Goal: Task Accomplishment & Management: Manage account settings

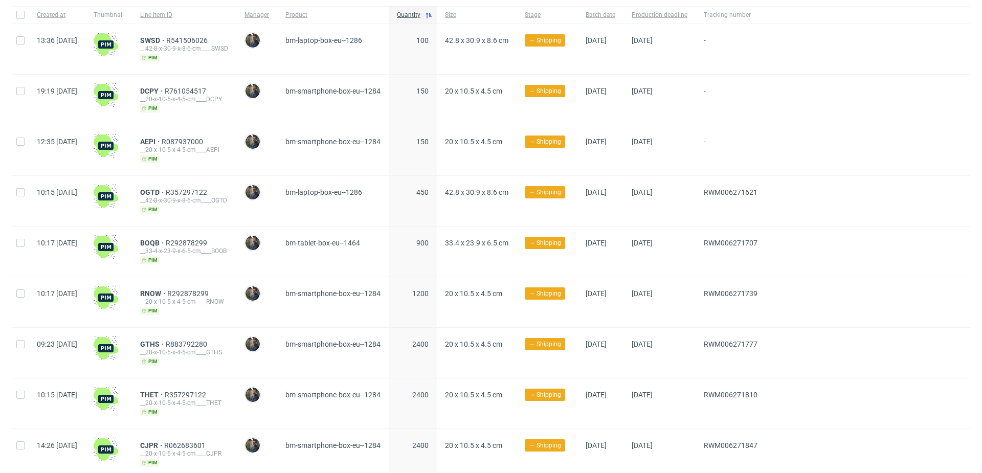
scroll to position [113, 0]
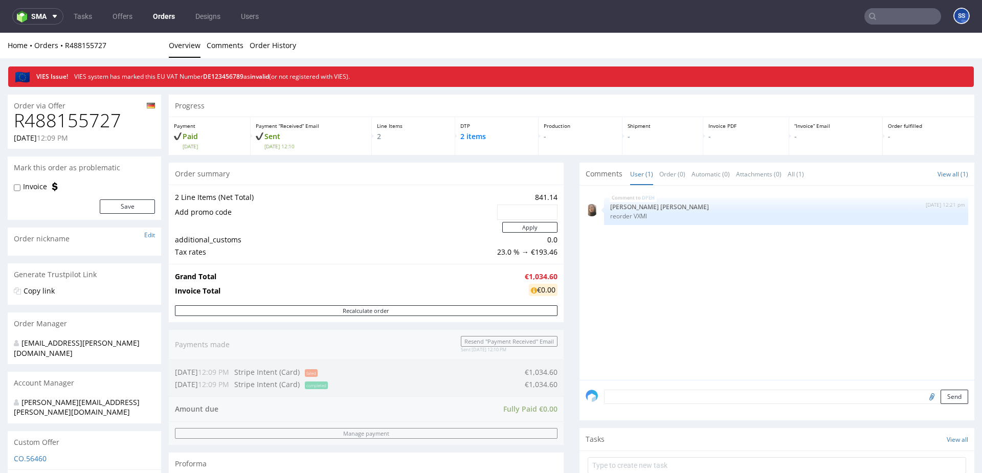
click at [882, 15] on input "text" at bounding box center [902, 16] width 77 height 16
paste input "DUEK"
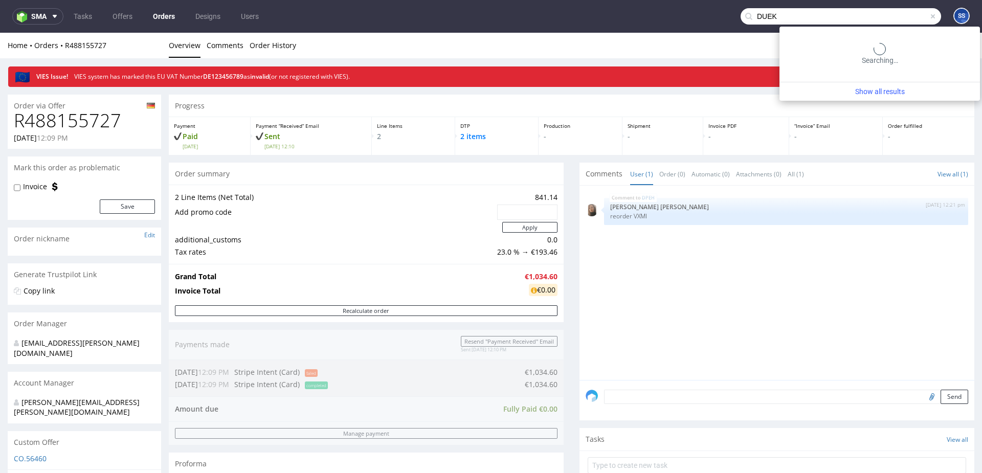
type input "DUEK"
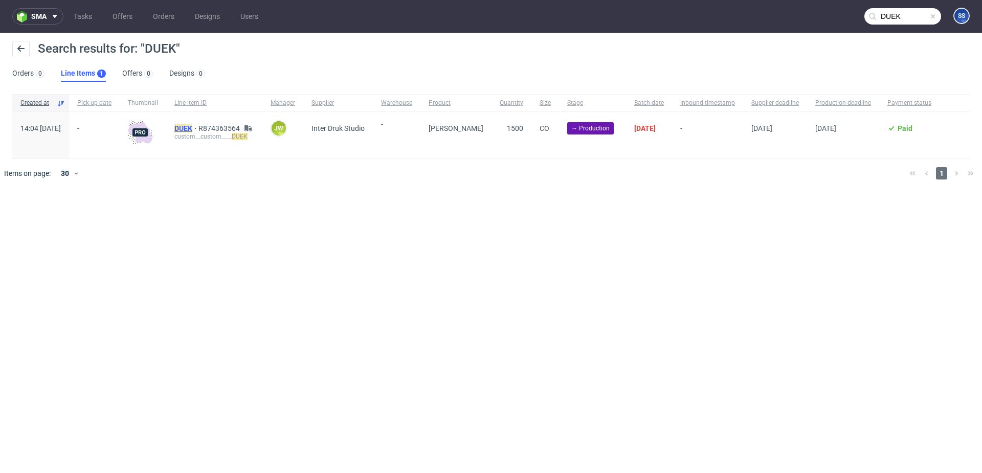
click at [192, 125] on mark "DUEK" at bounding box center [183, 128] width 18 height 8
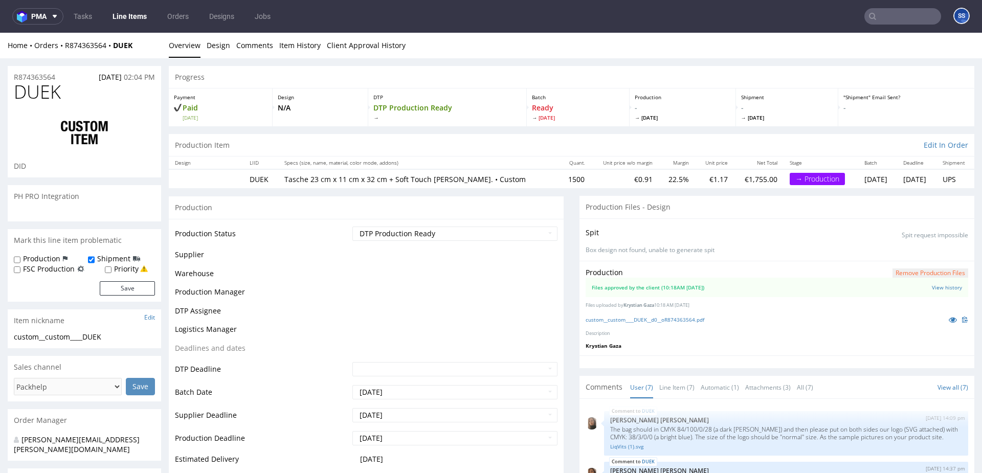
scroll to position [141, 0]
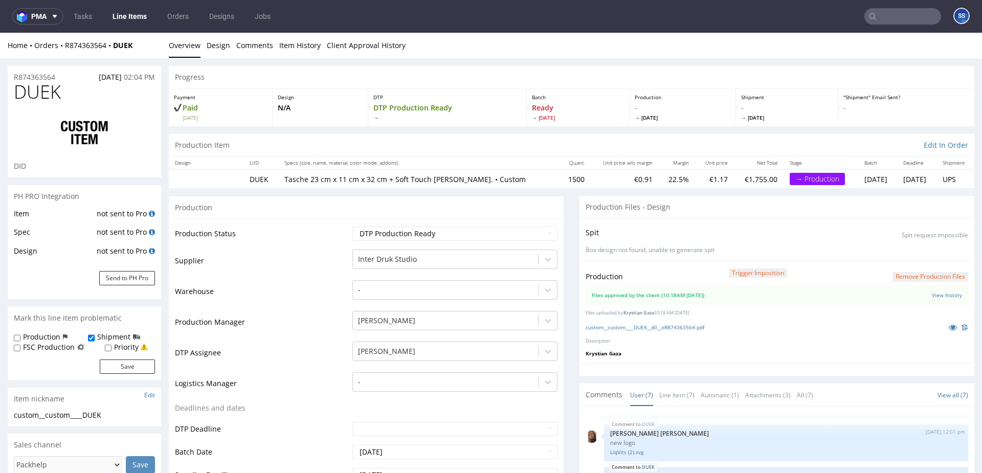
click at [873, 16] on input "text" at bounding box center [902, 16] width 77 height 16
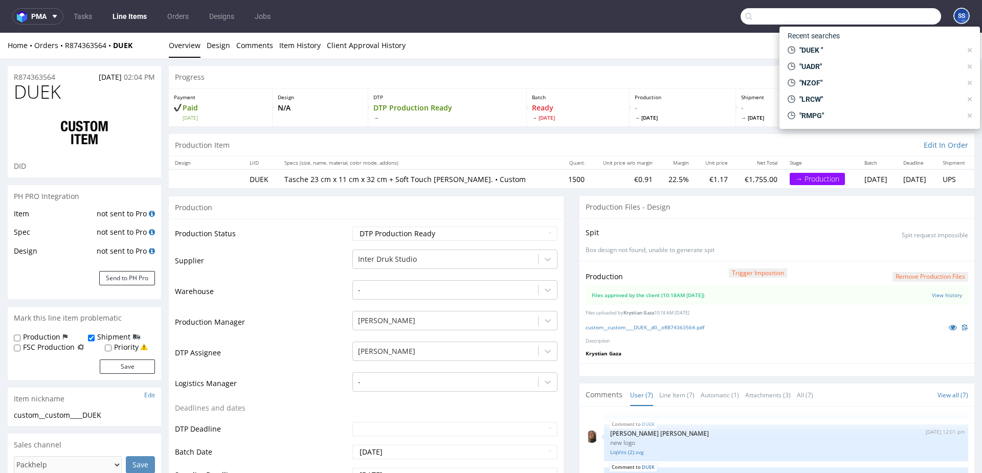
paste input "DTTZ 12:20"
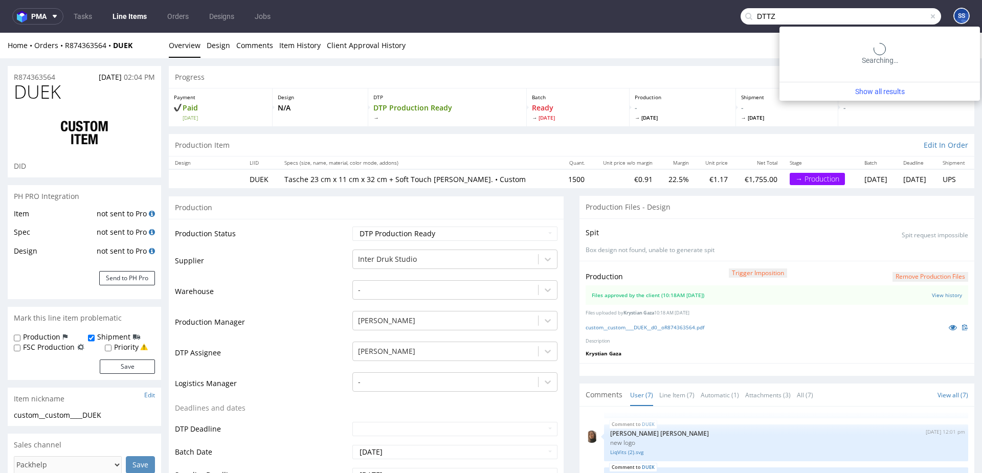
type input "DTTZ"
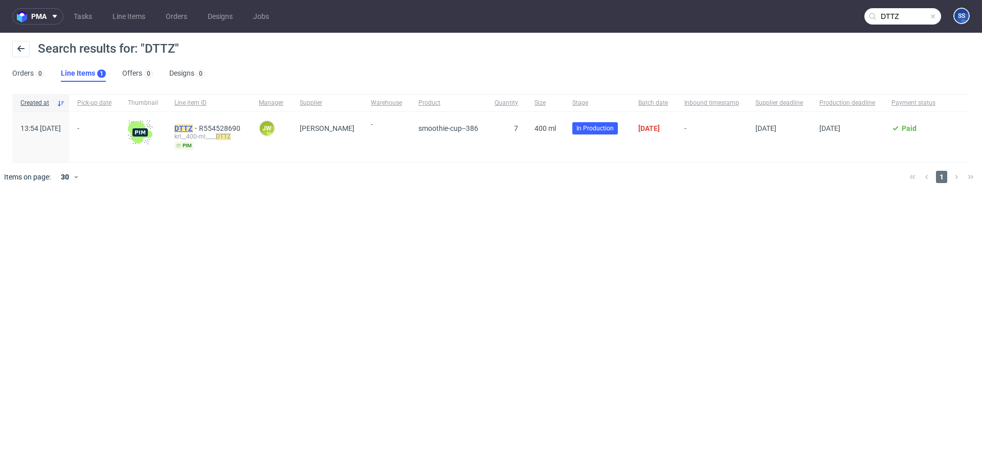
click at [193, 130] on mark "DTTZ" at bounding box center [183, 128] width 18 height 8
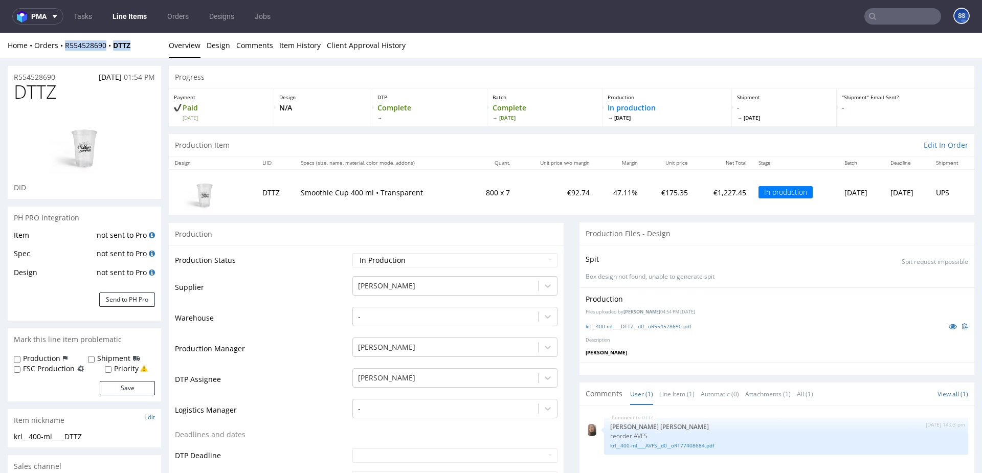
drag, startPoint x: 106, startPoint y: 36, endPoint x: 77, endPoint y: 39, distance: 28.8
click at [66, 46] on div "Home Orders R554528690 DTTZ" at bounding box center [84, 45] width 153 height 10
copy div "R554528690 DTTZ"
click at [140, 47] on div "Home Orders R554528690 DTTZ" at bounding box center [84, 45] width 153 height 10
drag, startPoint x: 110, startPoint y: 48, endPoint x: 65, endPoint y: 49, distance: 44.5
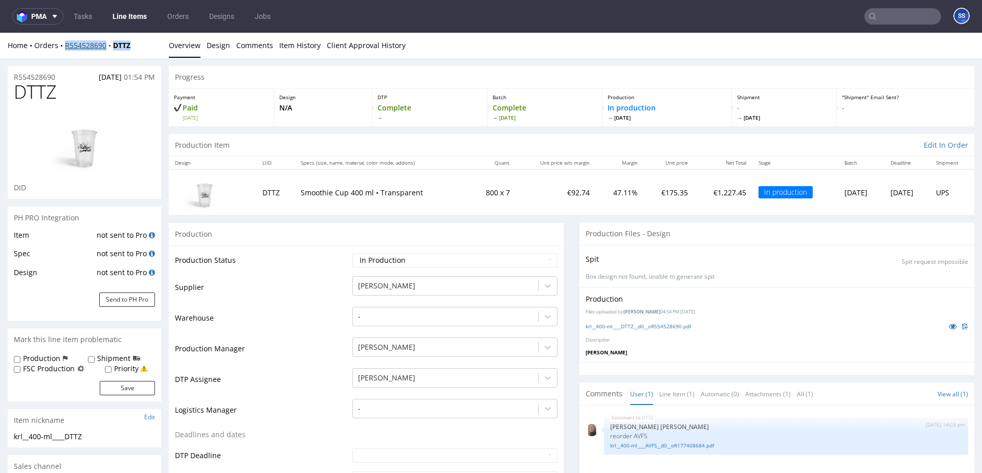
click at [65, 49] on div "Home Orders R554528690 DTTZ" at bounding box center [84, 45] width 153 height 10
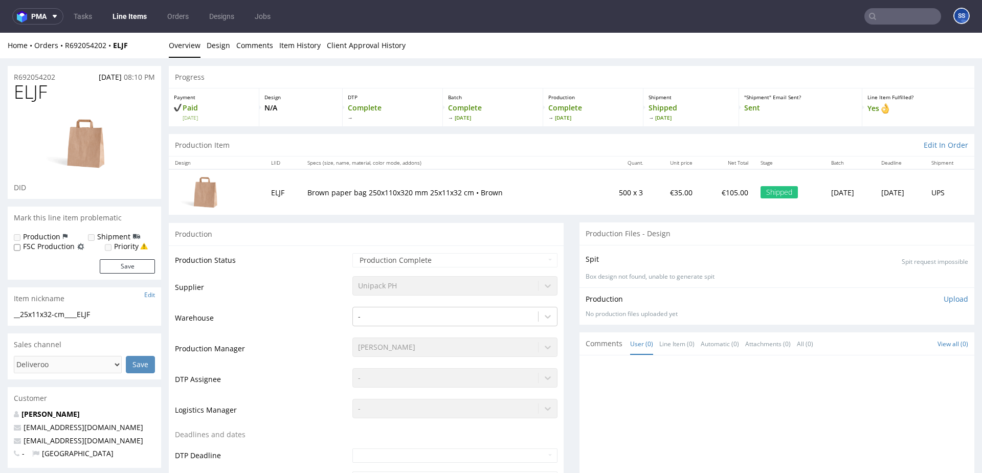
scroll to position [1, 0]
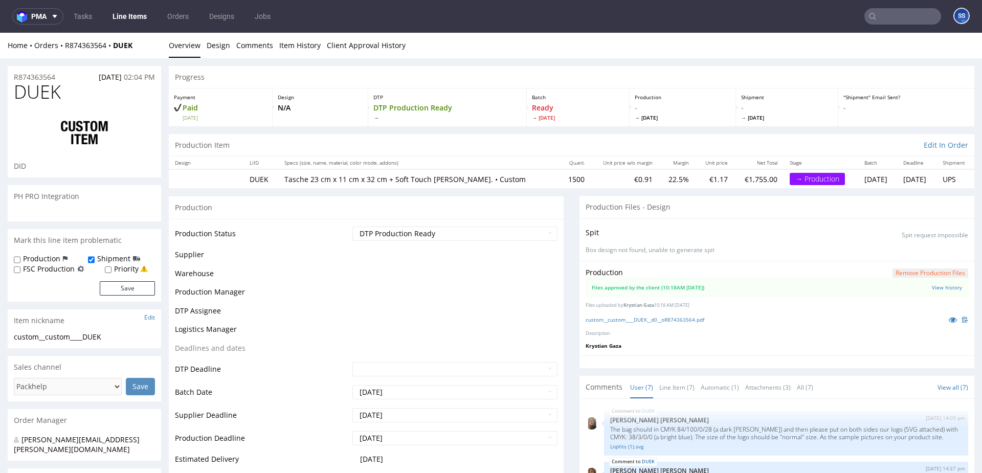
scroll to position [141, 0]
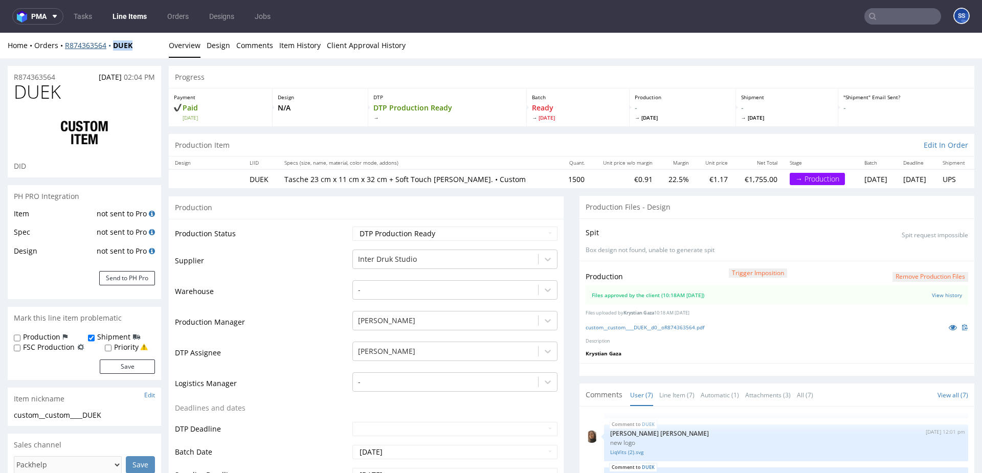
drag, startPoint x: 137, startPoint y: 50, endPoint x: 129, endPoint y: 58, distance: 11.6
click at [113, 49] on div "Home Orders R874363564 DUEK" at bounding box center [84, 45] width 153 height 10
copy strong "DUEK"
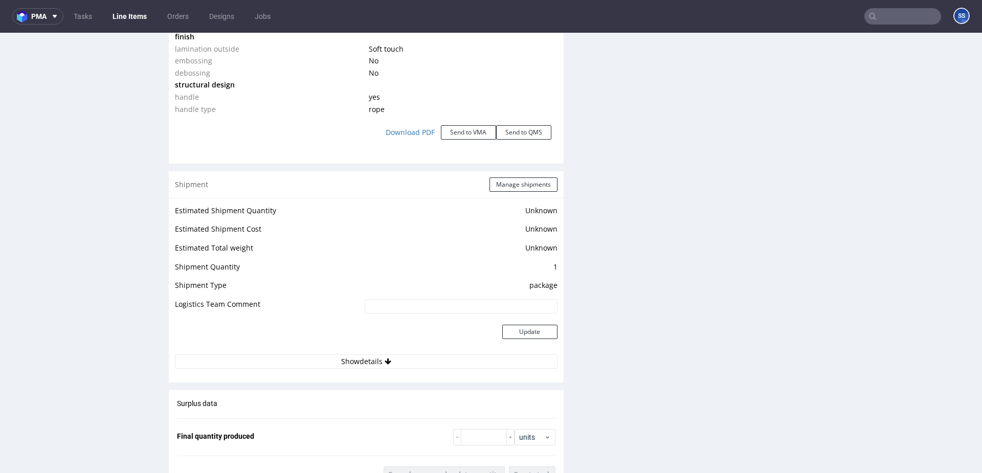
scroll to position [1257, 0]
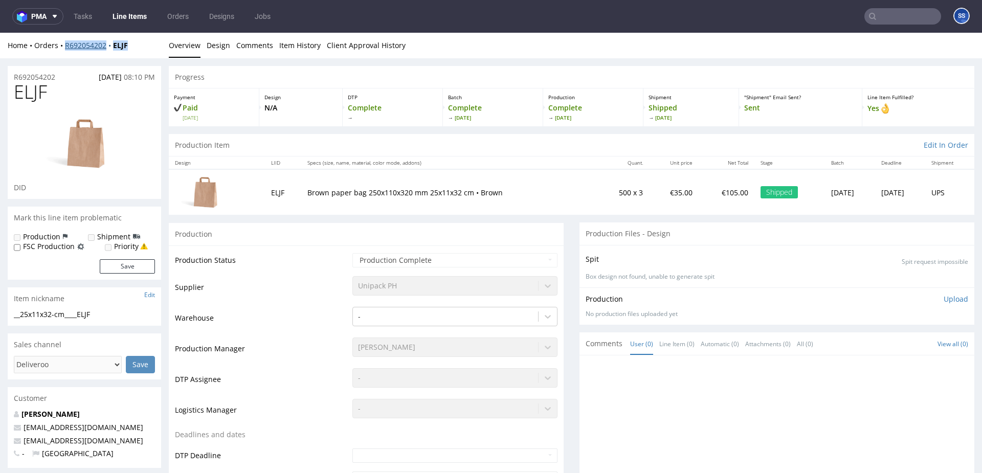
drag, startPoint x: 124, startPoint y: 47, endPoint x: 66, endPoint y: 48, distance: 57.8
click at [66, 48] on div "Home Orders R692054202 ELJF" at bounding box center [84, 45] width 153 height 10
copy div "R692054202 ELJF"
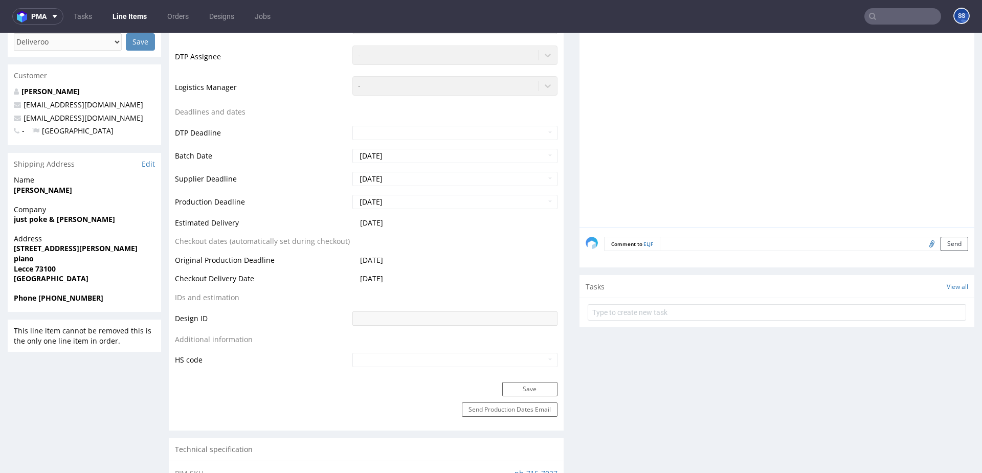
scroll to position [719, 0]
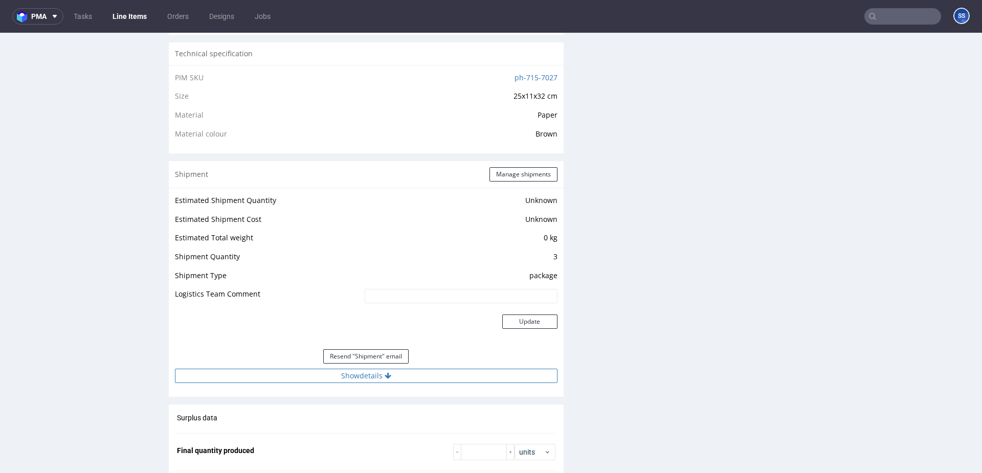
click at [385, 372] on button "Show details" at bounding box center [366, 376] width 383 height 14
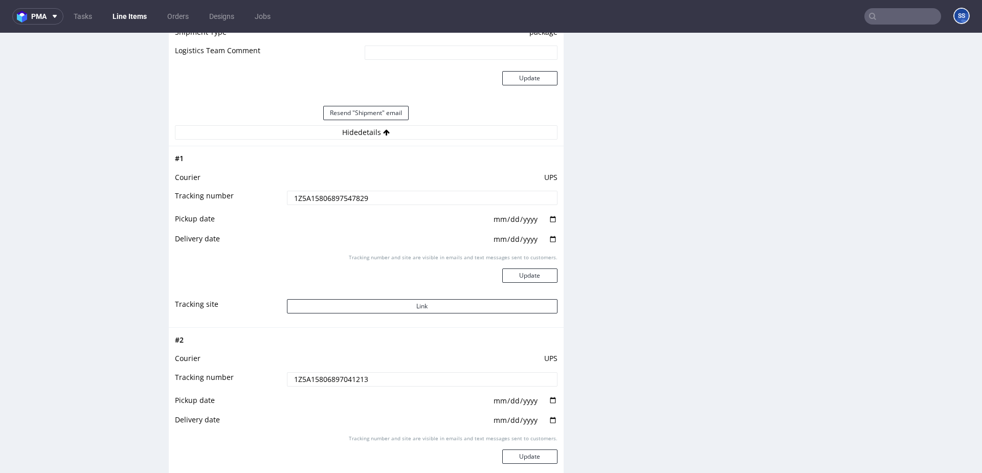
scroll to position [980, 0]
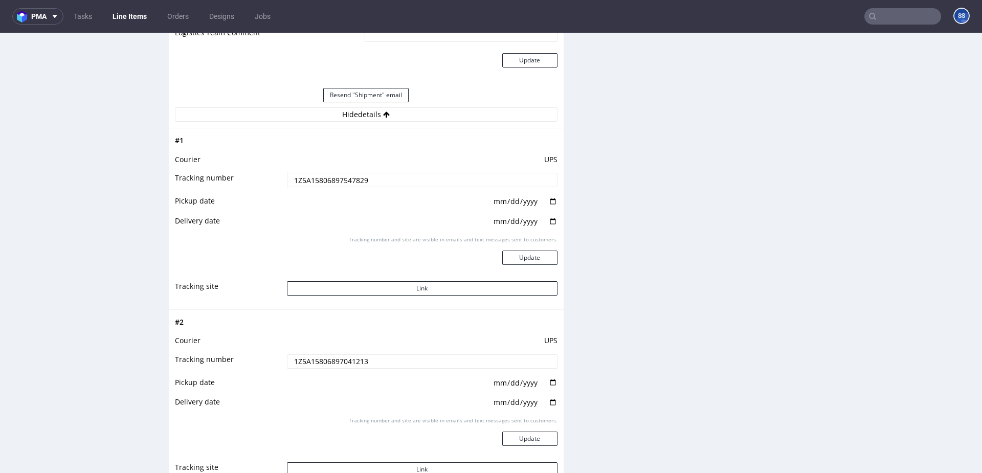
click at [358, 358] on input "1Z5A15806897041213" at bounding box center [422, 361] width 271 height 14
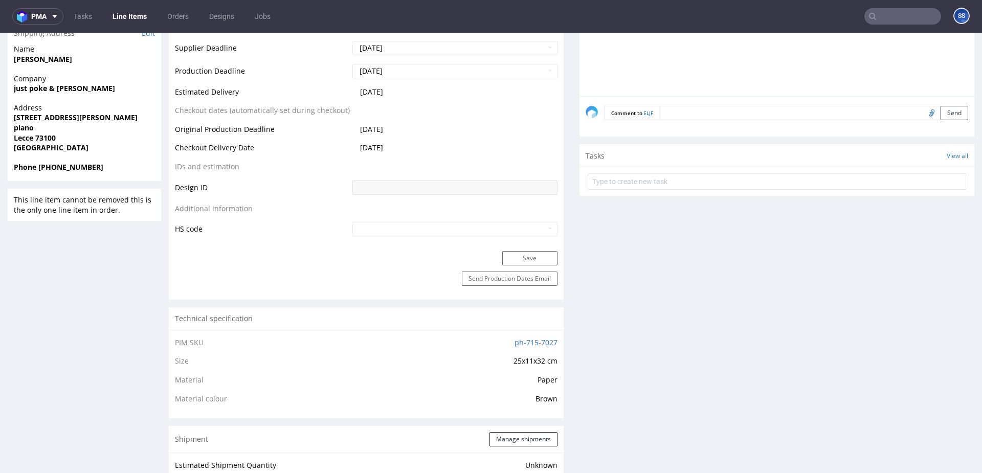
scroll to position [453, 0]
drag, startPoint x: 78, startPoint y: 148, endPoint x: 66, endPoint y: 142, distance: 13.7
click at [75, 147] on span "Italy" at bounding box center [84, 149] width 141 height 10
drag, startPoint x: 52, startPoint y: 141, endPoint x: 507, endPoint y: 50, distance: 464.3
click at [15, 141] on span "Lecce 73100" at bounding box center [84, 139] width 141 height 10
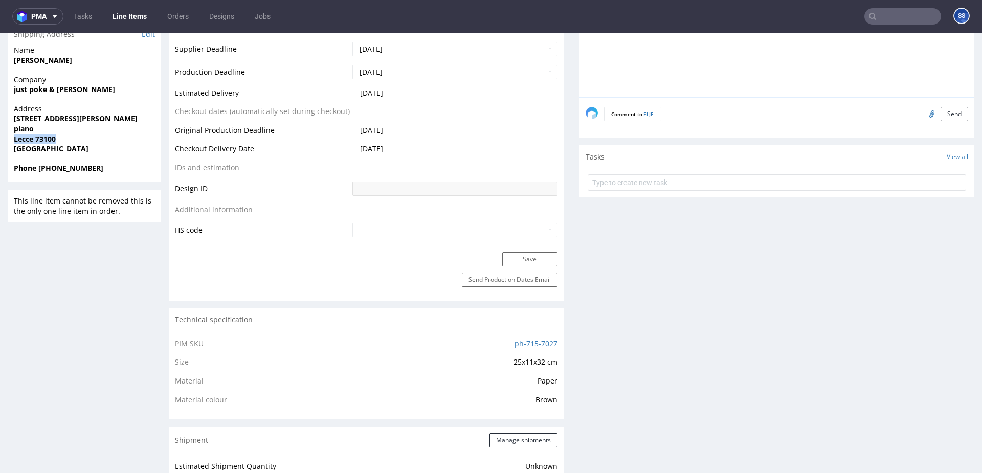
copy strong "Lecce 73100"
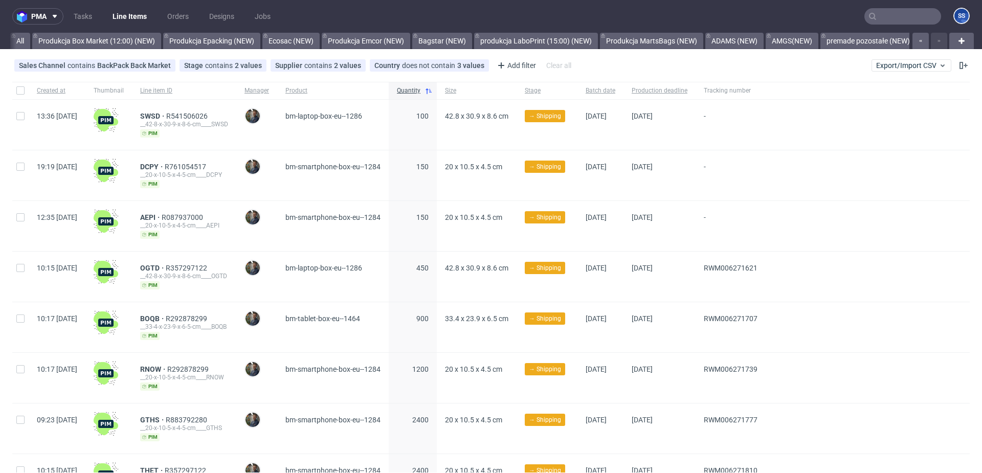
scroll to position [0, 964]
drag, startPoint x: 865, startPoint y: 14, endPoint x: 869, endPoint y: 17, distance: 5.5
click at [869, 14] on use at bounding box center [872, 16] width 7 height 7
click at [873, 17] on input "text" at bounding box center [902, 16] width 77 height 16
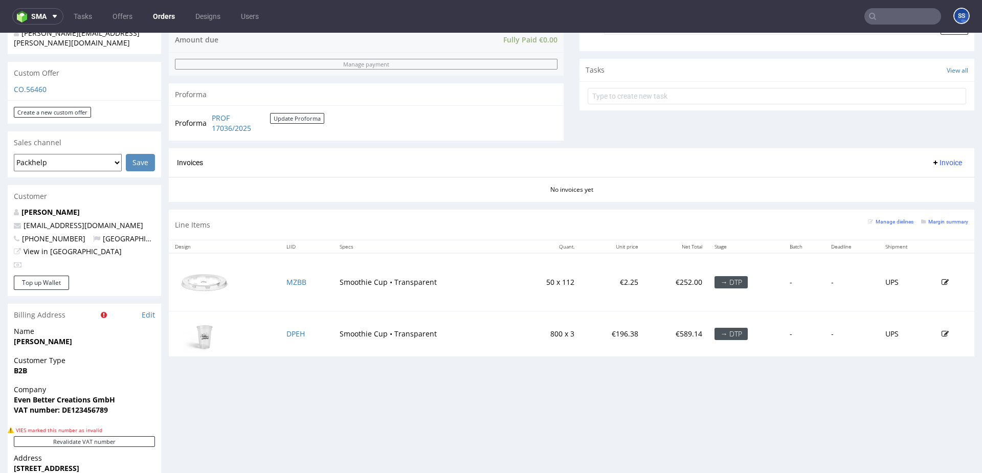
scroll to position [542, 0]
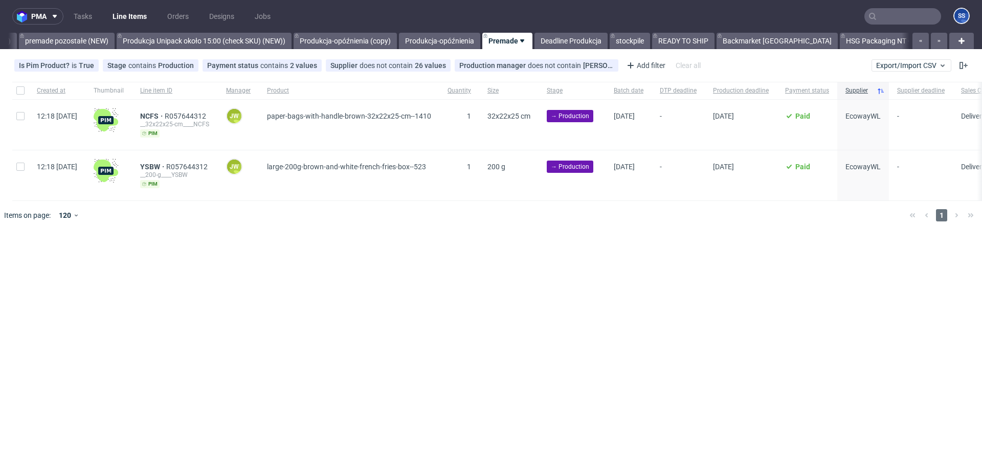
click at [885, 19] on input "text" at bounding box center [902, 16] width 77 height 16
paste input "APIQ"
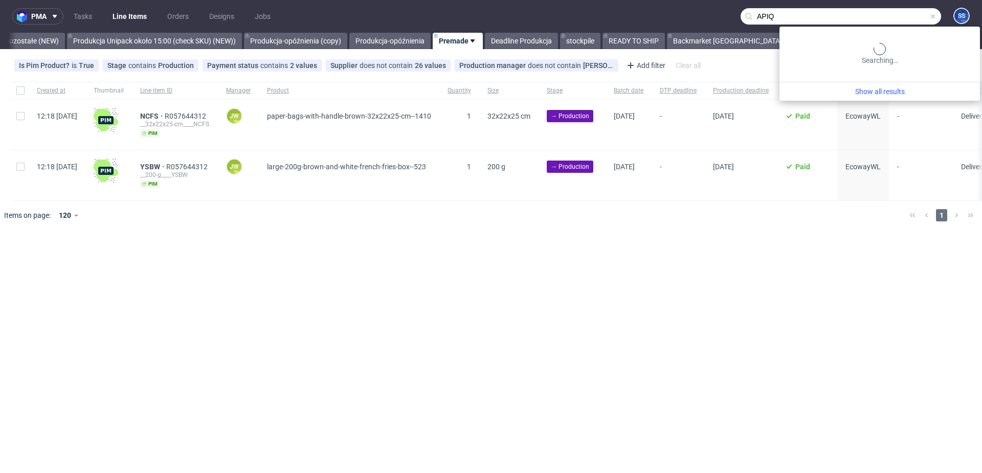
scroll to position [0, 851]
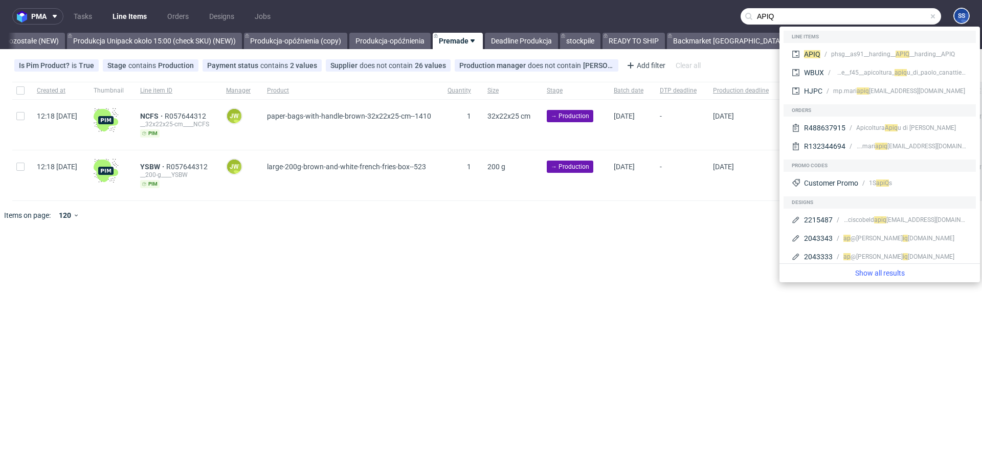
type input "APIQ"
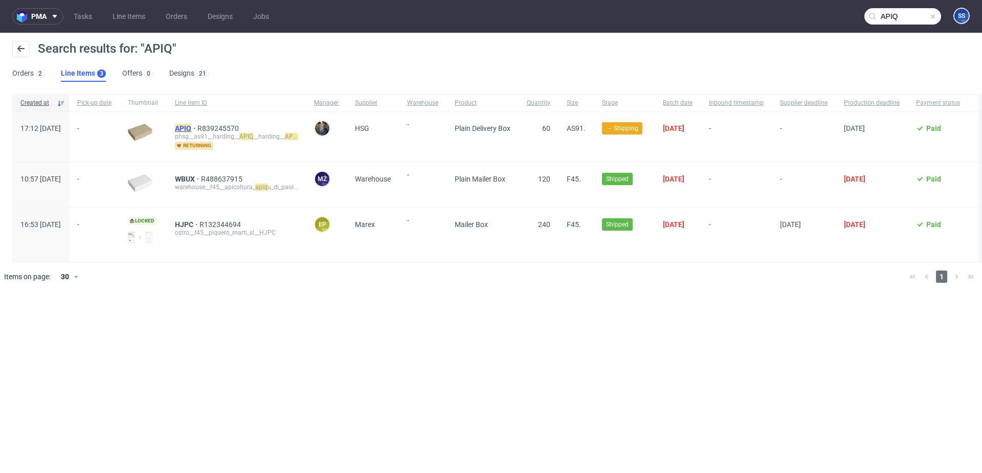
click at [191, 127] on mark "APIQ" at bounding box center [183, 128] width 16 height 8
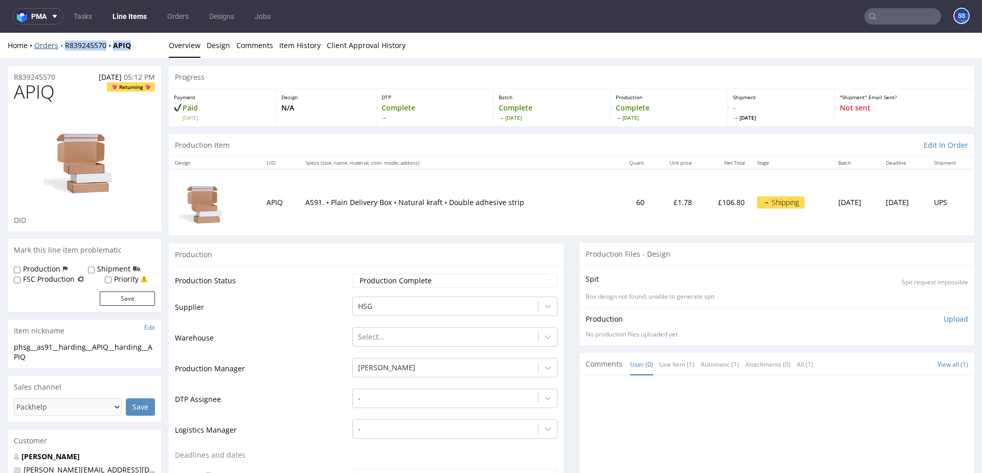
drag, startPoint x: 134, startPoint y: 49, endPoint x: 62, endPoint y: 46, distance: 72.2
click at [62, 46] on div "Home Orders R839245570 APIQ" at bounding box center [84, 45] width 153 height 10
copy div "R839245570 APIQ"
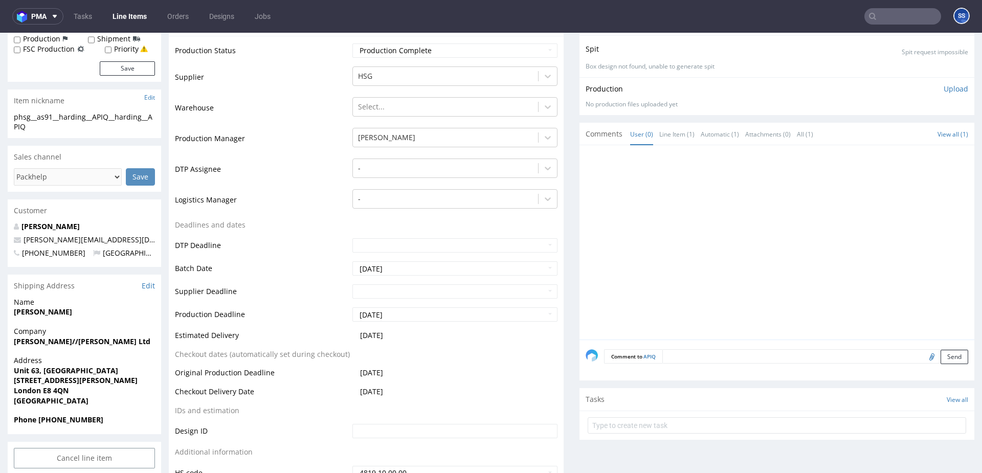
scroll to position [246, 0]
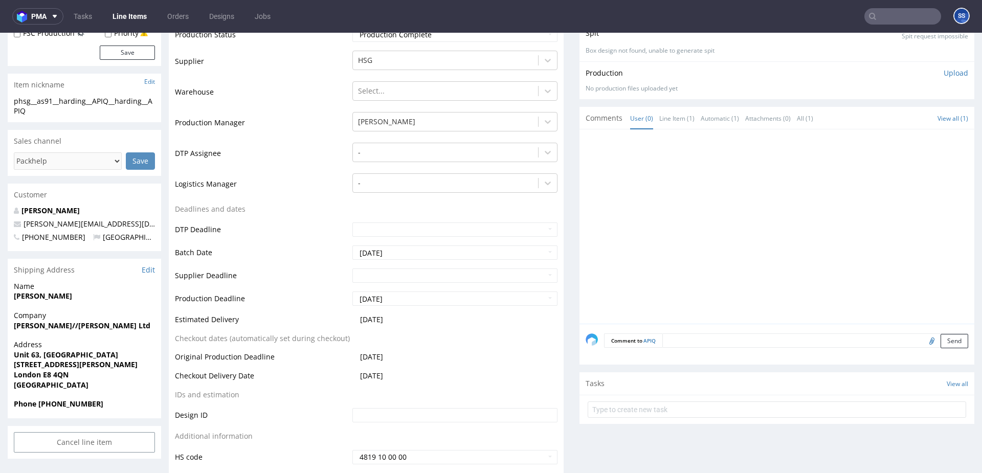
click at [55, 325] on strong "palmer//harding Ltd" at bounding box center [82, 326] width 137 height 10
copy strong "palmer//harding Ltd"
drag, startPoint x: 70, startPoint y: 374, endPoint x: 620, endPoint y: 133, distance: 600.9
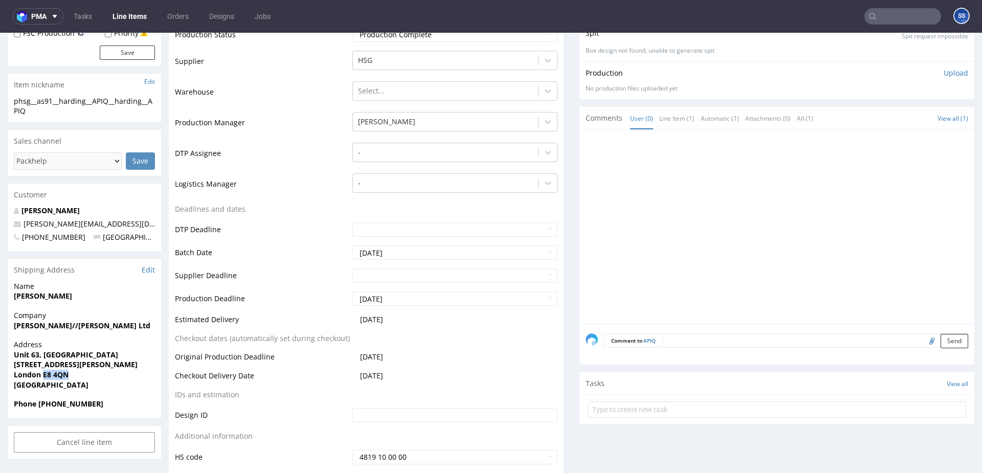
click at [42, 376] on span "London E8 4QN" at bounding box center [84, 375] width 141 height 10
copy strong "E8 4QN"
click at [25, 355] on strong "Unit 63, Regent Studios" at bounding box center [66, 355] width 104 height 10
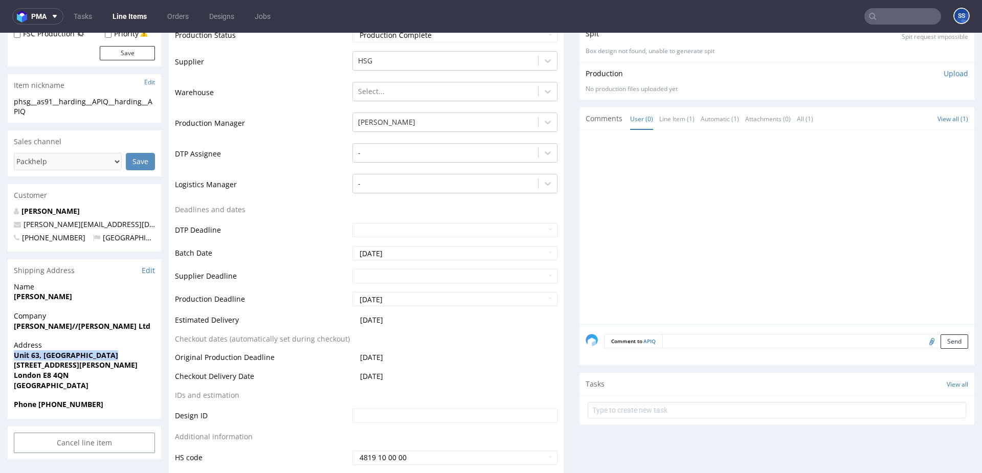
click at [25, 355] on strong "Unit 63, Regent Studios" at bounding box center [66, 355] width 104 height 10
copy strong "Unit 63, Regent Studios"
click at [26, 374] on strong "London E8 4QN" at bounding box center [41, 375] width 55 height 10
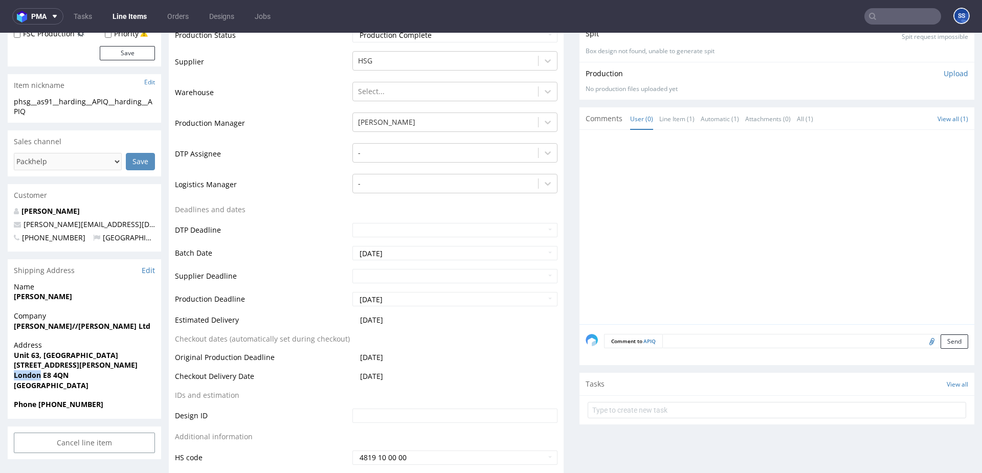
copy strong "London"
drag, startPoint x: 15, startPoint y: 368, endPoint x: 88, endPoint y: 366, distance: 73.2
click at [88, 366] on span "8 Andrews Road" at bounding box center [84, 366] width 141 height 10
copy strong "8 Andrews Road"
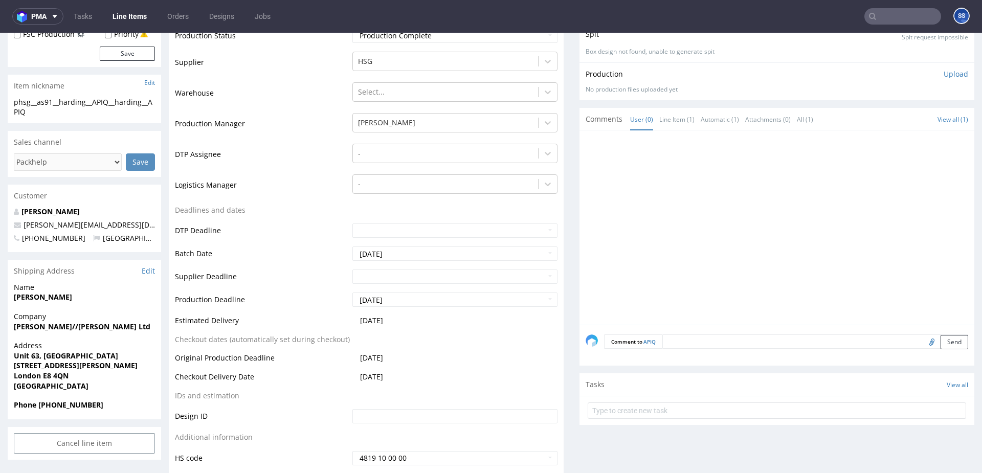
click at [28, 301] on strong "Matthew Harding" at bounding box center [43, 297] width 58 height 10
click at [55, 300] on strong "Matthew Harding" at bounding box center [43, 297] width 58 height 10
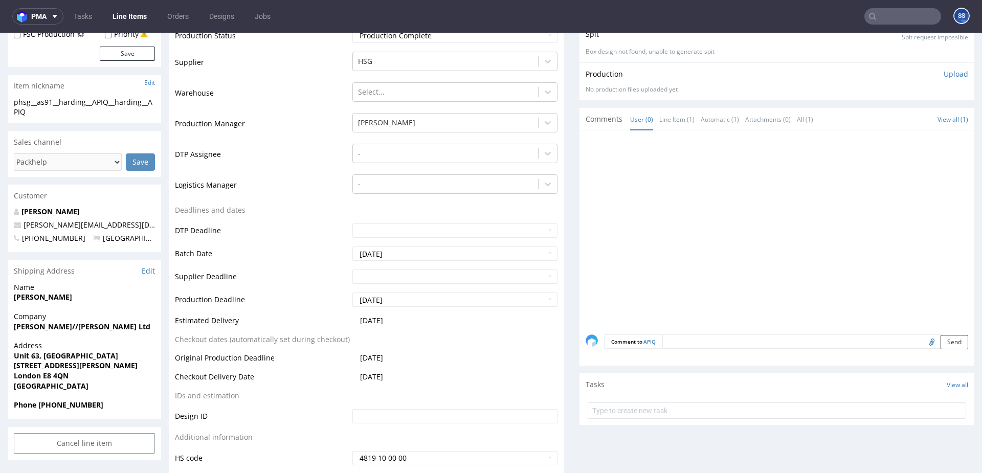
drag, startPoint x: 92, startPoint y: 300, endPoint x: 0, endPoint y: 298, distance: 91.6
copy strong "Matthew Harding"
click at [73, 405] on strong "Phone +447766931247" at bounding box center [58, 405] width 89 height 10
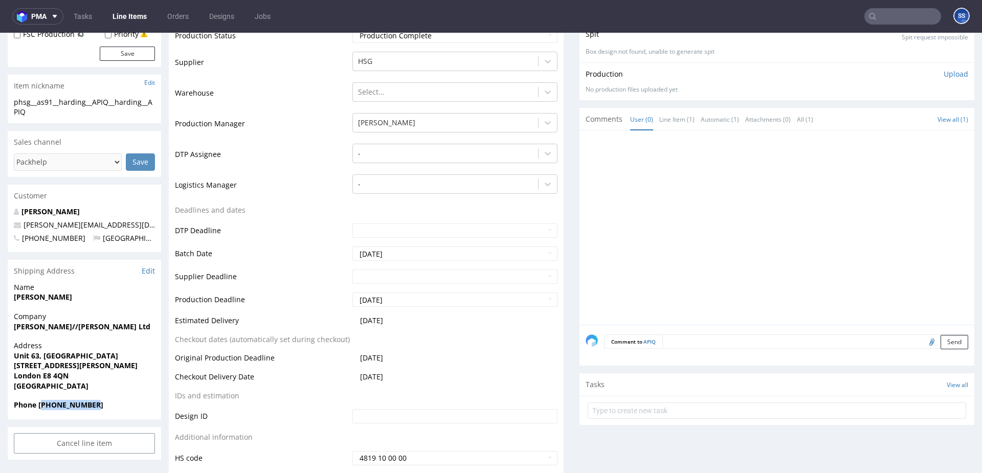
copy strong "447766931247"
drag, startPoint x: 127, startPoint y: 224, endPoint x: 25, endPoint y: 227, distance: 102.3
click at [25, 227] on p "matthew@palmerharding.com" at bounding box center [84, 225] width 141 height 10
copy link "matthew@palmerharding.com"
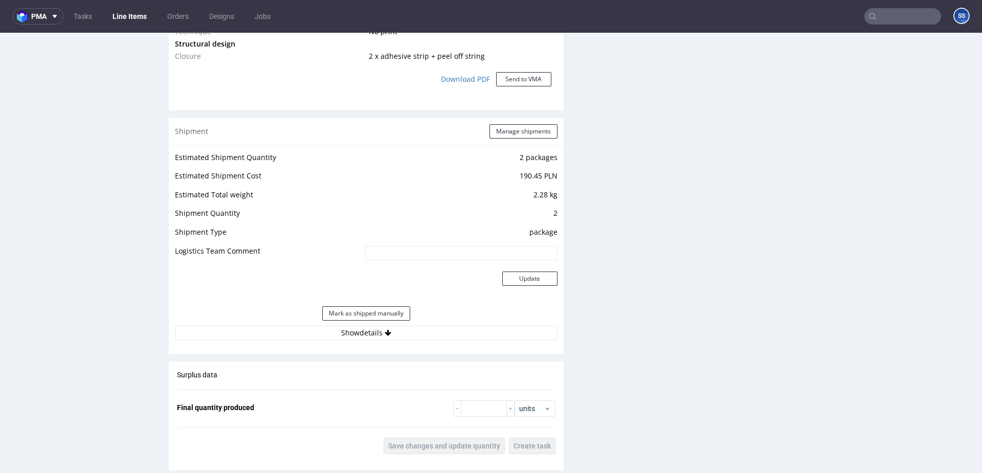
scroll to position [977, 0]
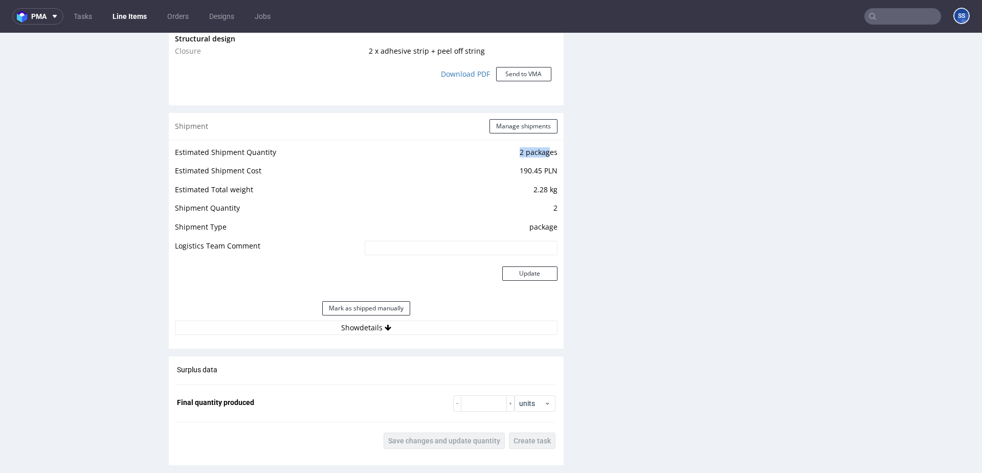
drag, startPoint x: 525, startPoint y: 148, endPoint x: 546, endPoint y: 150, distance: 21.0
click at [546, 150] on td "2 packages" at bounding box center [459, 155] width 195 height 19
click at [529, 129] on button "Manage shipments" at bounding box center [523, 126] width 68 height 14
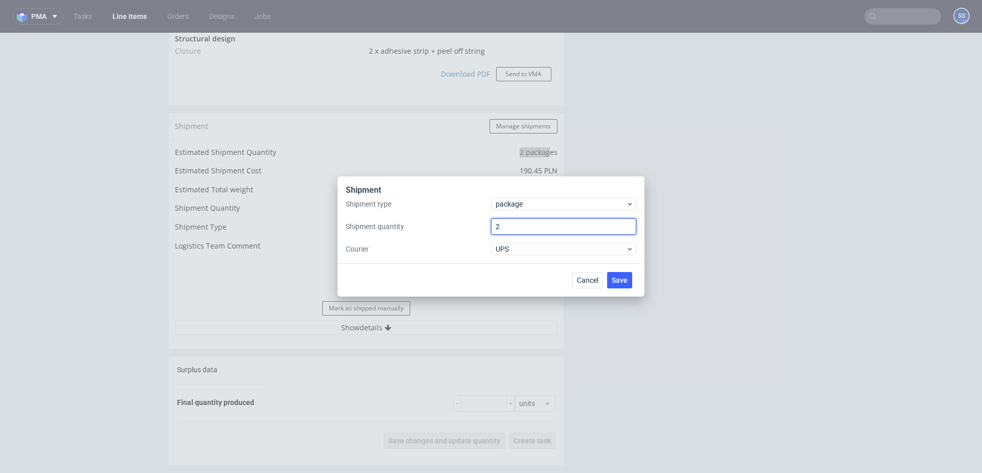
click at [509, 230] on input "2" at bounding box center [563, 226] width 145 height 16
type input "1"
click at [508, 244] on span "UPS" at bounding box center [561, 249] width 130 height 10
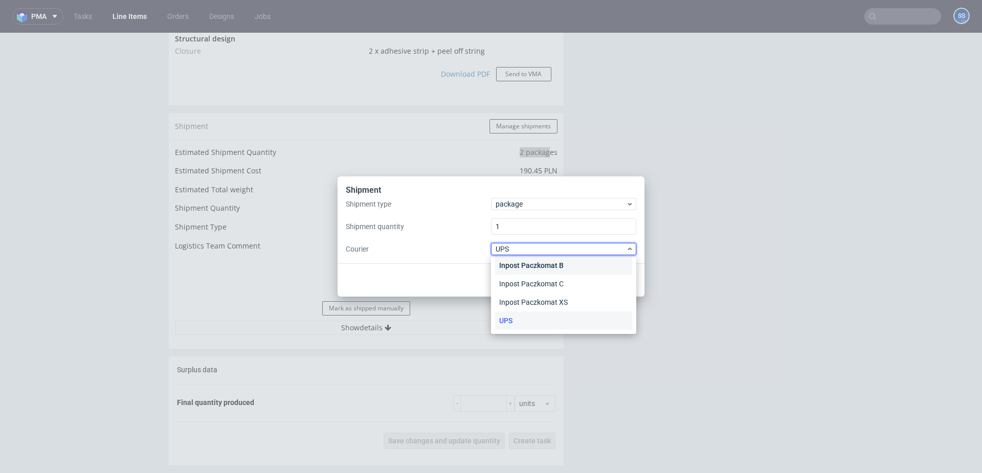
scroll to position [0, 0]
click at [533, 265] on div "APC Overnight" at bounding box center [563, 270] width 137 height 18
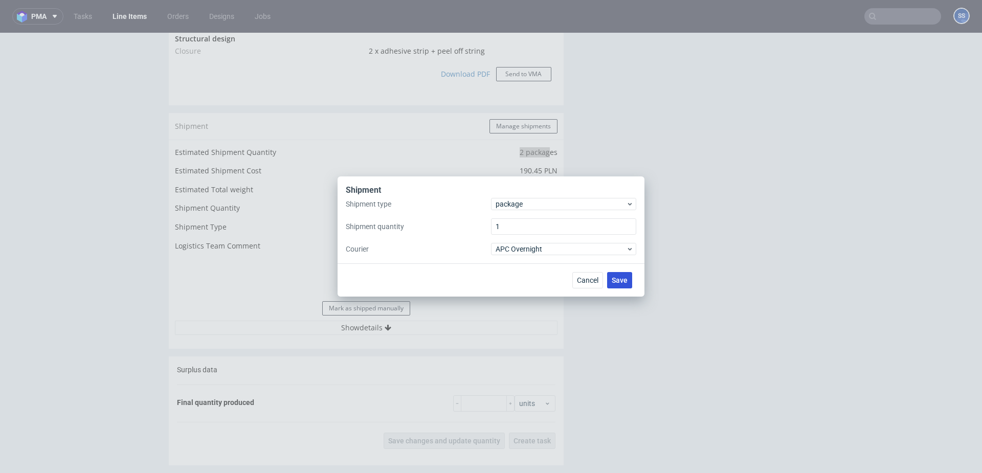
click at [630, 280] on button "Save" at bounding box center [619, 280] width 25 height 16
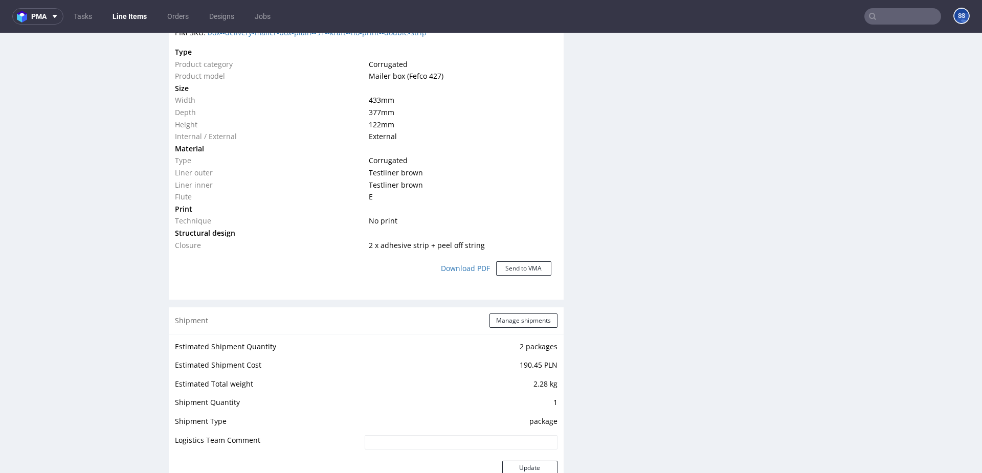
scroll to position [1207, 0]
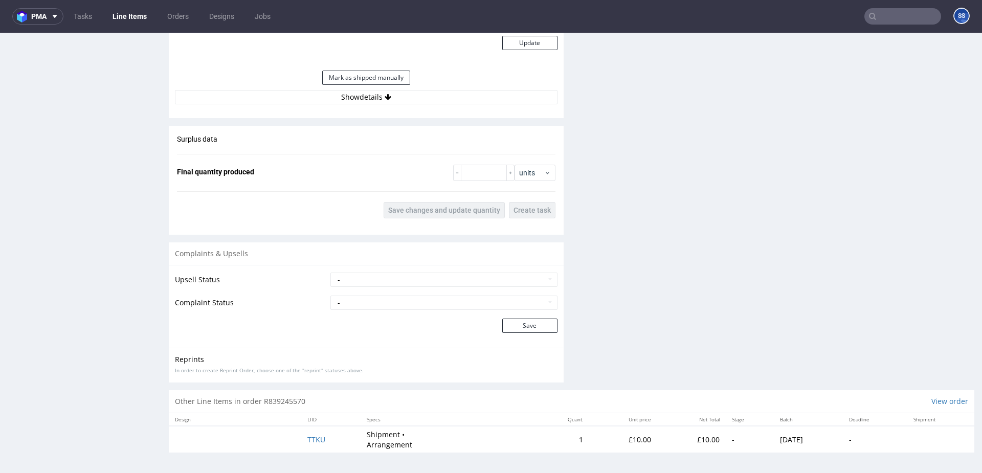
click at [354, 105] on div "Estimated Shipment Quantity 2 packages Estimated Shipment Cost 190.45 PLN Estim…" at bounding box center [366, 9] width 395 height 201
click at [353, 99] on button "Show details" at bounding box center [366, 97] width 383 height 14
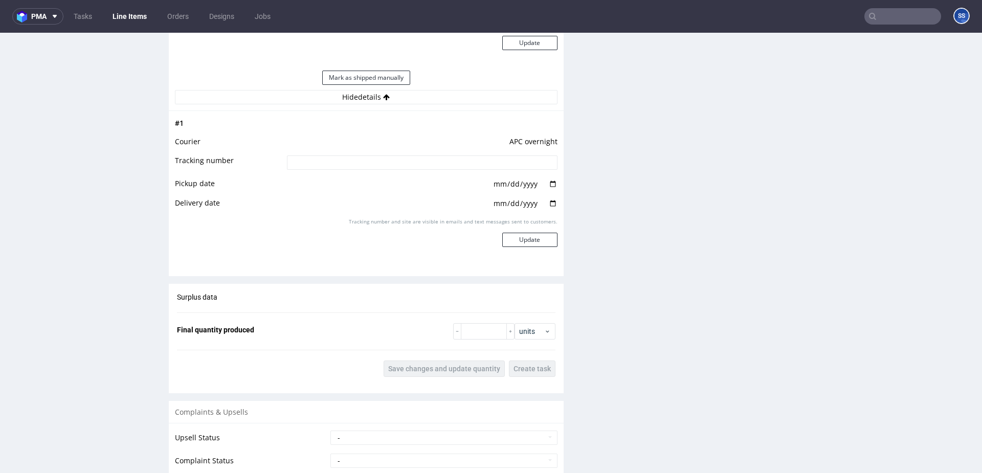
click at [354, 164] on input at bounding box center [422, 162] width 271 height 14
paste input "2025081205708090001138"
type input "2025081205708090001138"
click at [532, 235] on button "Update" at bounding box center [529, 240] width 55 height 14
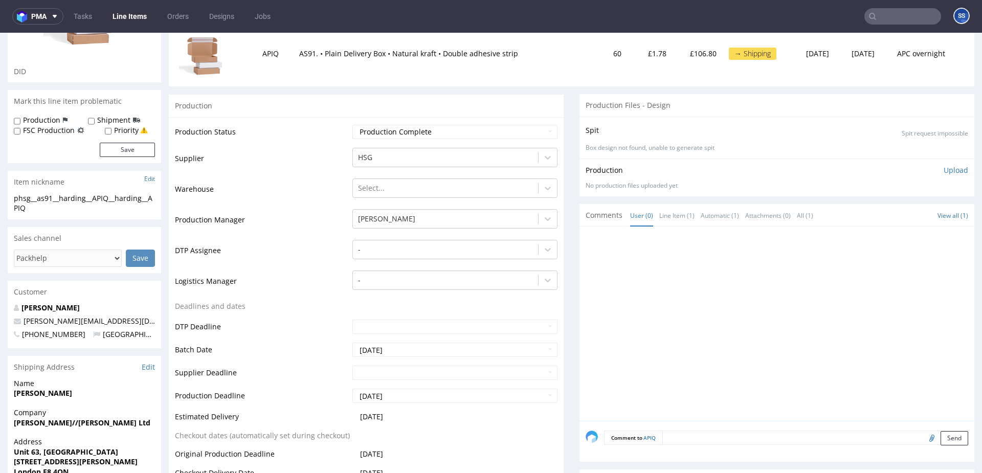
scroll to position [0, 0]
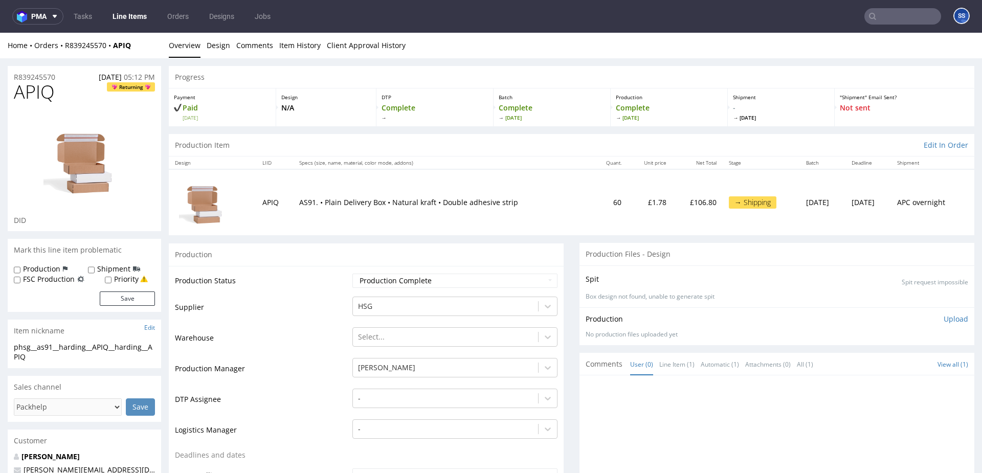
click at [131, 14] on link "Line Items" at bounding box center [129, 16] width 47 height 16
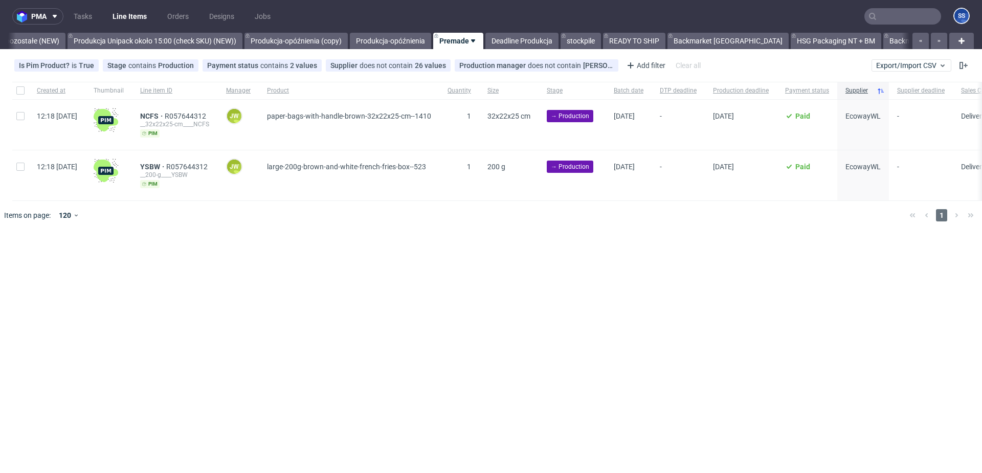
scroll to position [0, 851]
click at [935, 40] on link "NEW HSG+BM" at bounding box center [964, 41] width 58 height 16
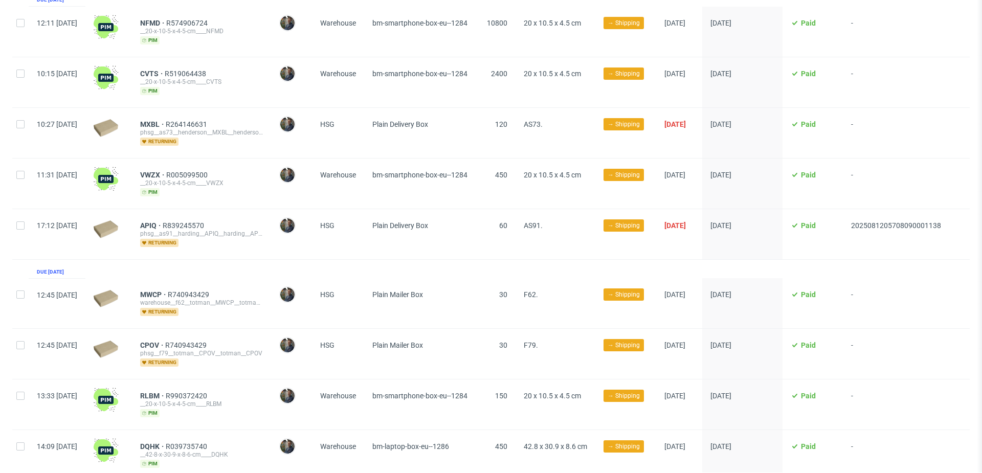
scroll to position [163, 0]
click at [163, 223] on span "APIQ" at bounding box center [151, 225] width 23 height 8
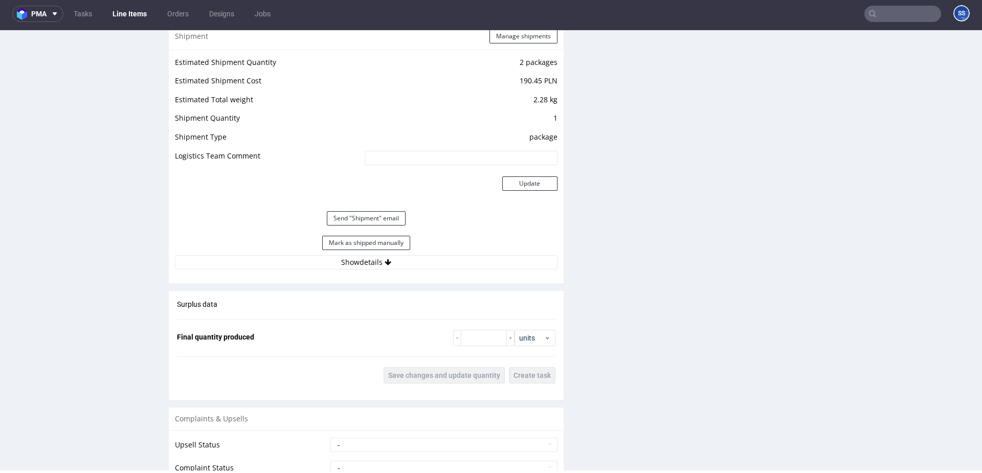
scroll to position [1059, 0]
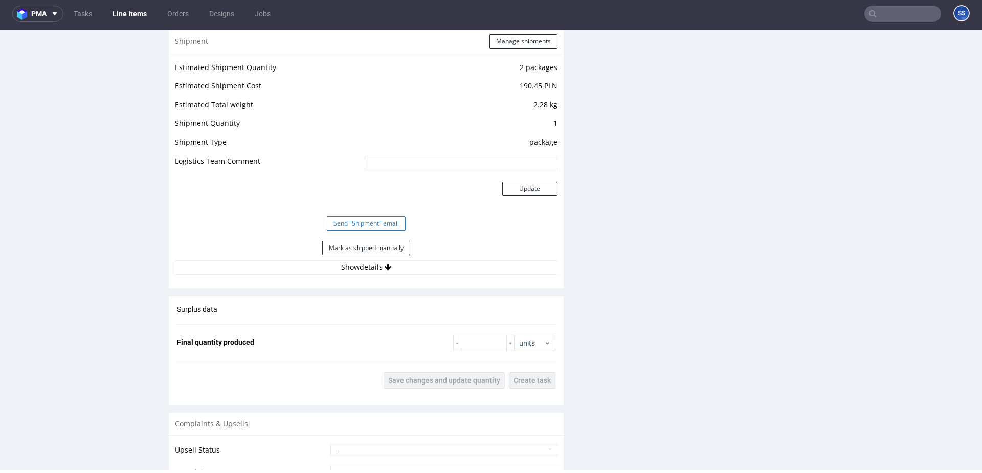
click at [368, 223] on button "Send "Shipment" email" at bounding box center [366, 223] width 79 height 14
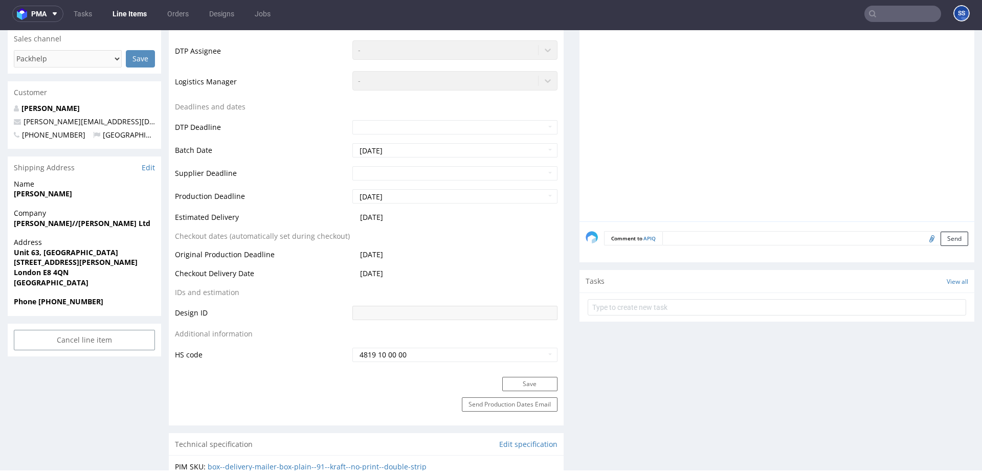
scroll to position [0, 0]
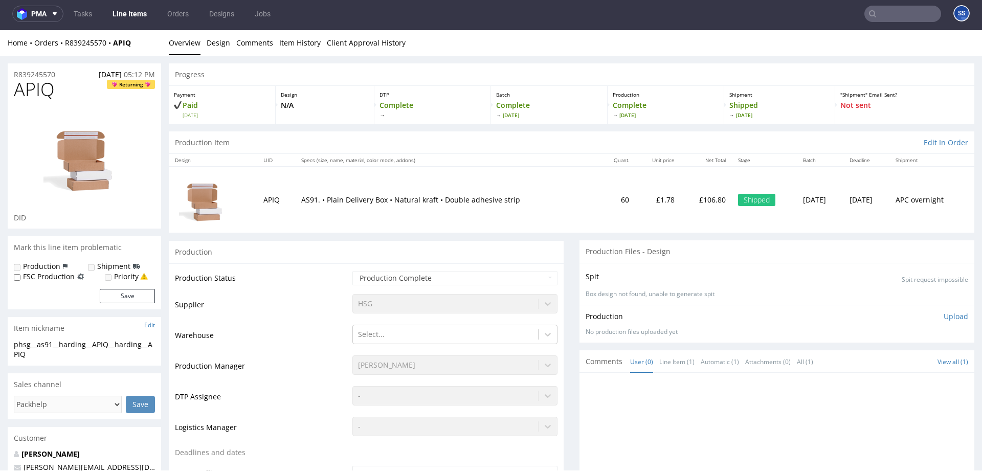
click at [881, 16] on input "text" at bounding box center [902, 14] width 77 height 16
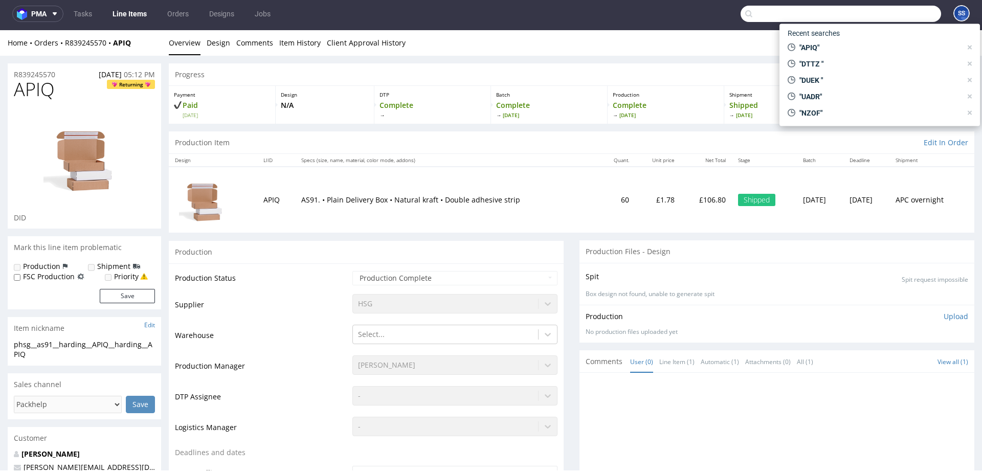
paste input "TFTY"
type input "TFTY"
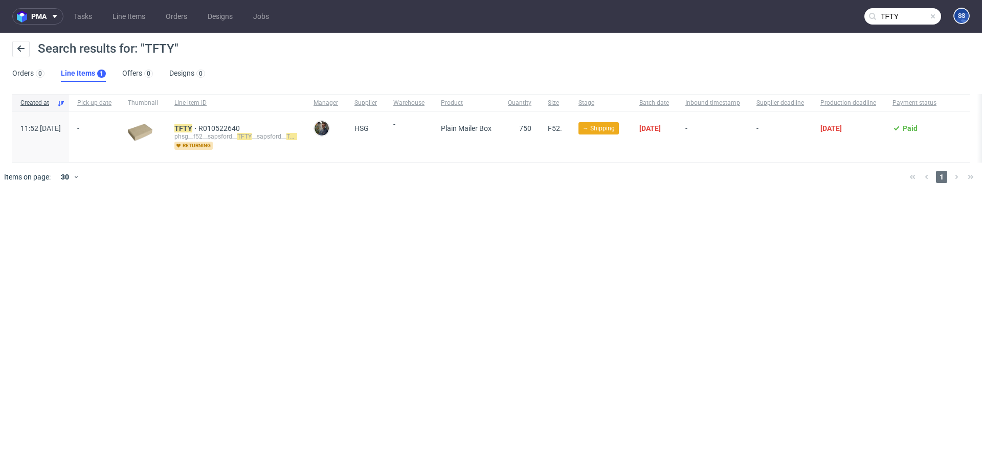
click at [216, 123] on div "TFTY R010522640 phsg__f52__sapsford__ TFTY __sapsford__ TFTY returning" at bounding box center [235, 137] width 139 height 50
click at [192, 129] on mark "TFTY" at bounding box center [183, 128] width 18 height 8
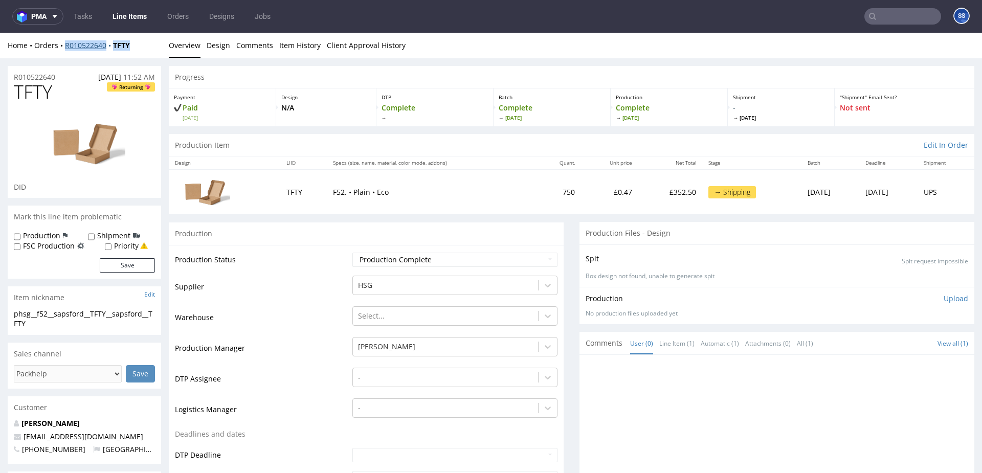
drag, startPoint x: 142, startPoint y: 46, endPoint x: 65, endPoint y: 49, distance: 76.3
click at [65, 49] on div "Home Orders R010522640 TFTY" at bounding box center [84, 45] width 153 height 10
copy div "R010522640 TFTY"
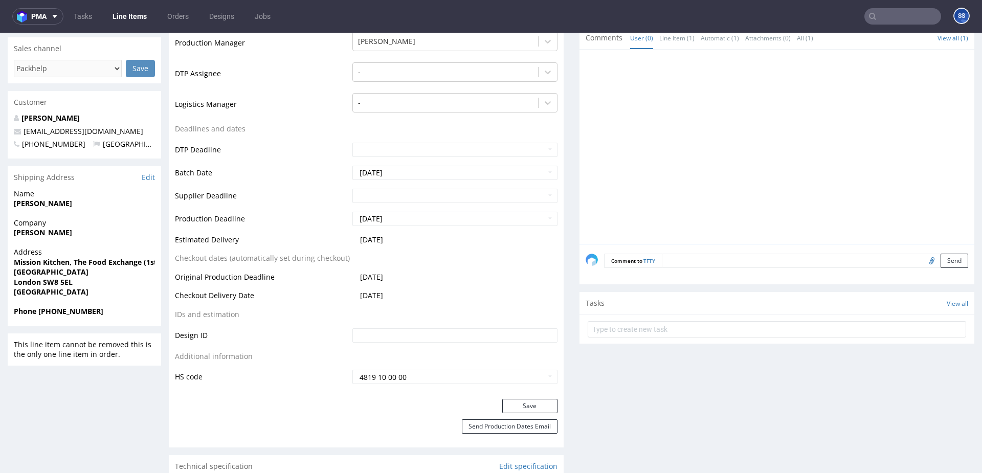
scroll to position [310, 0]
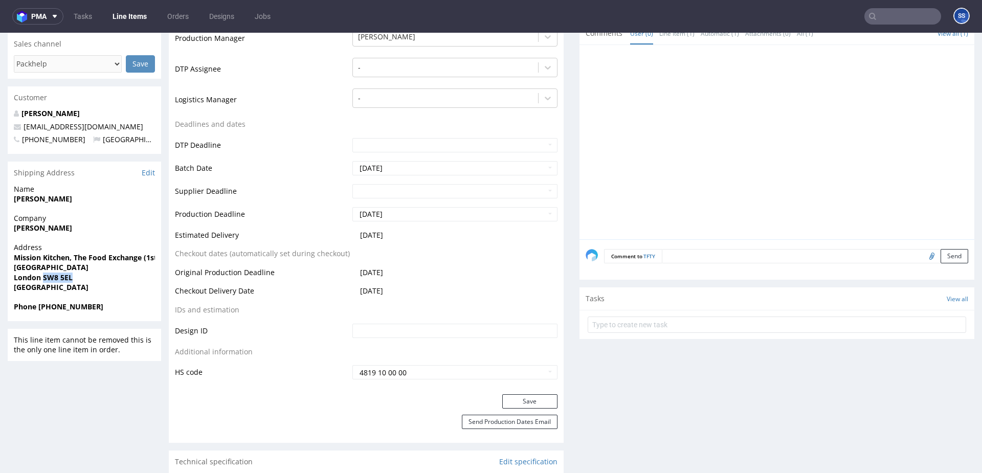
drag, startPoint x: 72, startPoint y: 278, endPoint x: 43, endPoint y: 280, distance: 29.2
click at [43, 280] on span "London SW8 5EL" at bounding box center [84, 278] width 141 height 10
copy strong "SW8 5EL"
click at [43, 226] on strong "Tim Sapsford" at bounding box center [43, 228] width 58 height 10
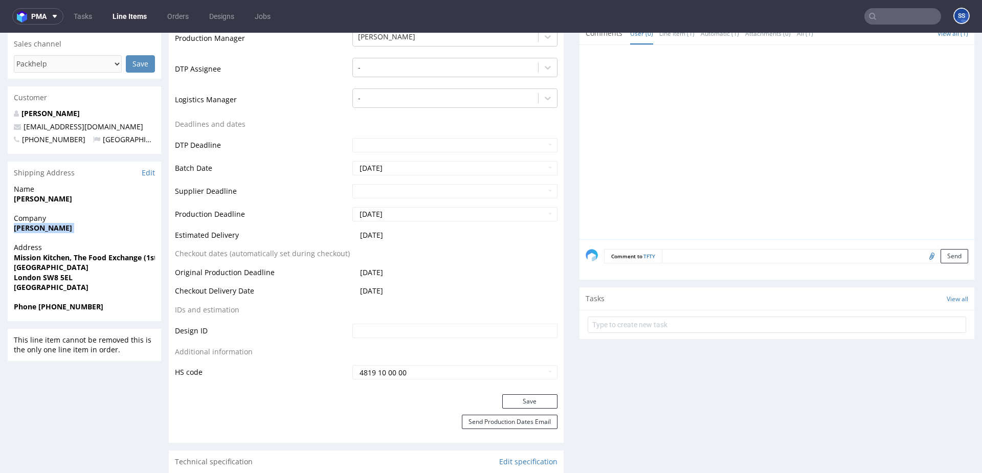
click at [43, 226] on strong "Tim Sapsford" at bounding box center [43, 228] width 58 height 10
copy strong "Tim Sapsford"
click at [24, 257] on strong "Mission Kitchen, The Food Exchange (1st Floor)" at bounding box center [97, 258] width 166 height 10
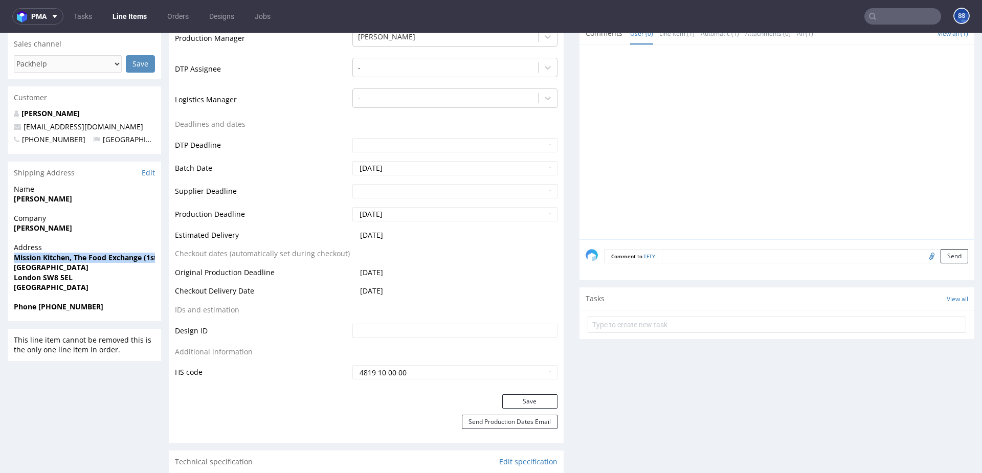
copy strong "Mission Kitchen, The Food Exchange (1st Floor)"
click at [76, 269] on strong "New Covent Garden Market" at bounding box center [51, 267] width 75 height 10
copy strong "New Covent Garden Market"
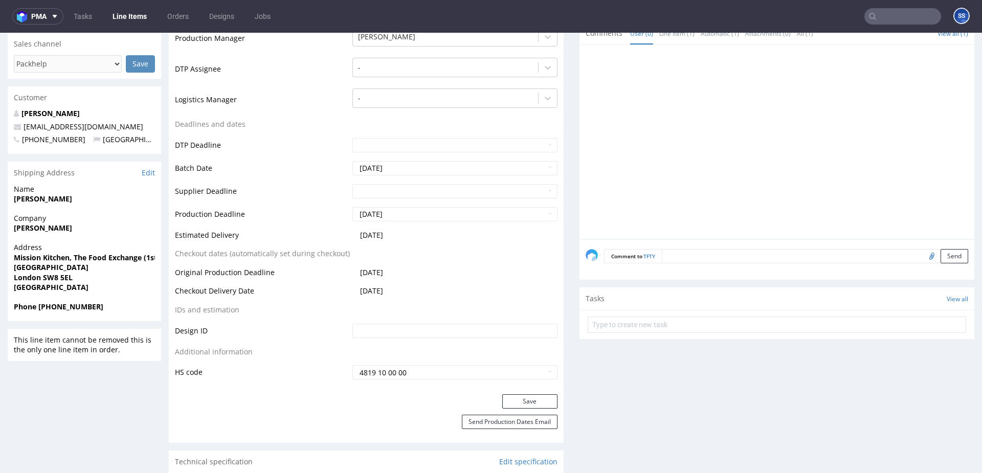
click at [24, 278] on strong "London SW8 5EL" at bounding box center [43, 278] width 59 height 10
copy strong "London"
click at [45, 201] on strong "Timothy Sapsford" at bounding box center [43, 199] width 58 height 10
click at [47, 201] on strong "Timothy Sapsford" at bounding box center [43, 199] width 58 height 10
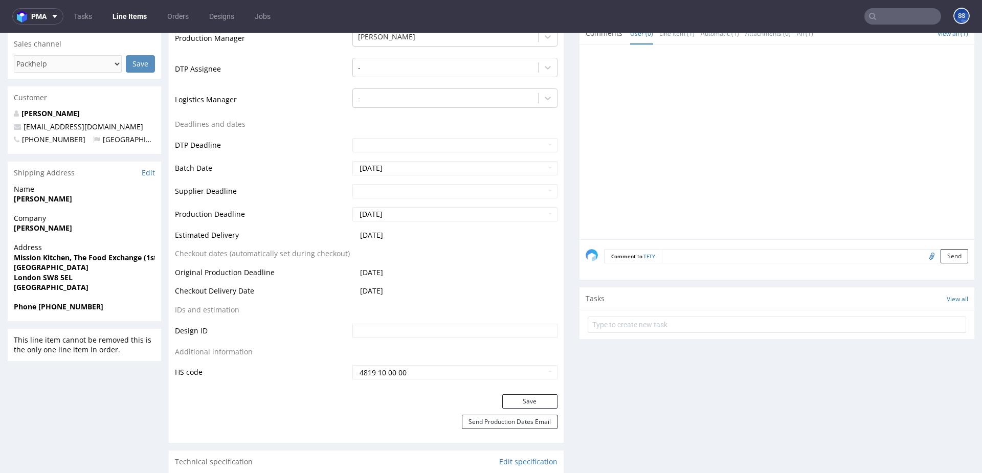
click at [47, 201] on strong "Timothy Sapsford" at bounding box center [43, 199] width 58 height 10
click at [50, 201] on strong "Timothy Sapsford" at bounding box center [43, 199] width 58 height 10
click at [27, 201] on strong "Timothy Sapsford" at bounding box center [43, 199] width 58 height 10
click at [28, 200] on strong "Timothy Sapsford" at bounding box center [43, 199] width 58 height 10
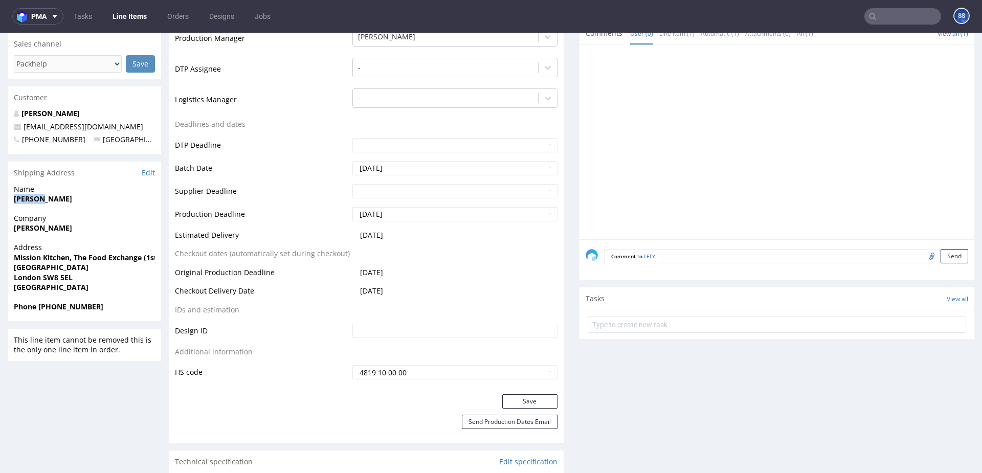
click at [28, 200] on strong "Timothy Sapsford" at bounding box center [43, 199] width 58 height 10
copy strong "Timothy Sapsford"
click at [69, 309] on strong "Phone +447414636560" at bounding box center [58, 307] width 89 height 10
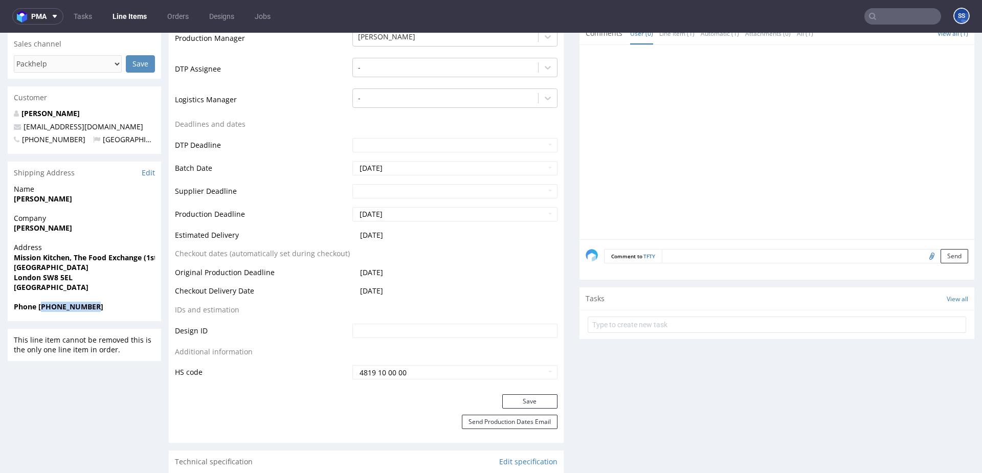
click at [69, 309] on strong "Phone +447414636560" at bounding box center [58, 307] width 89 height 10
copy strong "447414636560"
drag, startPoint x: 82, startPoint y: 129, endPoint x: 25, endPoint y: 129, distance: 57.3
click at [25, 129] on p "mammagcookies@gmail.com" at bounding box center [84, 127] width 141 height 10
copy link "mammagcookies@gmail.com"
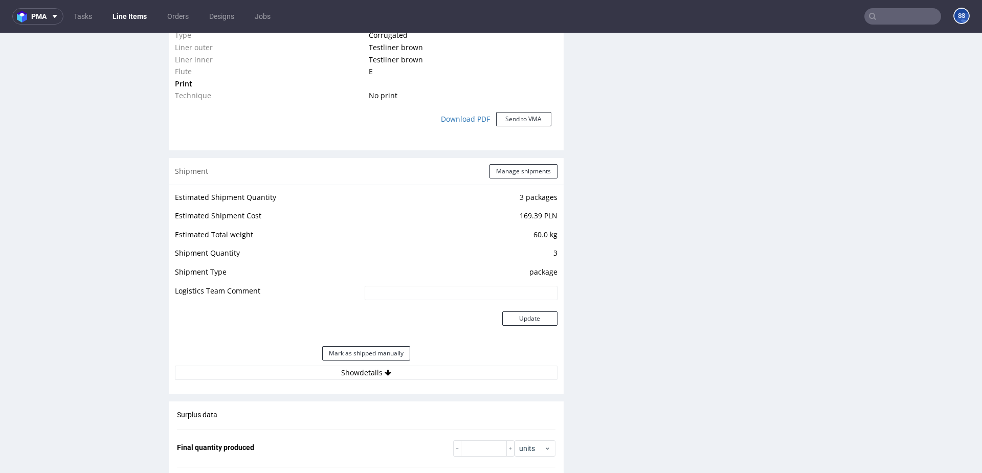
scroll to position [826, 0]
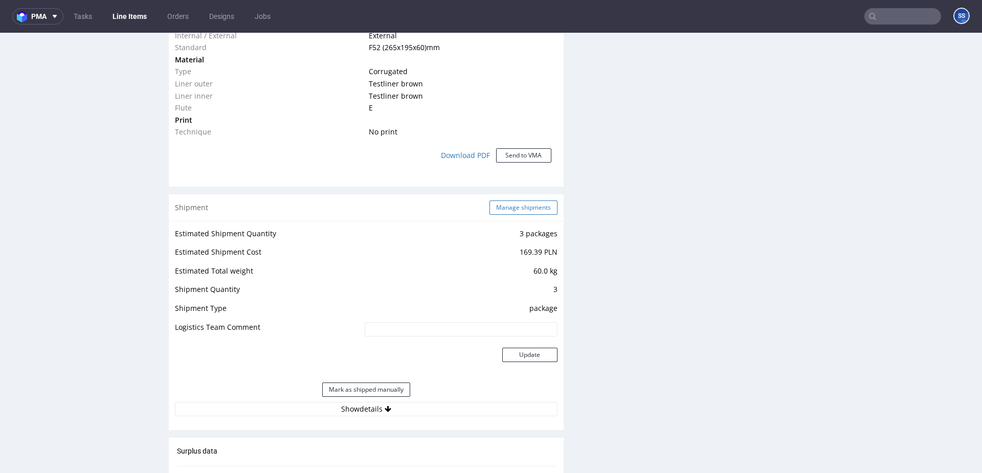
click at [518, 209] on button "Manage shipments" at bounding box center [523, 207] width 68 height 14
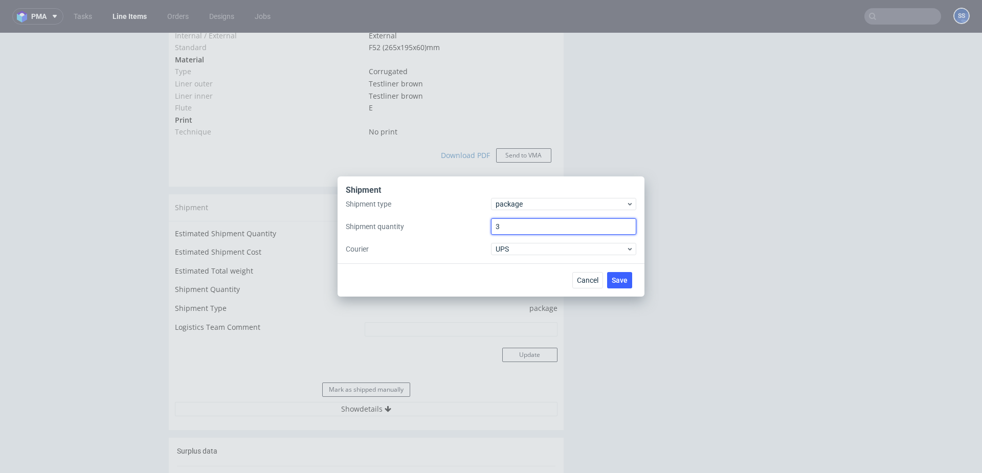
click at [513, 226] on input "3" at bounding box center [563, 226] width 145 height 16
type input "6"
click at [512, 244] on span "UPS" at bounding box center [561, 249] width 130 height 10
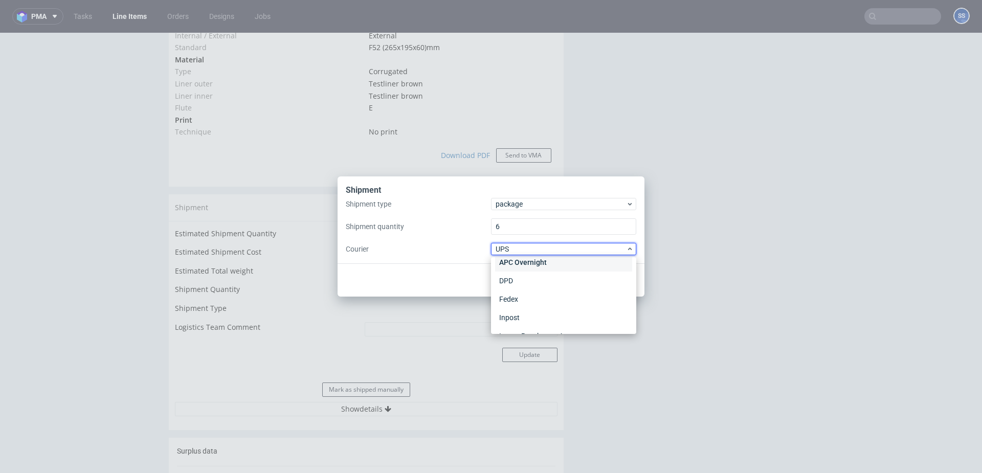
scroll to position [0, 0]
click at [527, 264] on div "APC Overnight" at bounding box center [563, 270] width 137 height 18
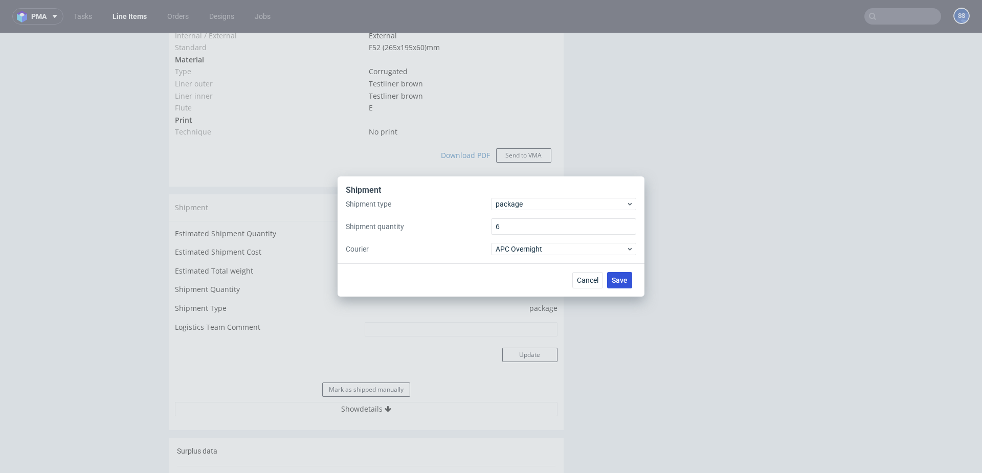
click at [618, 277] on span "Save" at bounding box center [620, 280] width 16 height 7
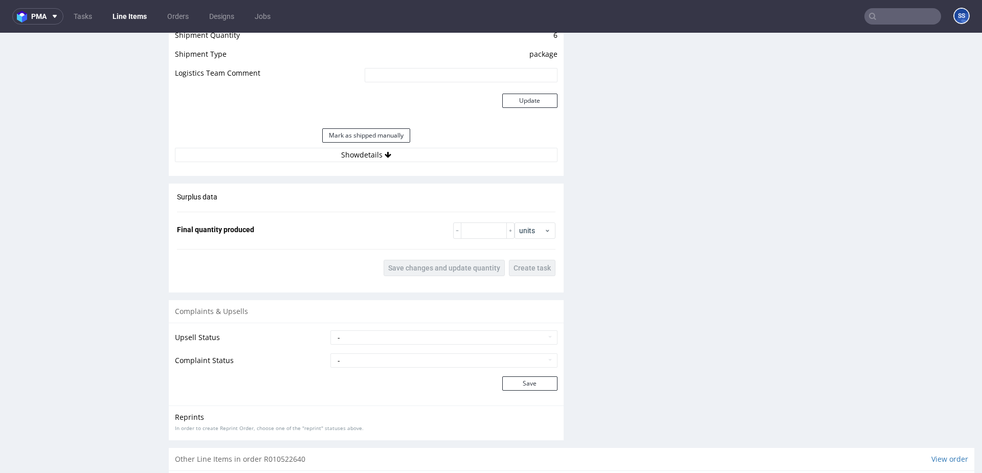
scroll to position [1052, 0]
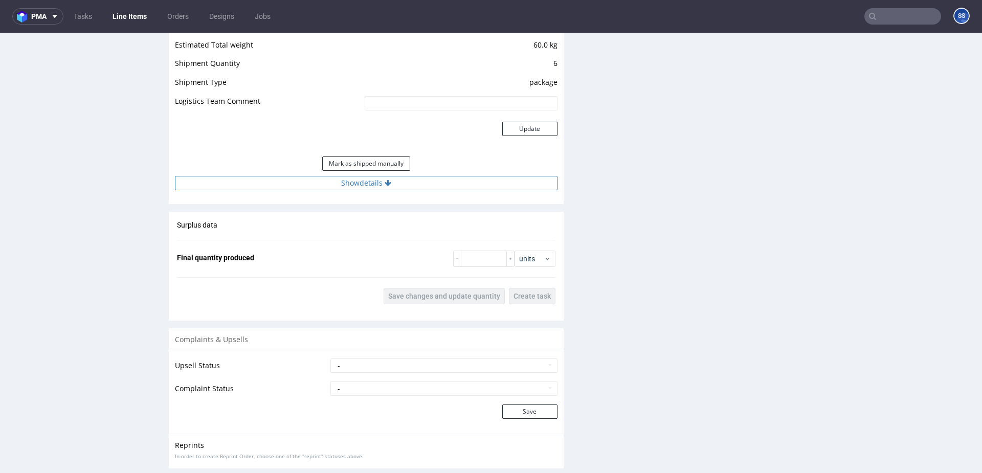
click at [364, 184] on button "Show details" at bounding box center [366, 183] width 383 height 14
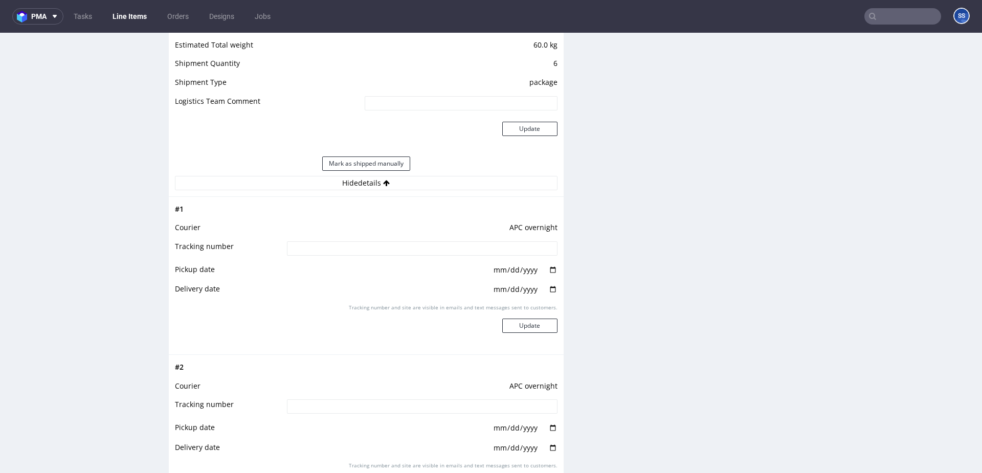
drag, startPoint x: 318, startPoint y: 257, endPoint x: 323, endPoint y: 254, distance: 5.5
click at [318, 257] on td at bounding box center [420, 251] width 273 height 23
click at [323, 253] on input at bounding box center [422, 248] width 271 height 14
paste input "2025081205708090001139"
type input "2025081205708090001139"
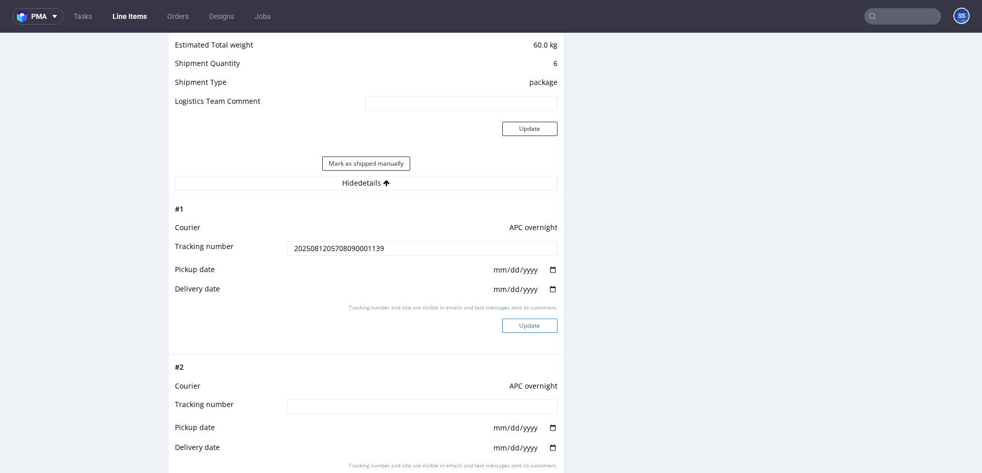
click at [533, 326] on button "Update" at bounding box center [529, 326] width 55 height 14
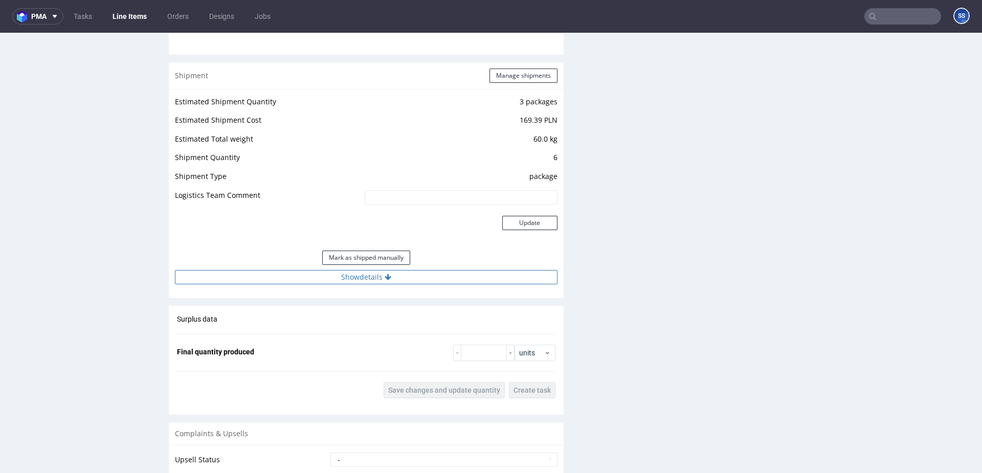
scroll to position [1153, 0]
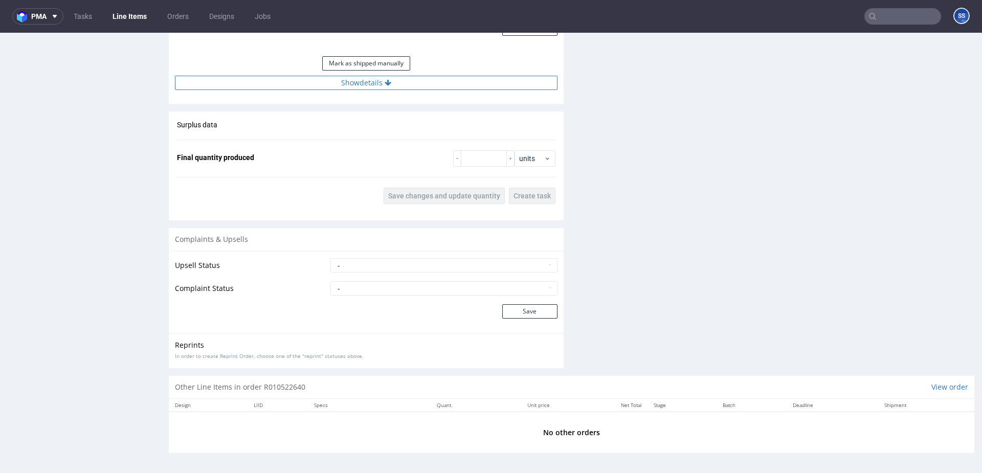
click at [356, 86] on button "Show details" at bounding box center [366, 83] width 383 height 14
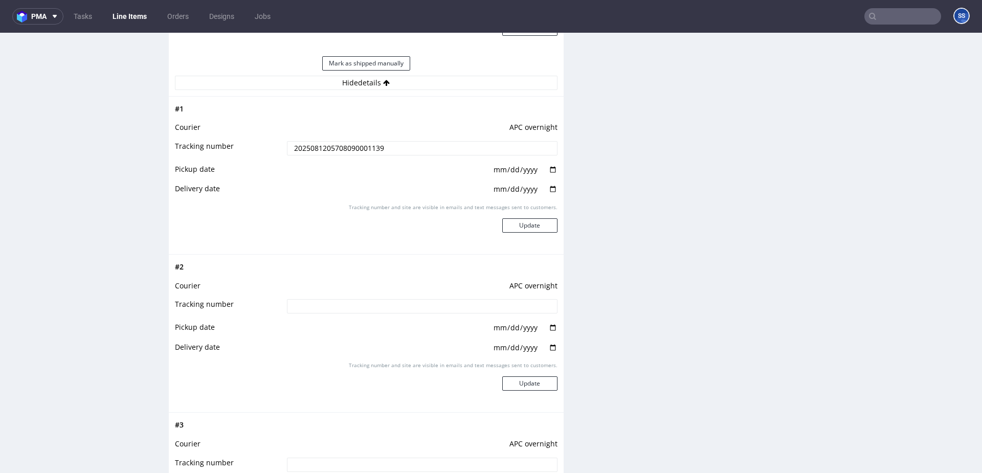
drag, startPoint x: 351, startPoint y: 317, endPoint x: 356, endPoint y: 307, distance: 11.0
click at [351, 316] on td at bounding box center [420, 309] width 273 height 23
click at [356, 307] on input at bounding box center [422, 306] width 271 height 14
paste input "2025081205708090001139"
type input "2025081205708090001139"
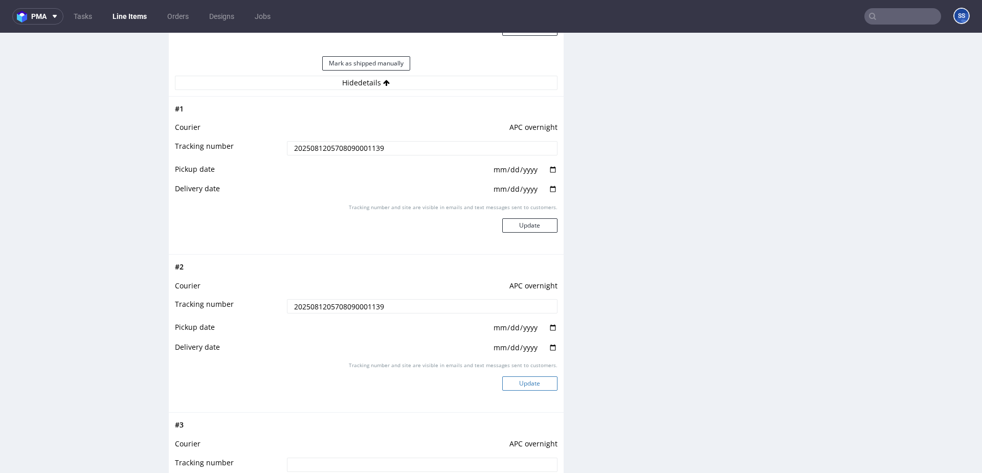
click at [525, 383] on button "Update" at bounding box center [529, 383] width 55 height 14
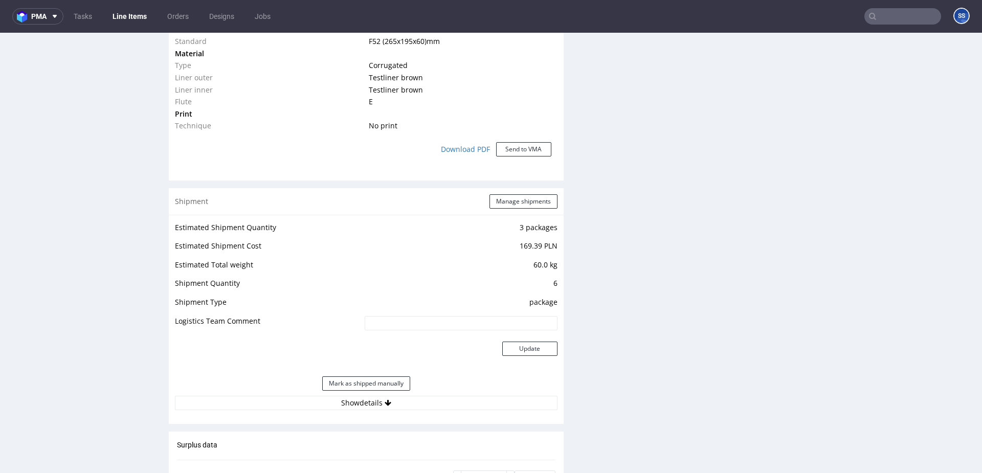
scroll to position [958, 0]
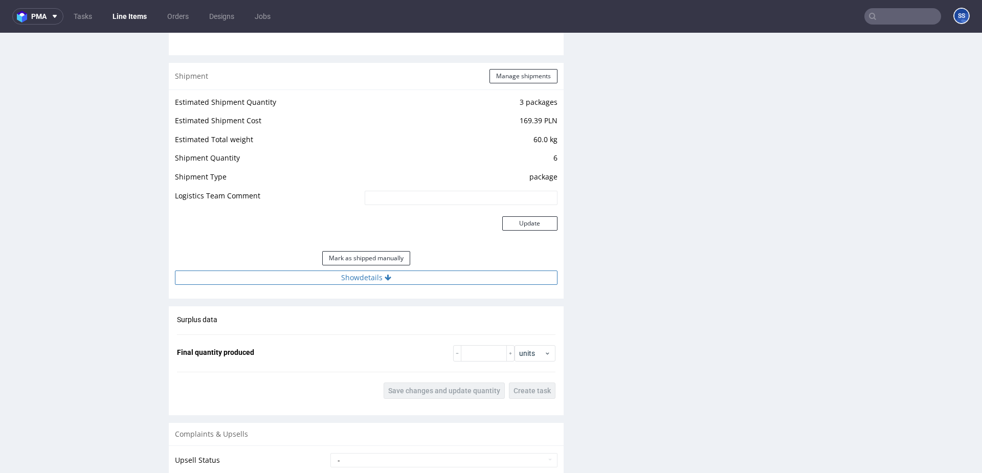
click at [361, 273] on button "Show details" at bounding box center [366, 278] width 383 height 14
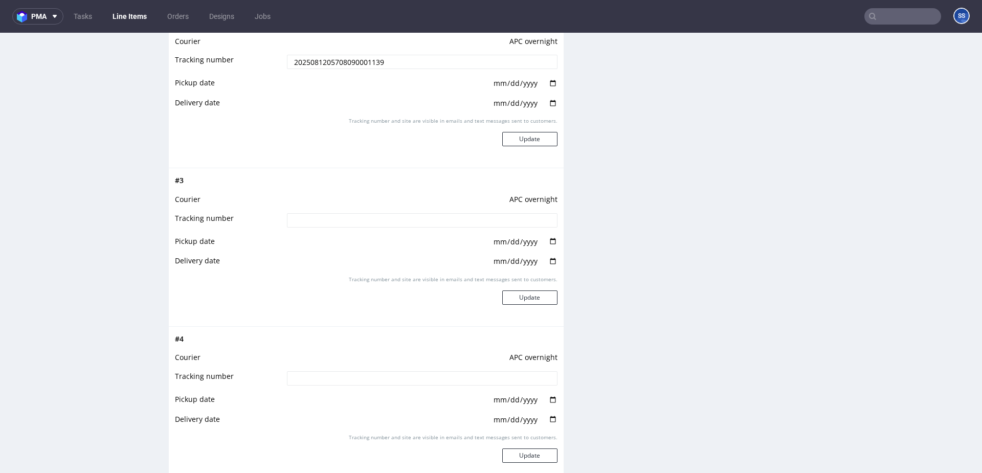
scroll to position [1406, 0]
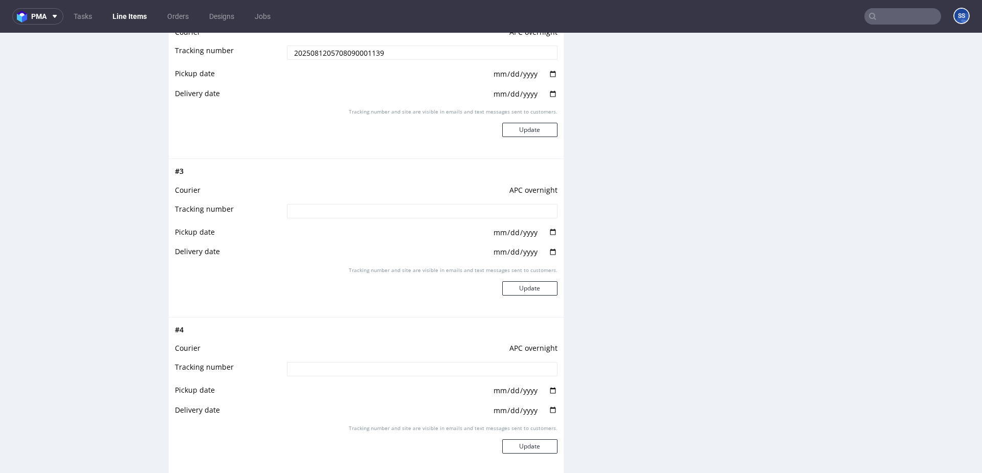
click at [362, 211] on input at bounding box center [422, 211] width 271 height 14
paste input "2025081205708090001139"
type input "2025081205708090001139"
click at [522, 293] on button "Update" at bounding box center [529, 288] width 55 height 14
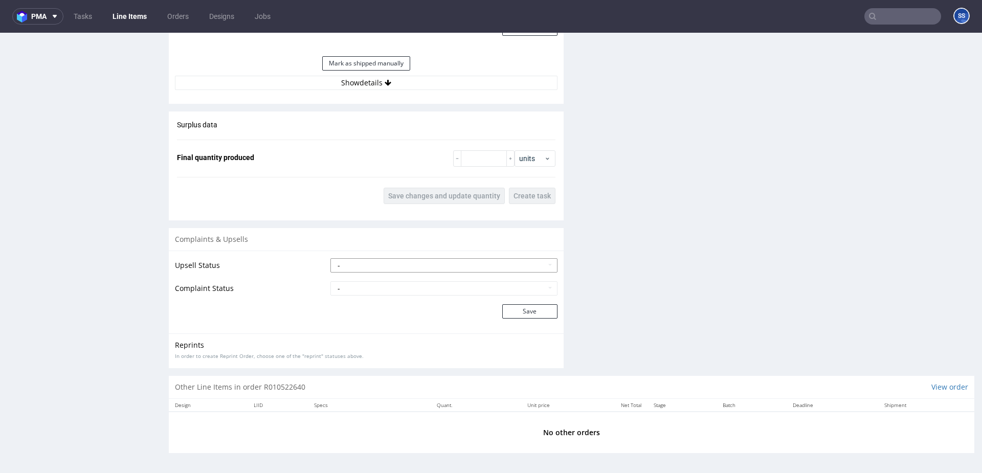
scroll to position [3, 0]
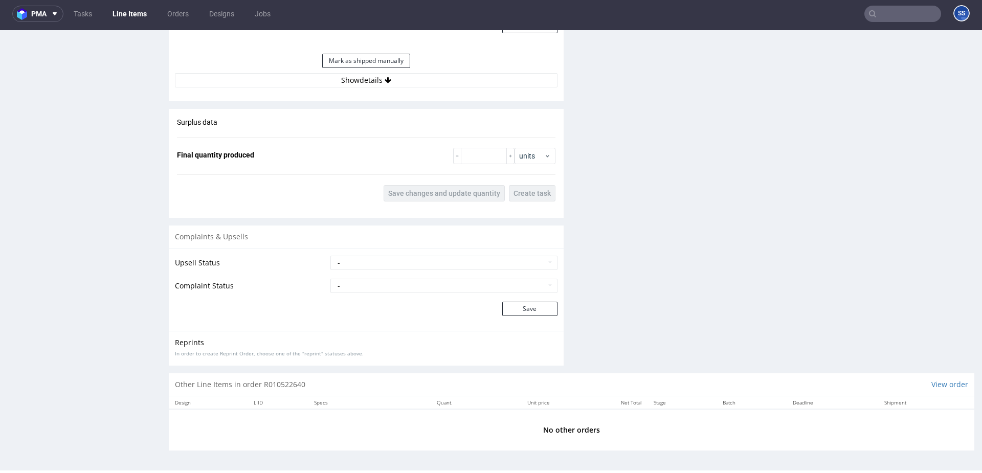
click at [360, 85] on button "Show details" at bounding box center [366, 80] width 383 height 14
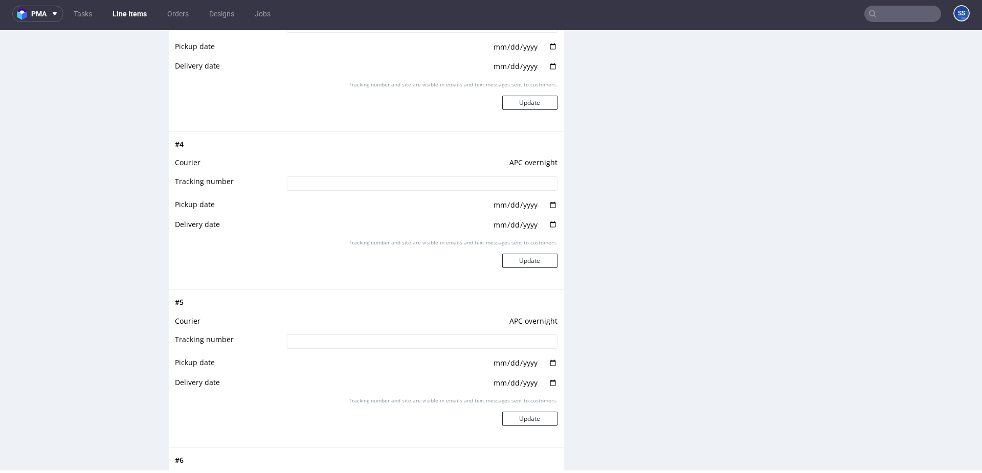
scroll to position [1582, 0]
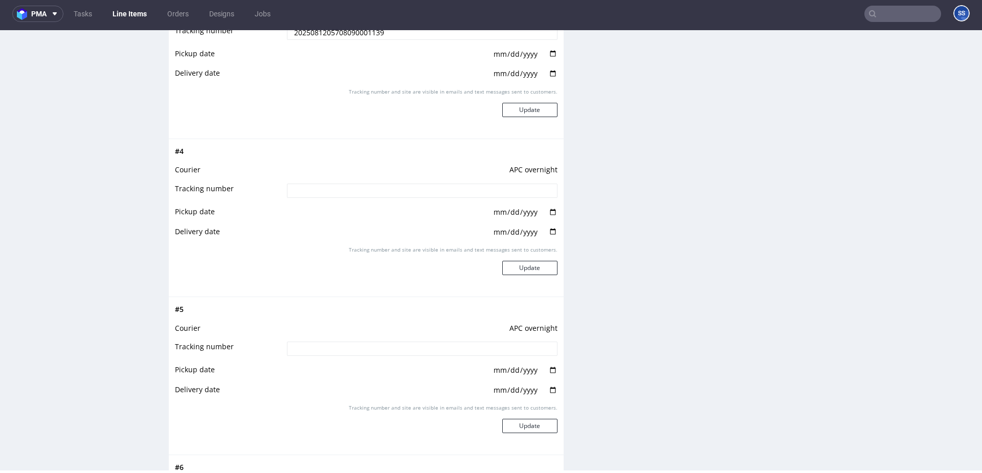
click at [349, 184] on input at bounding box center [422, 191] width 271 height 14
paste input "2025081205708090001139"
type input "2025081205708090001139"
click at [532, 268] on button "Update" at bounding box center [529, 268] width 55 height 14
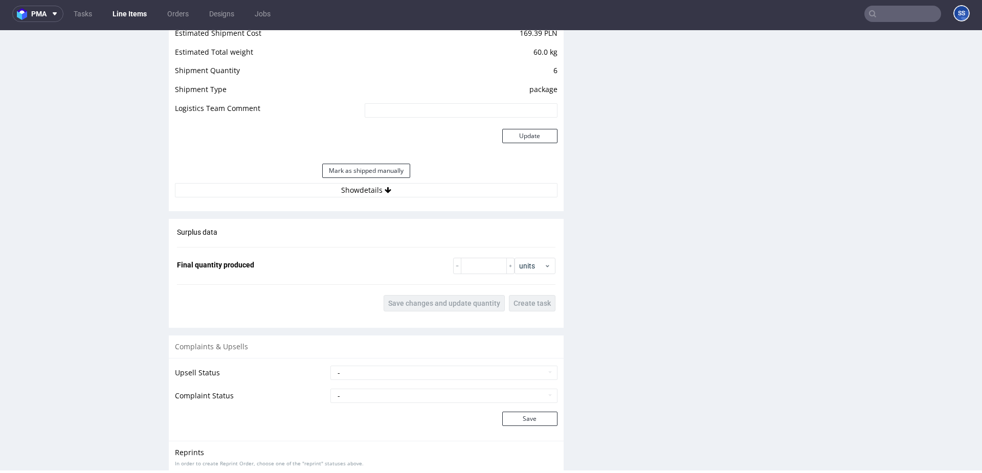
scroll to position [1153, 0]
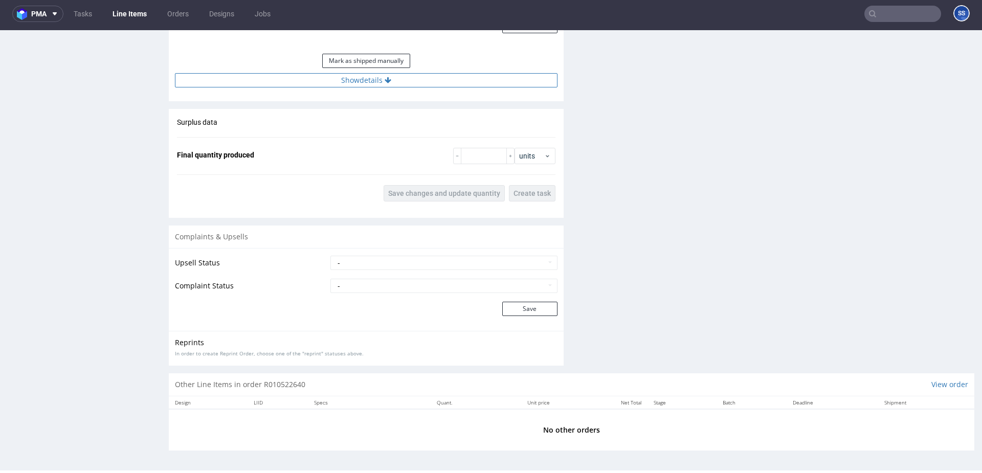
click at [333, 82] on button "Show details" at bounding box center [366, 80] width 383 height 14
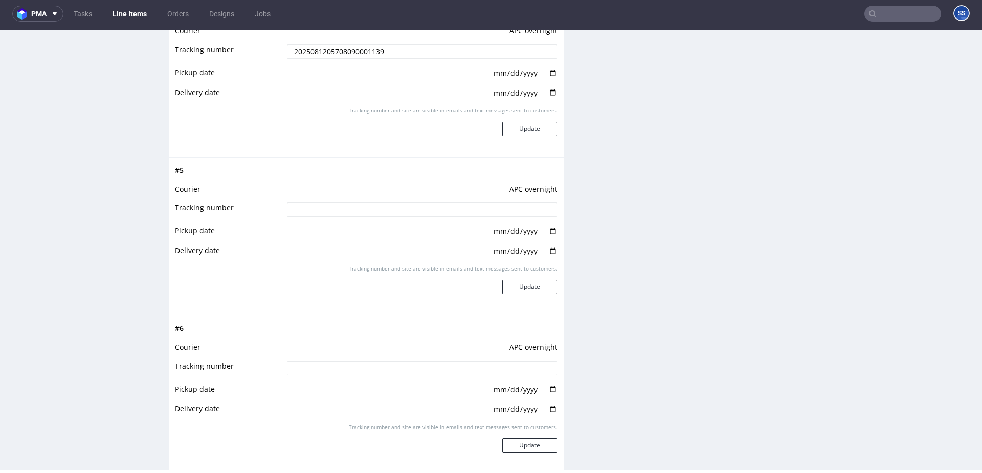
click at [325, 205] on td at bounding box center [420, 212] width 273 height 23
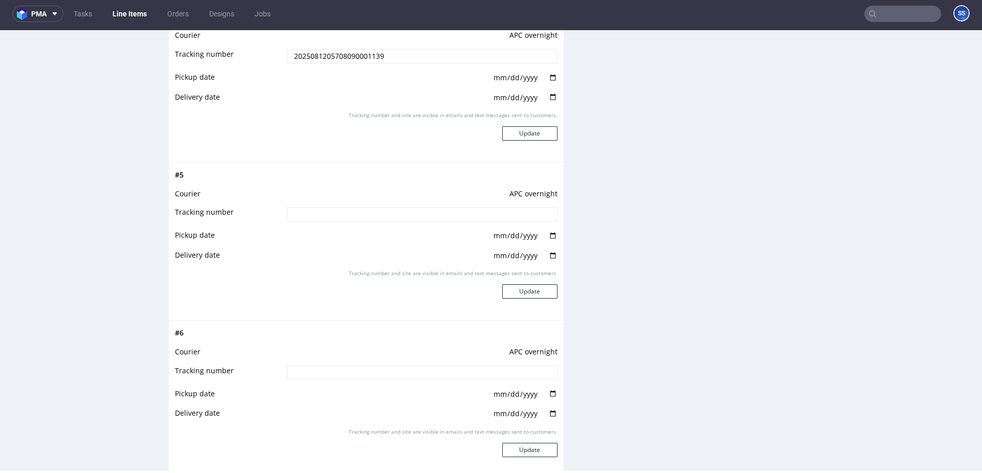
paste input "2025081205708090001139"
type input "2025081205708090001139"
click at [527, 294] on button "Update" at bounding box center [529, 291] width 55 height 14
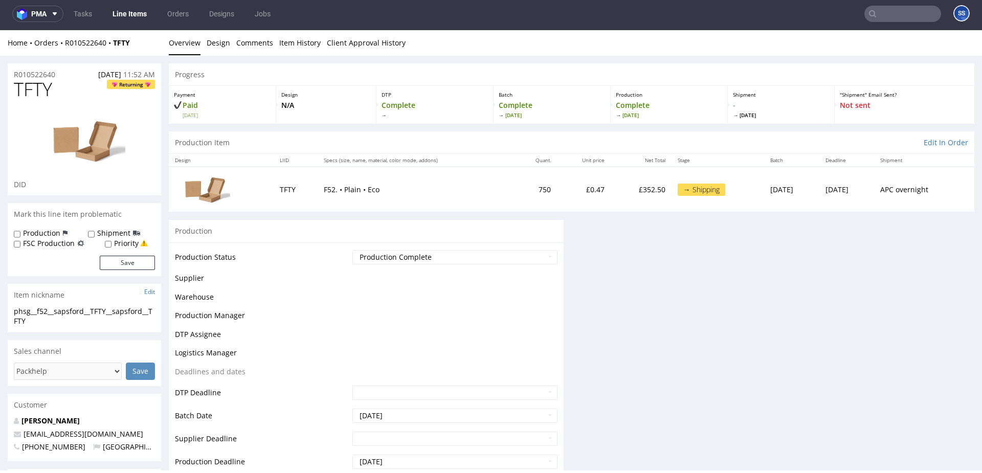
scroll to position [0, 0]
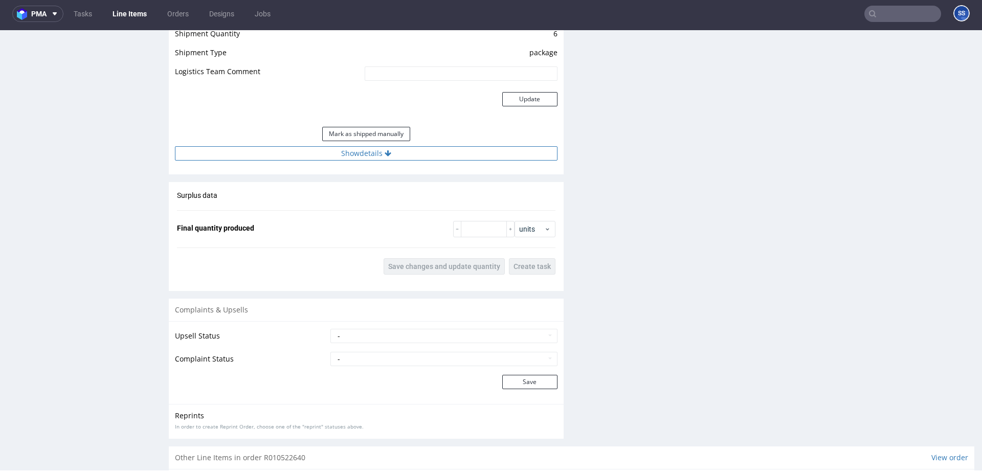
click at [350, 155] on button "Show details" at bounding box center [366, 153] width 383 height 14
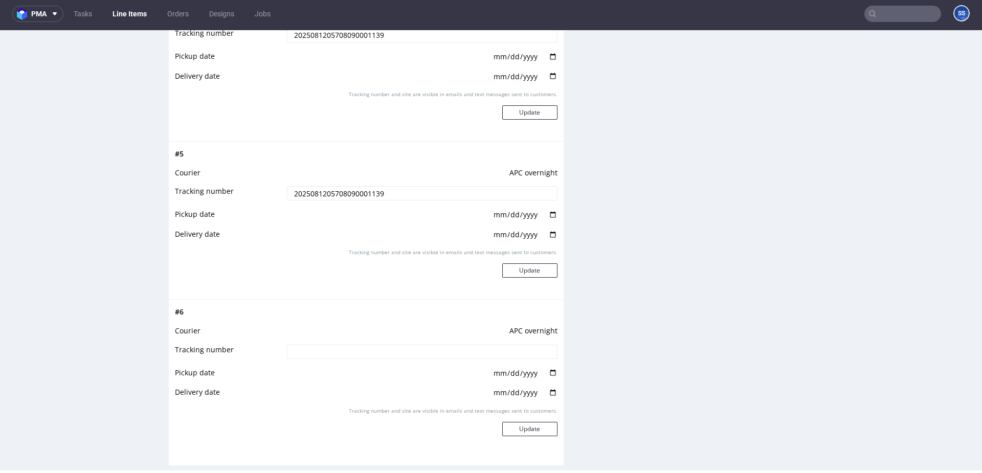
scroll to position [1887, 0]
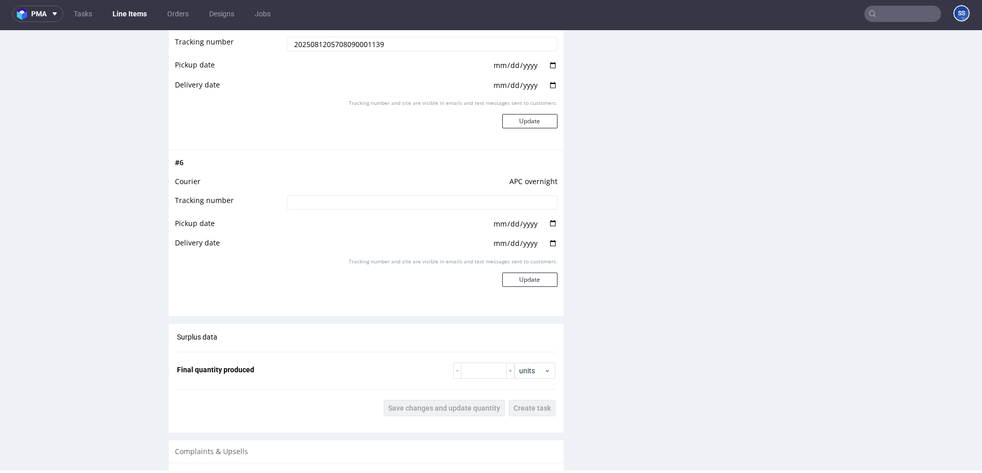
click at [363, 198] on input at bounding box center [422, 202] width 271 height 14
paste input "2025081205708090001139"
type input "2025081205708090001139"
click at [520, 273] on button "Update" at bounding box center [529, 280] width 55 height 14
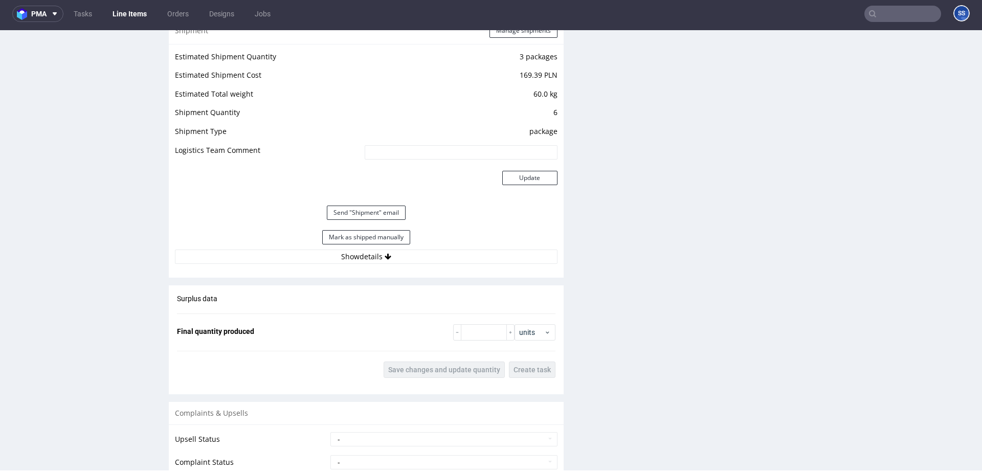
scroll to position [1012, 0]
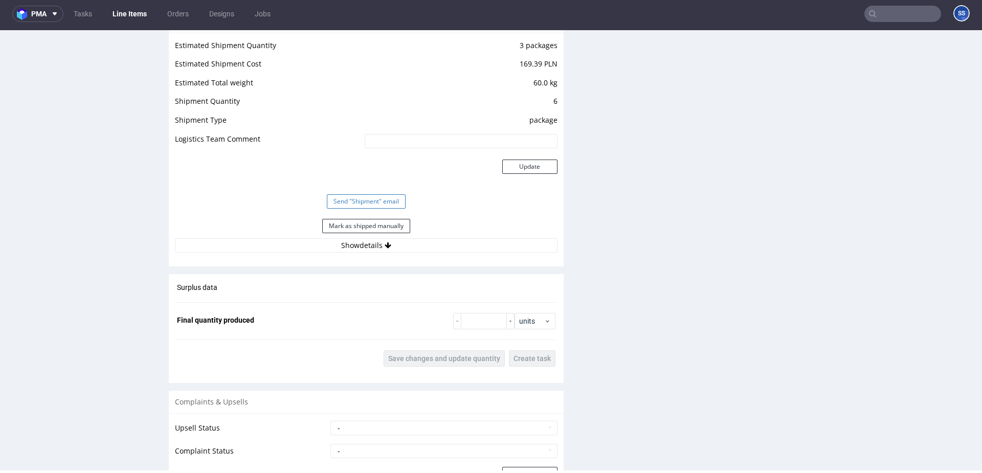
click at [374, 200] on button "Send "Shipment" email" at bounding box center [366, 201] width 79 height 14
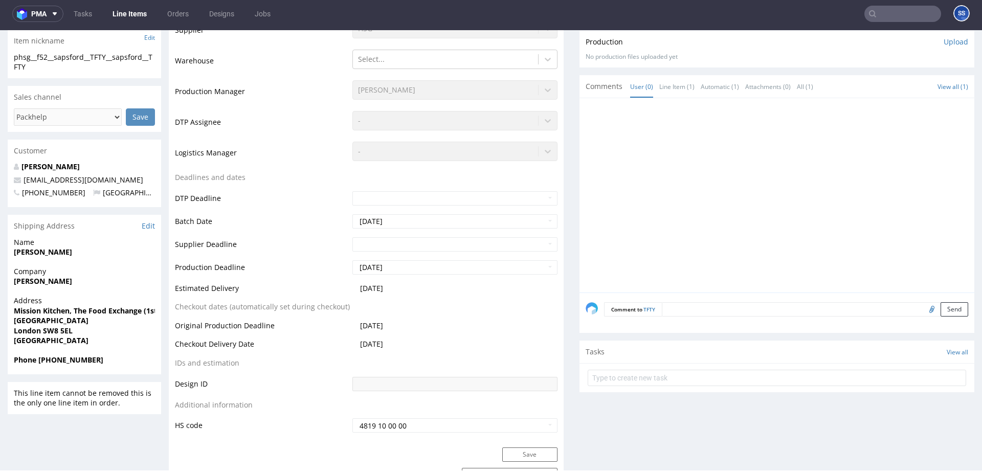
scroll to position [0, 0]
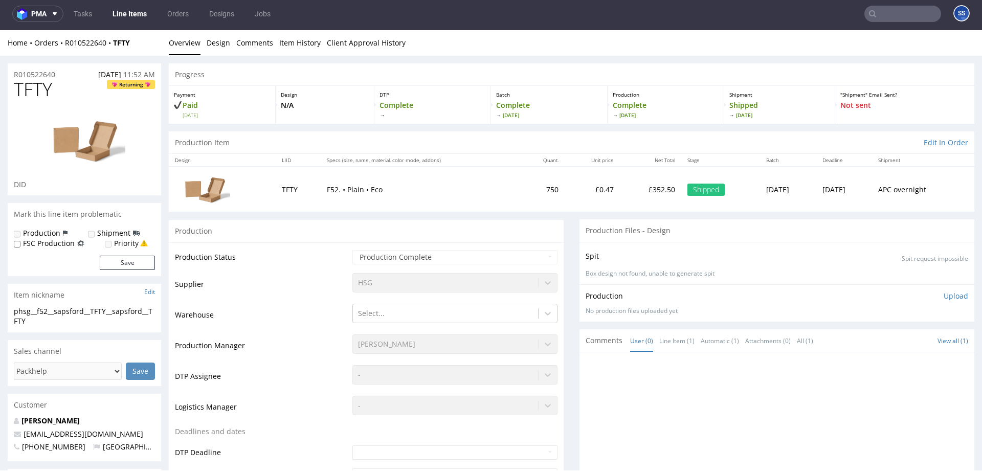
click at [137, 17] on link "Line Items" at bounding box center [129, 14] width 47 height 16
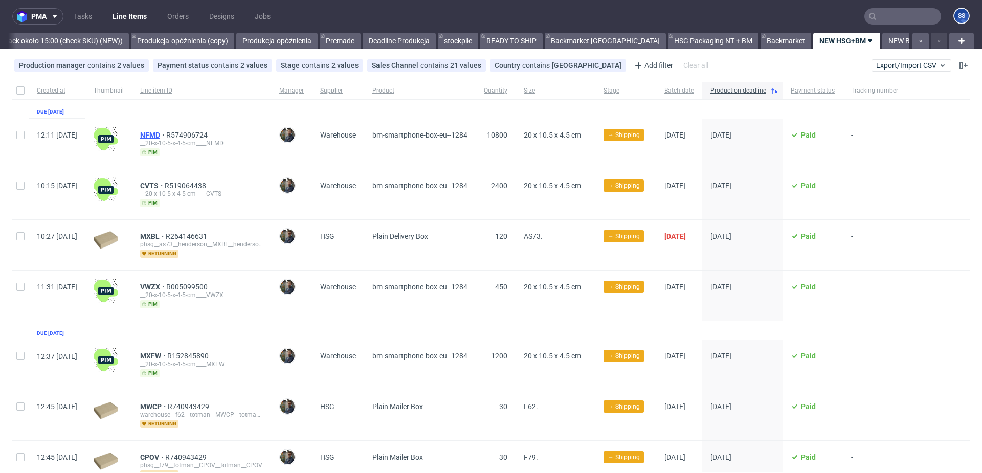
click at [166, 132] on span "NFMD" at bounding box center [153, 135] width 26 height 8
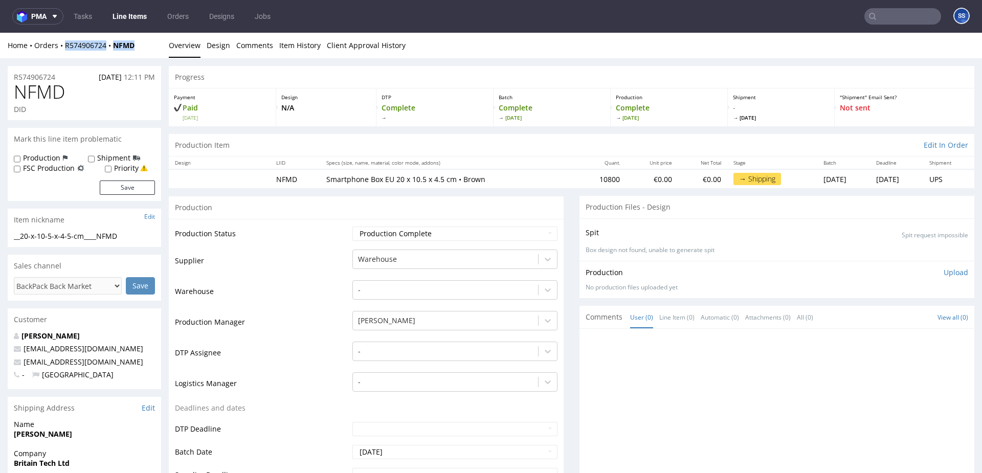
drag, startPoint x: 144, startPoint y: 44, endPoint x: 66, endPoint y: 50, distance: 77.4
click at [66, 50] on div "Home Orders R574906724 NFMD" at bounding box center [84, 45] width 153 height 10
copy div "R574906724 NFMD"
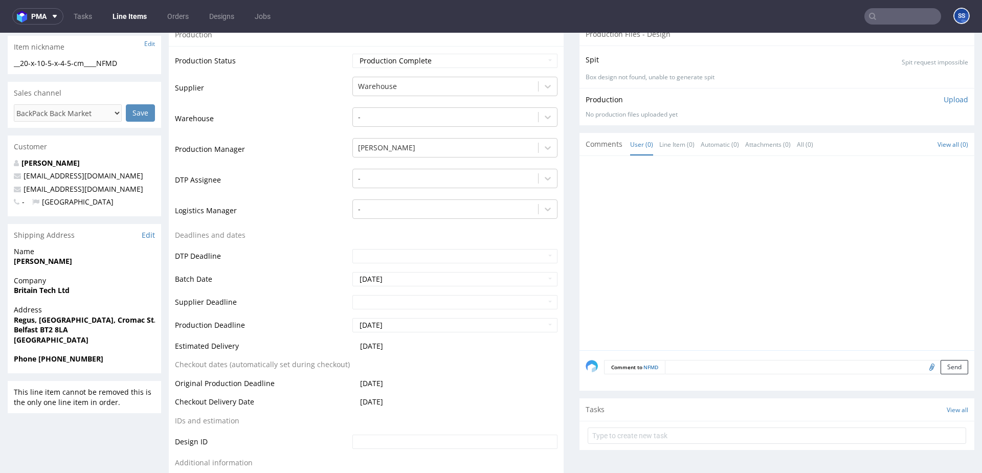
scroll to position [199, 0]
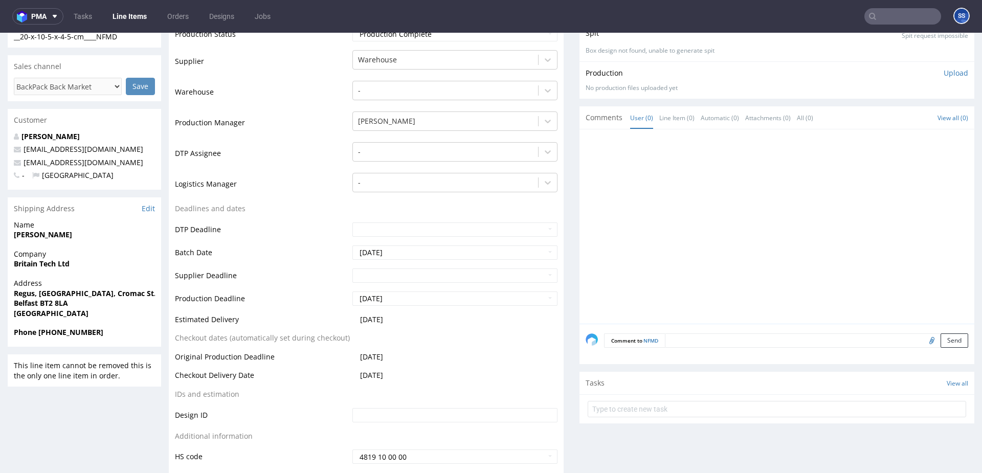
click at [19, 263] on strong "Britain Tech Ltd" at bounding box center [42, 264] width 56 height 10
copy strong "Britain Tech Ltd"
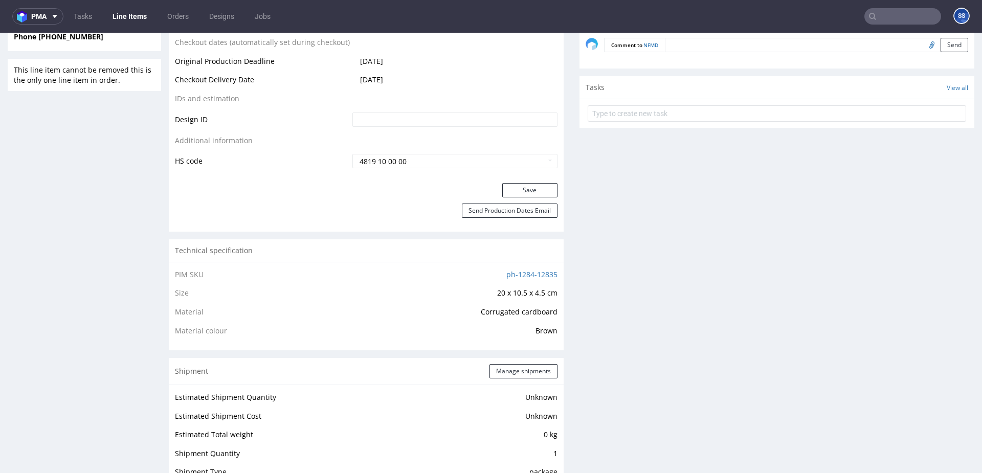
scroll to position [544, 0]
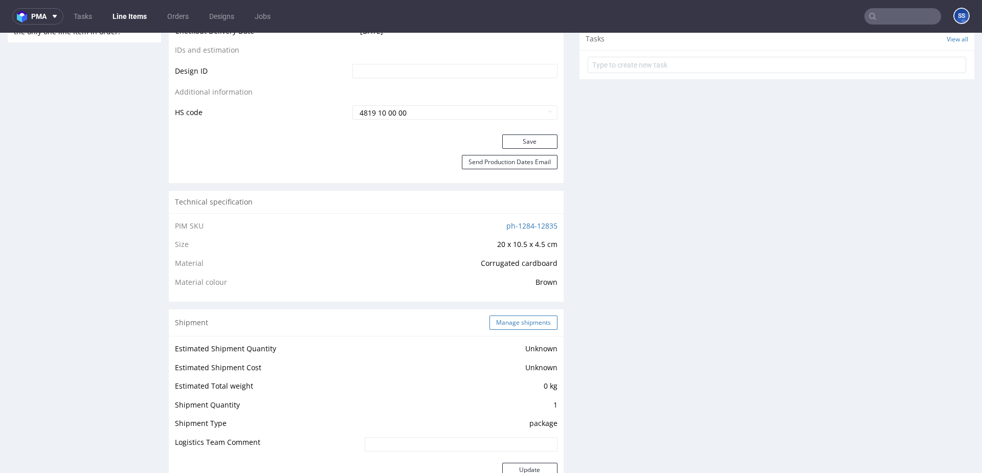
click at [522, 323] on button "Manage shipments" at bounding box center [523, 323] width 68 height 14
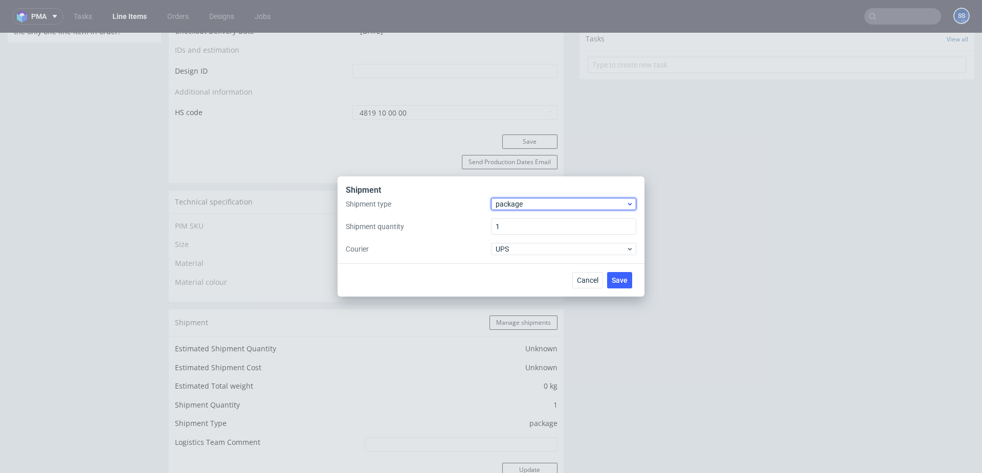
click at [518, 208] on span "package" at bounding box center [561, 204] width 130 height 10
click at [501, 222] on div "pallet" at bounding box center [563, 225] width 137 height 18
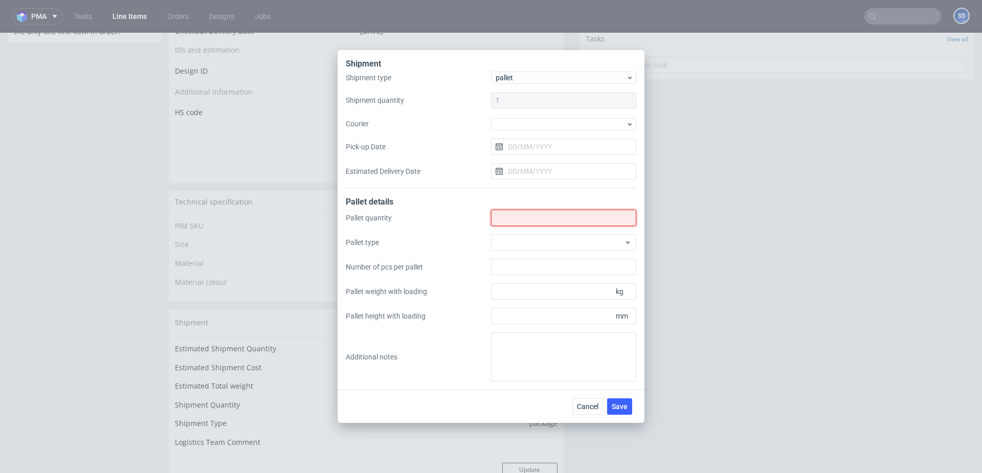
click at [512, 217] on input "Shipment type" at bounding box center [563, 218] width 145 height 16
type input "6"
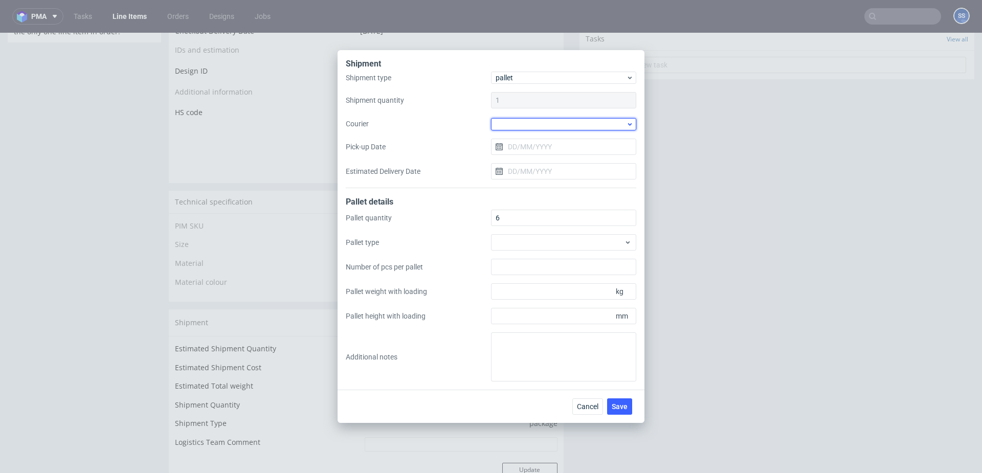
click at [597, 122] on div at bounding box center [563, 124] width 145 height 12
click at [566, 164] on div "Kuehne + Nagel" at bounding box center [563, 167] width 137 height 18
click at [620, 405] on span "Save" at bounding box center [620, 405] width 16 height 7
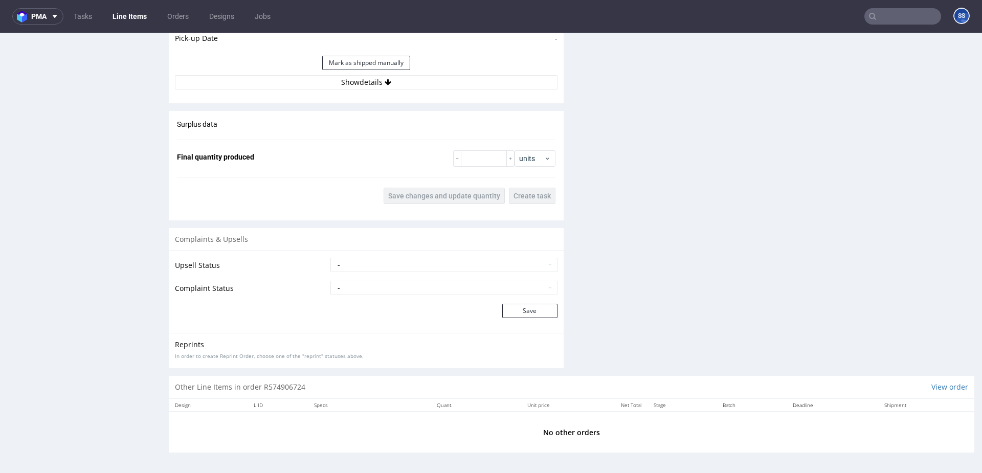
scroll to position [1022, 0]
click at [342, 80] on button "Show details" at bounding box center [366, 83] width 383 height 14
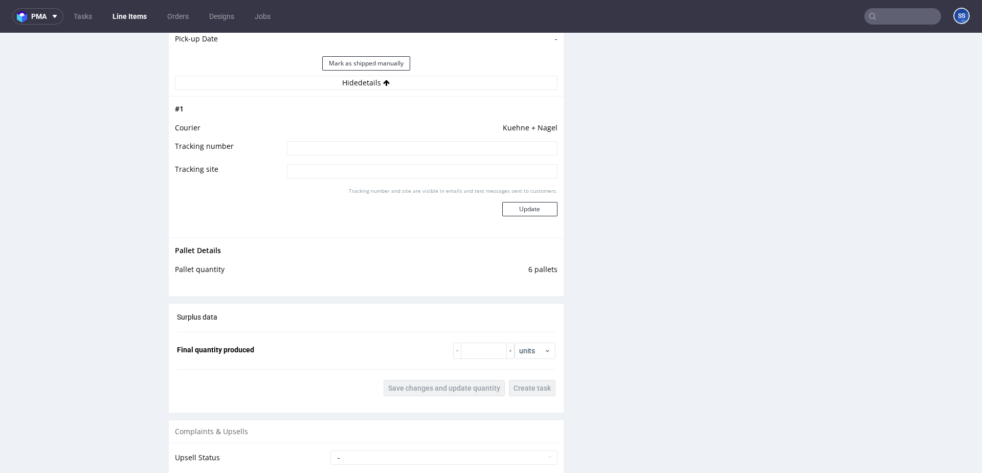
click at [358, 142] on input at bounding box center [422, 148] width 271 height 14
paste input "RWM006273692"
type input "RWM006273692"
click at [519, 206] on button "Update" at bounding box center [529, 209] width 55 height 14
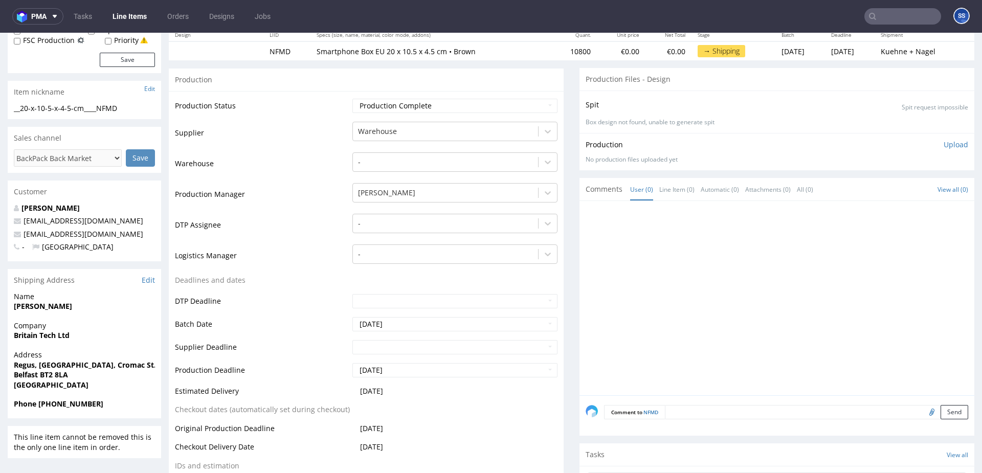
scroll to position [0, 0]
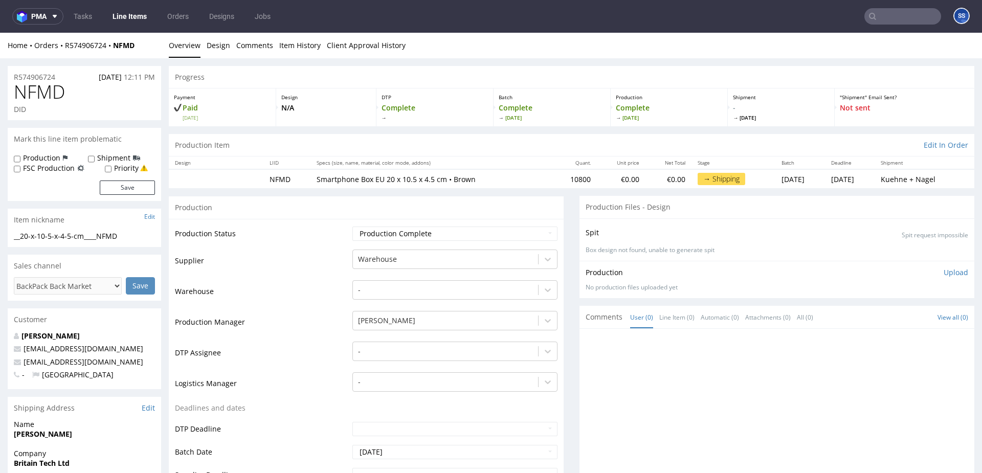
click at [138, 18] on link "Line Items" at bounding box center [129, 16] width 47 height 16
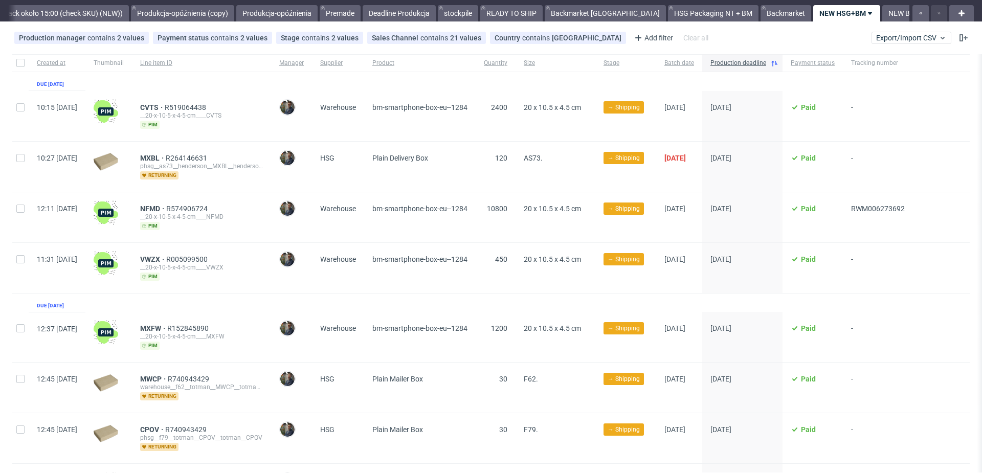
scroll to position [27, 0]
click at [760, 15] on link "Backmarket" at bounding box center [785, 14] width 51 height 16
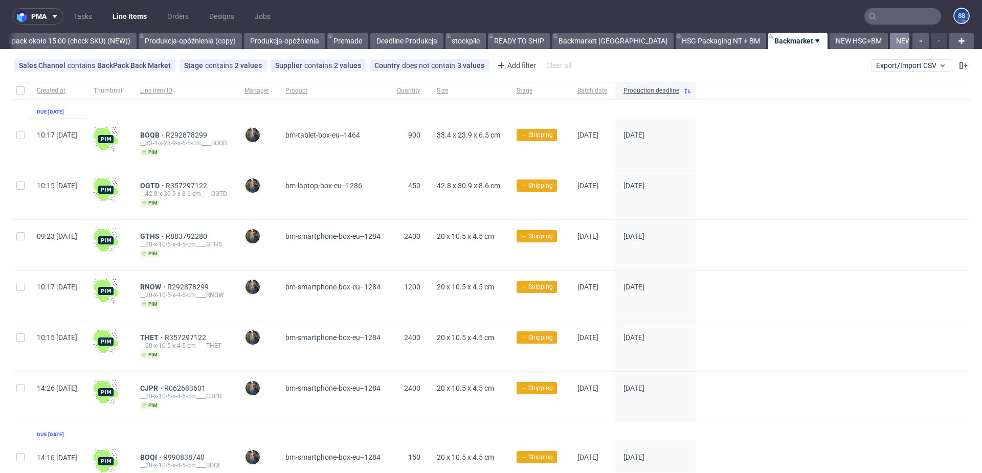
click at [890, 39] on link "NEW BACKAMRKET" at bounding box center [928, 41] width 76 height 16
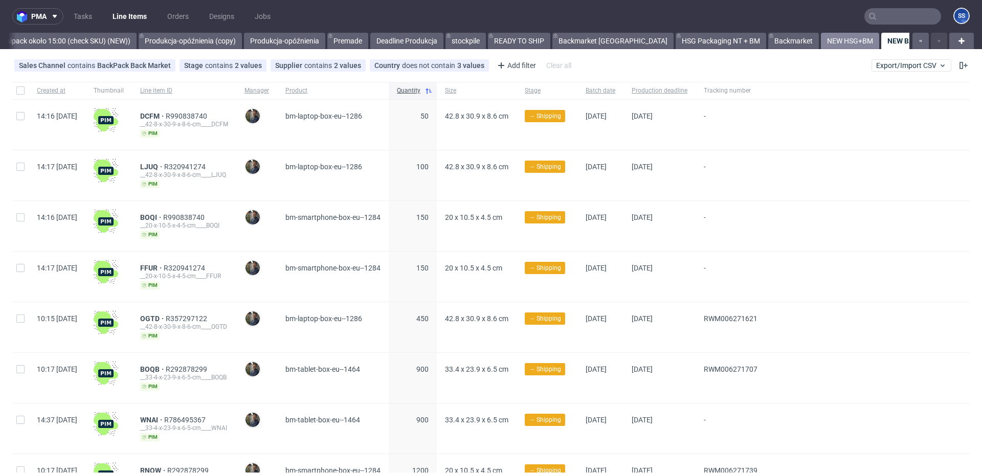
click at [821, 41] on link "NEW HSG+BM" at bounding box center [850, 41] width 58 height 16
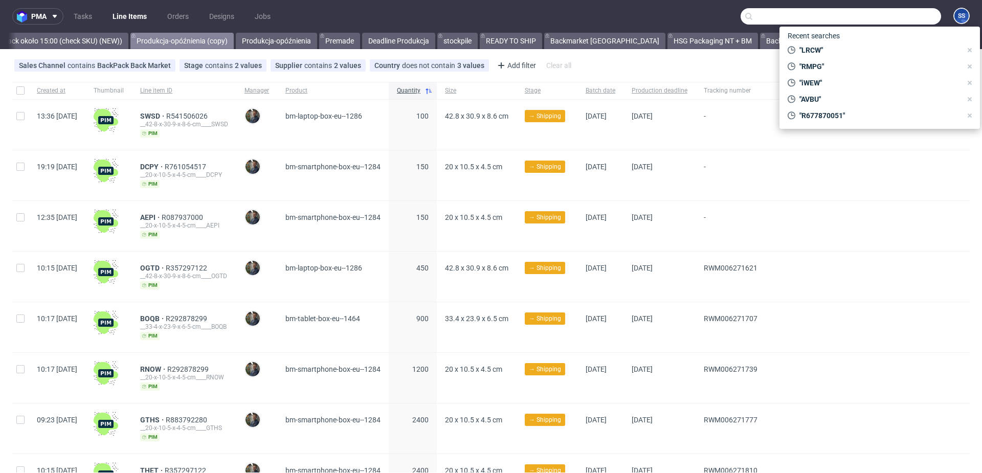
click at [233, 46] on link "Produkcja-opóźnienia (copy)" at bounding box center [181, 41] width 103 height 16
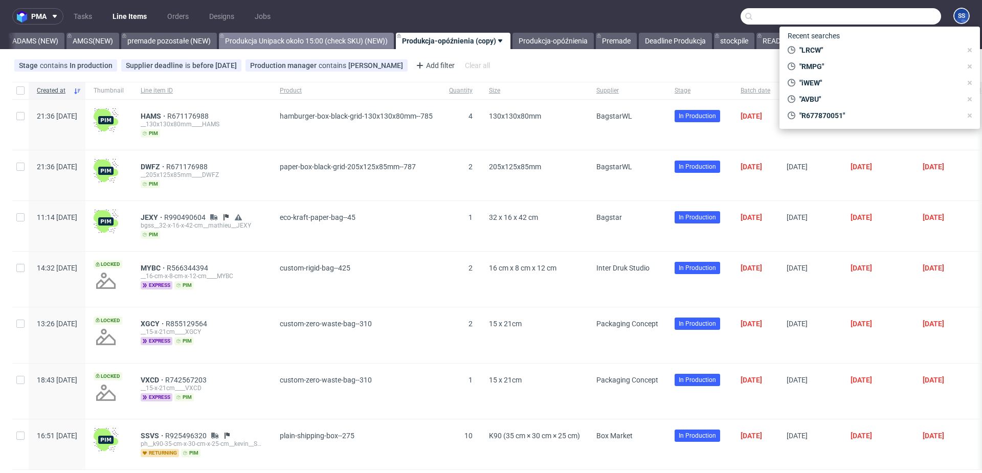
click at [290, 46] on link "Produkcja Unipack około 15:00 (check SKU) (NEW))" at bounding box center [306, 41] width 175 height 16
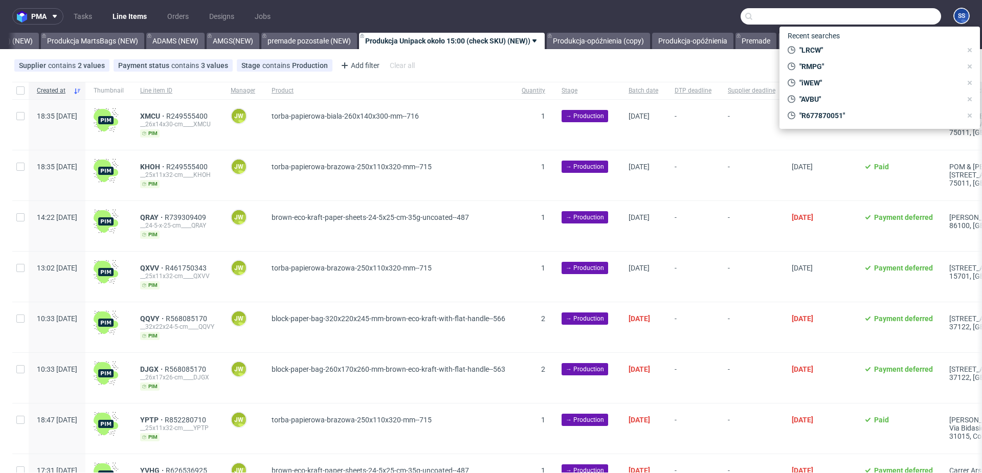
scroll to position [0, 558]
click at [488, 74] on div "Supplier contains 2 values Unipack, Unipack PH Payment status contains 3 values…" at bounding box center [491, 65] width 982 height 25
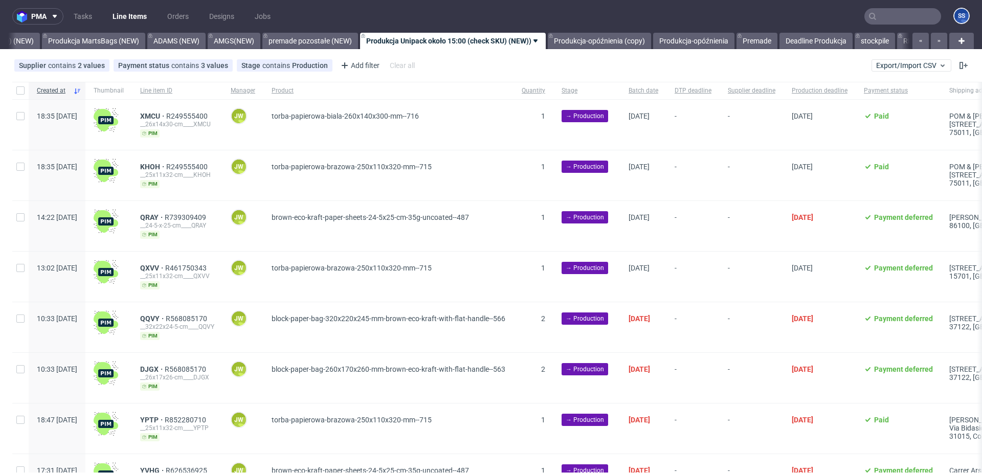
click at [12, 88] on div "Created at Thumbnail Line item ID Manager Product Quantity Stage Batch date DTP…" at bounding box center [491, 369] width 982 height 575
click at [15, 88] on div at bounding box center [20, 90] width 16 height 17
checkbox input "true"
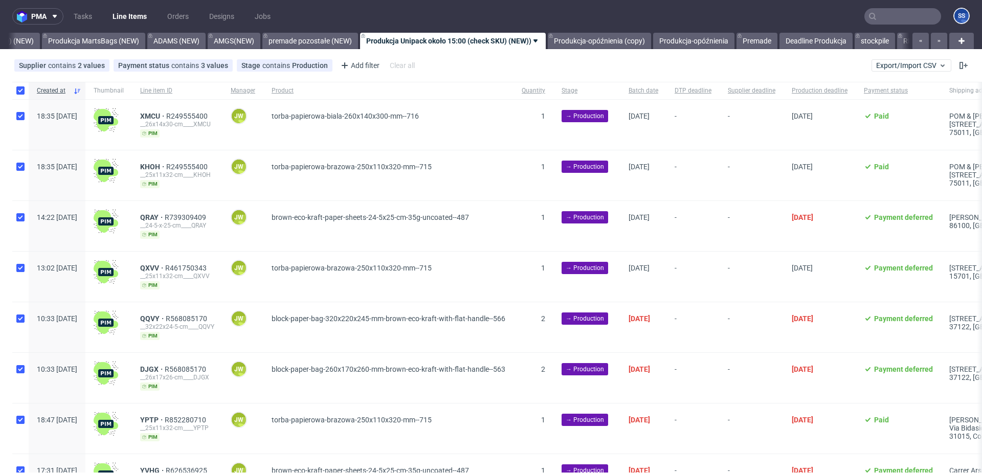
checkbox input "true"
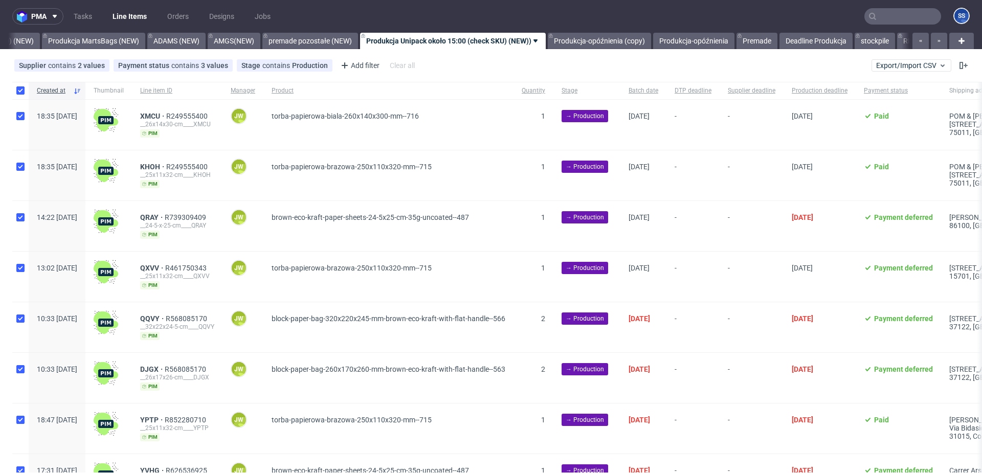
checkbox input "true"
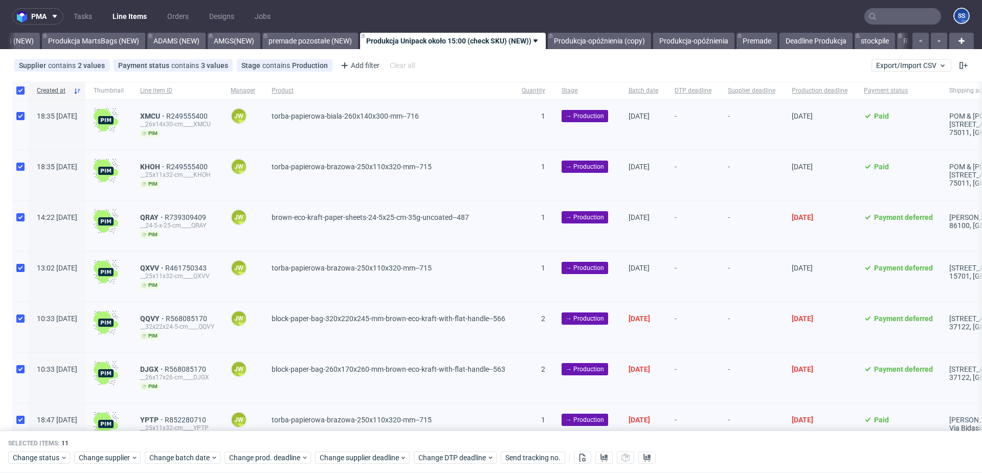
scroll to position [256, 0]
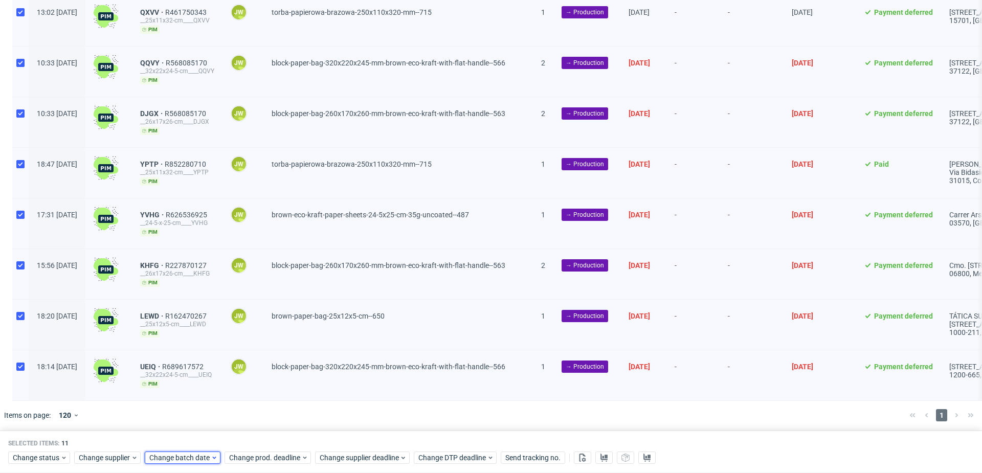
click at [187, 460] on span "Change batch date" at bounding box center [179, 458] width 61 height 10
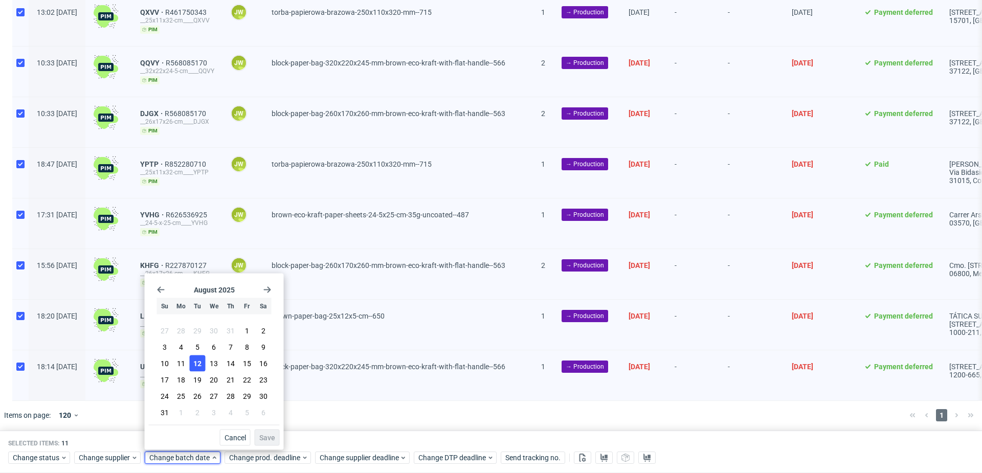
click at [201, 365] on span "12" at bounding box center [197, 363] width 8 height 10
click at [273, 445] on button "Save" at bounding box center [267, 438] width 25 height 16
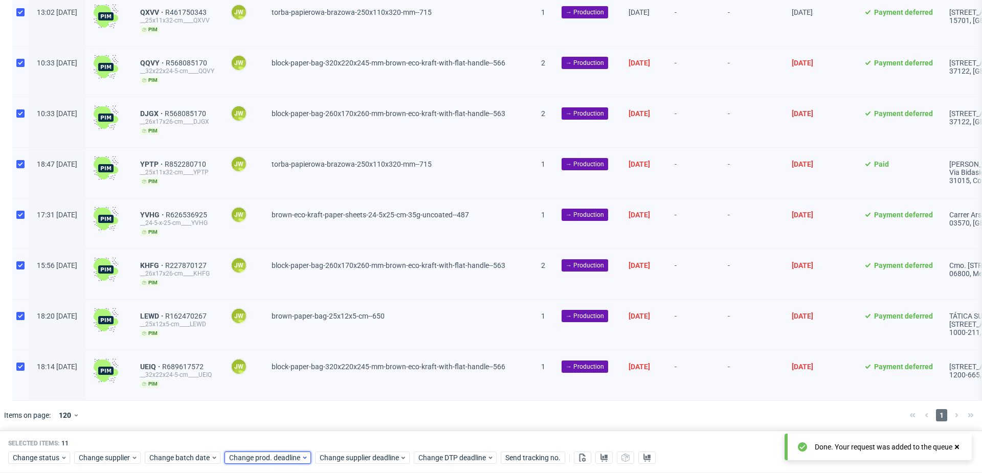
click at [273, 455] on span "Change prod. deadline" at bounding box center [265, 458] width 72 height 10
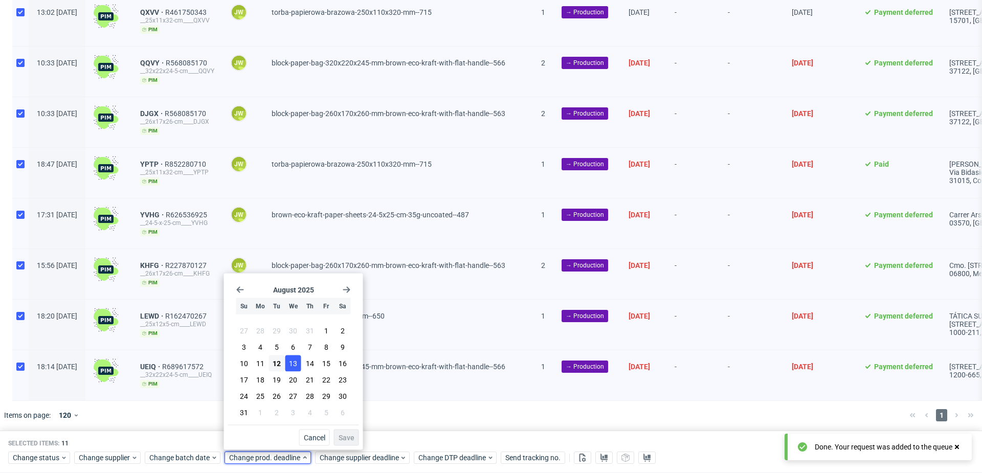
click at [294, 362] on span "13" at bounding box center [293, 363] width 8 height 10
click at [343, 438] on span "Save" at bounding box center [347, 437] width 16 height 7
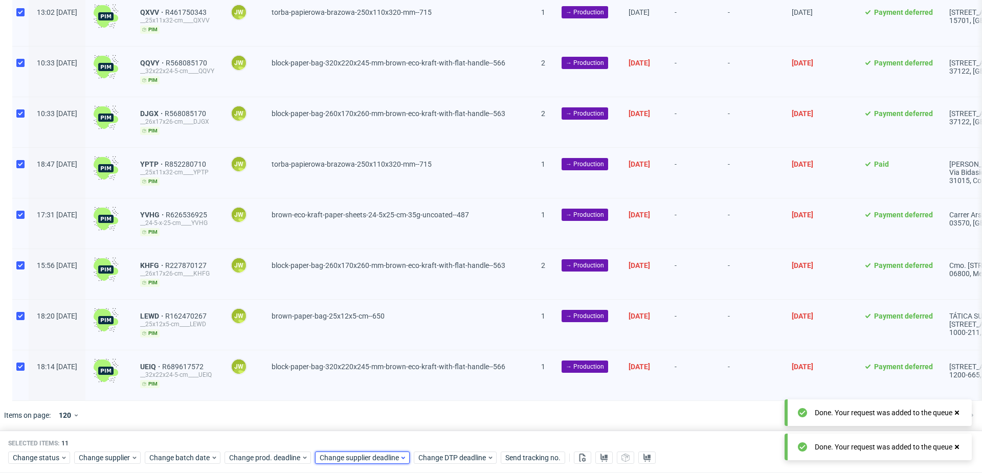
click at [357, 457] on span "Change supplier deadline" at bounding box center [360, 458] width 80 height 10
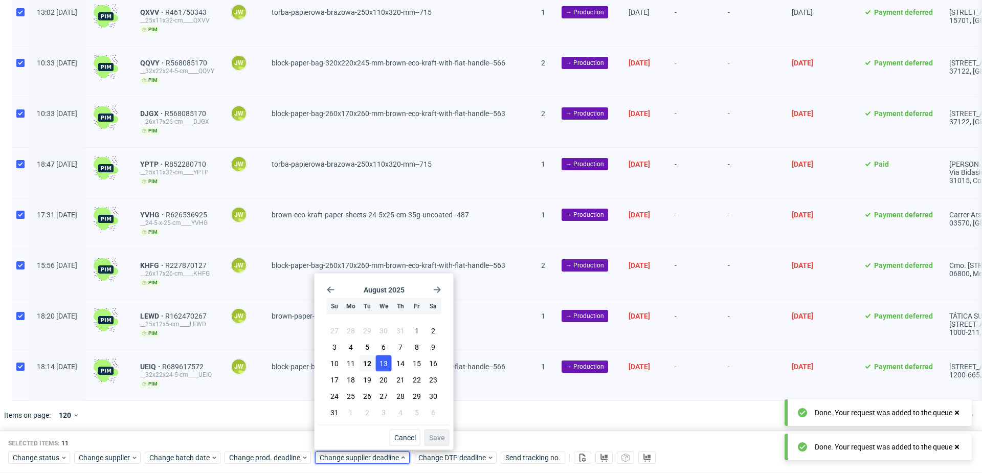
click at [377, 365] on button "13" at bounding box center [384, 363] width 16 height 16
click at [441, 436] on span "Save" at bounding box center [437, 437] width 16 height 7
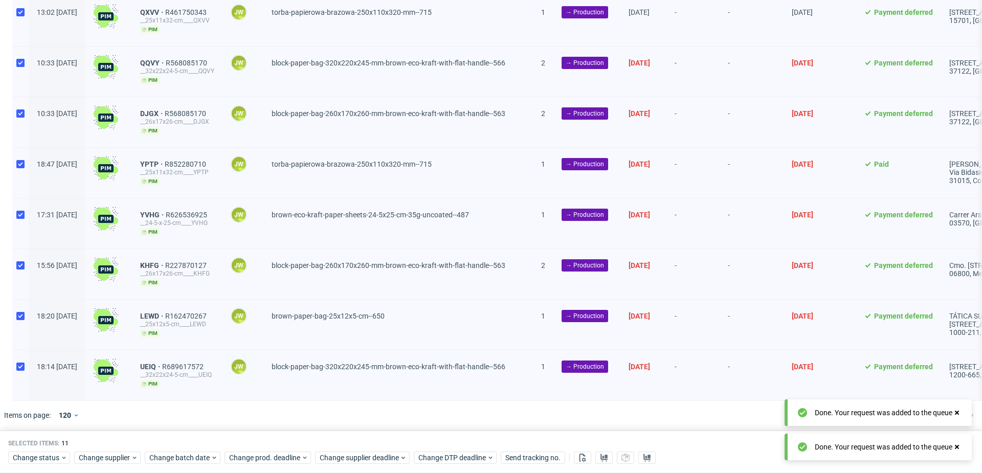
click at [493, 418] on div at bounding box center [505, 415] width 791 height 29
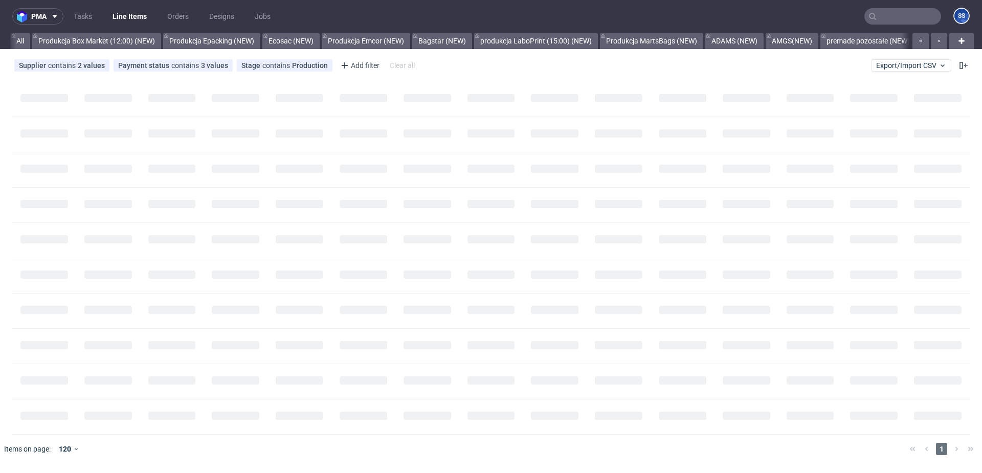
scroll to position [0, 194]
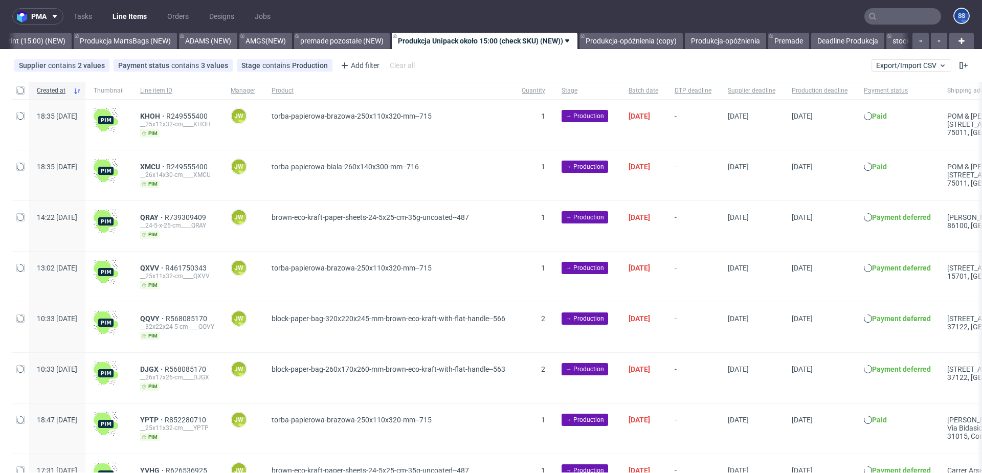
scroll to position [0, 558]
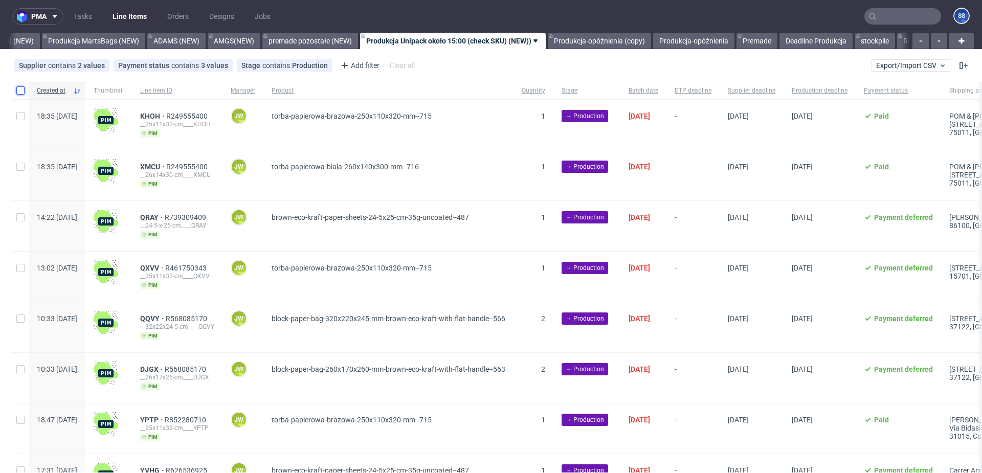
click at [17, 89] on input "checkbox" at bounding box center [20, 90] width 8 height 8
checkbox input "true"
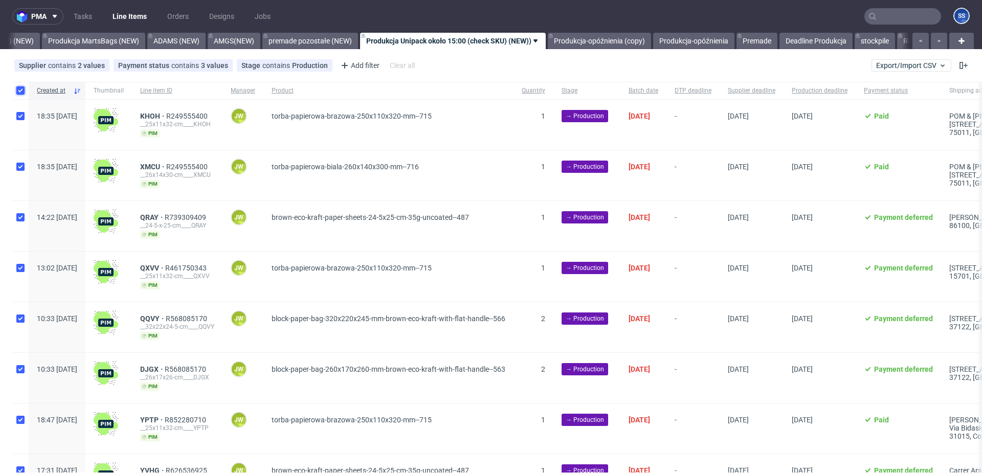
checkbox input "true"
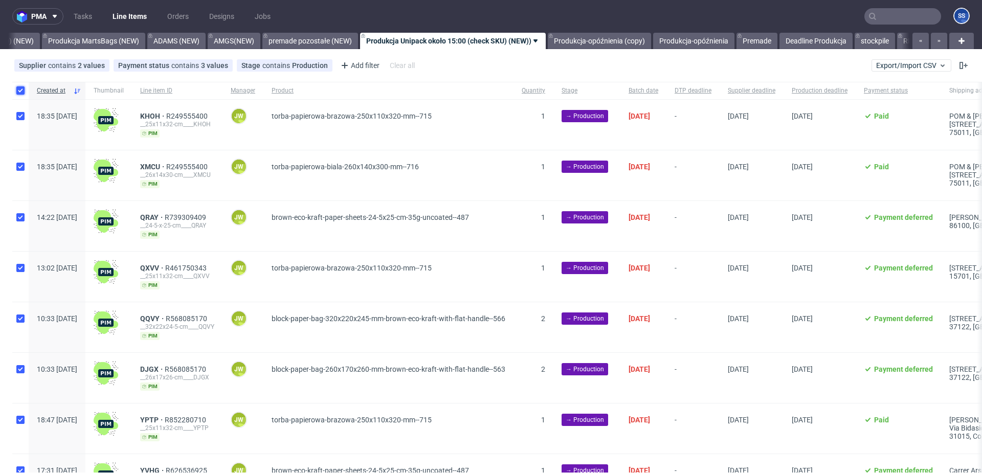
checkbox input "true"
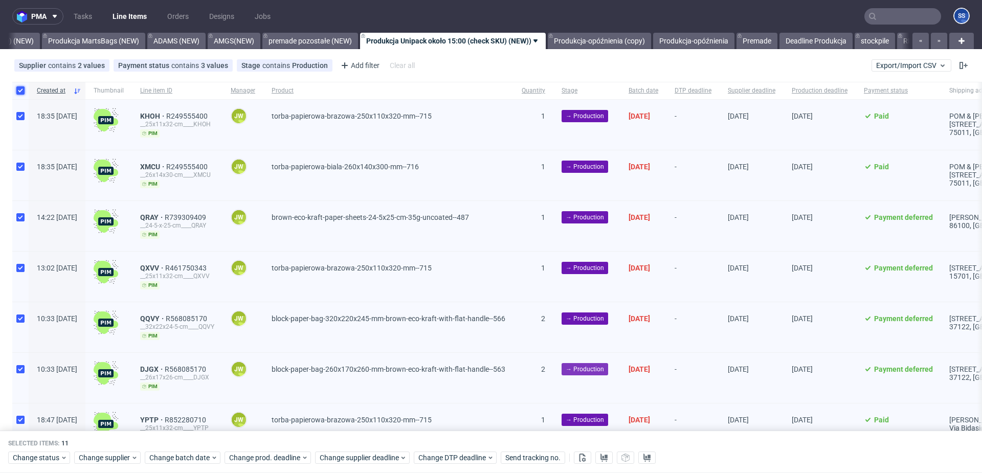
scroll to position [256, 0]
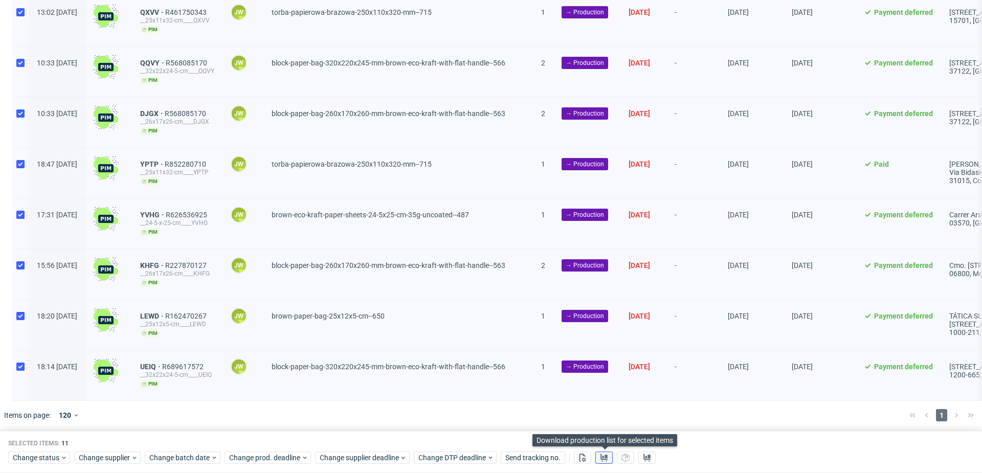
click at [601, 456] on icon at bounding box center [604, 458] width 8 height 8
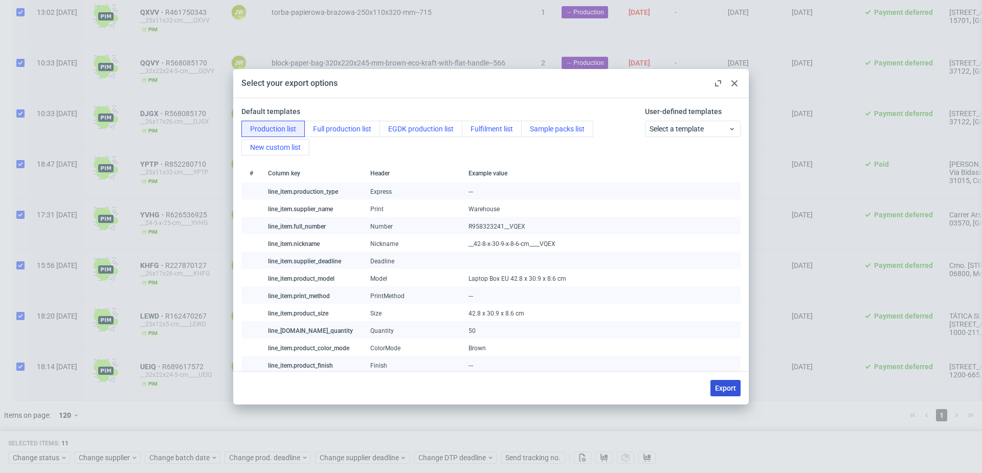
click at [726, 389] on span "Export" at bounding box center [725, 388] width 21 height 7
checkbox input "false"
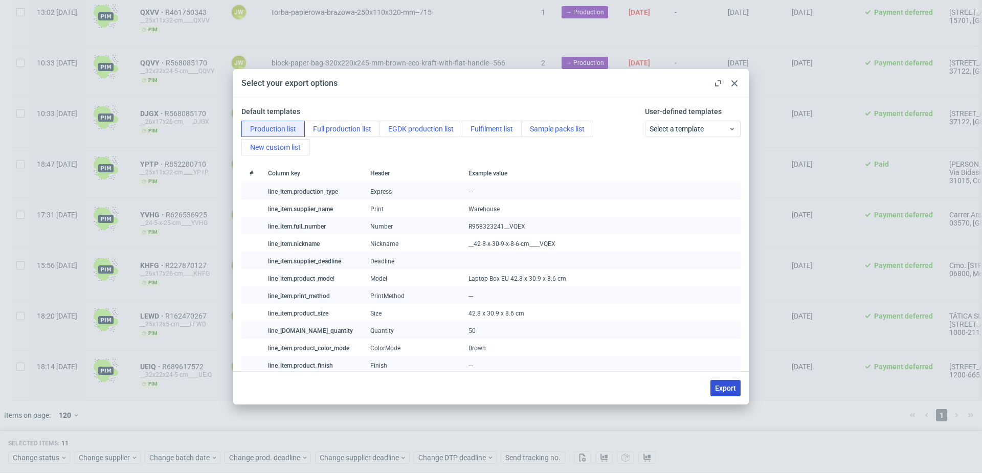
checkbox input "false"
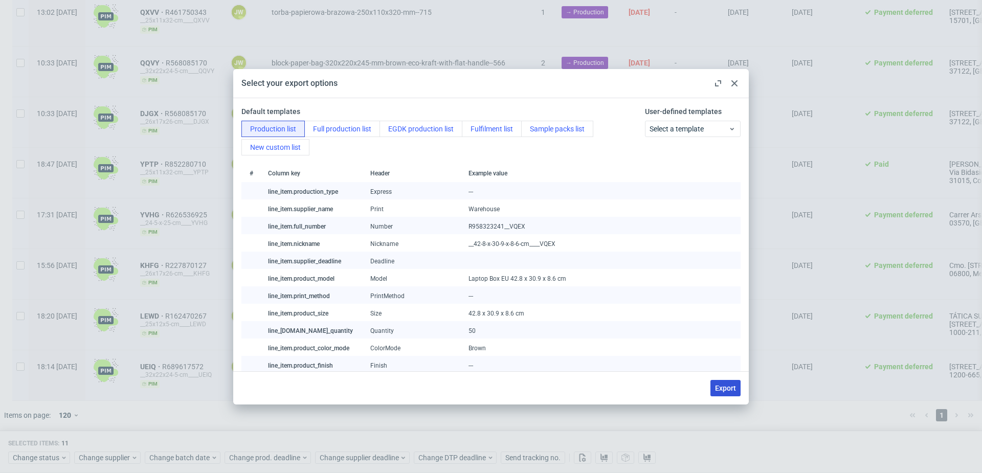
checkbox input "false"
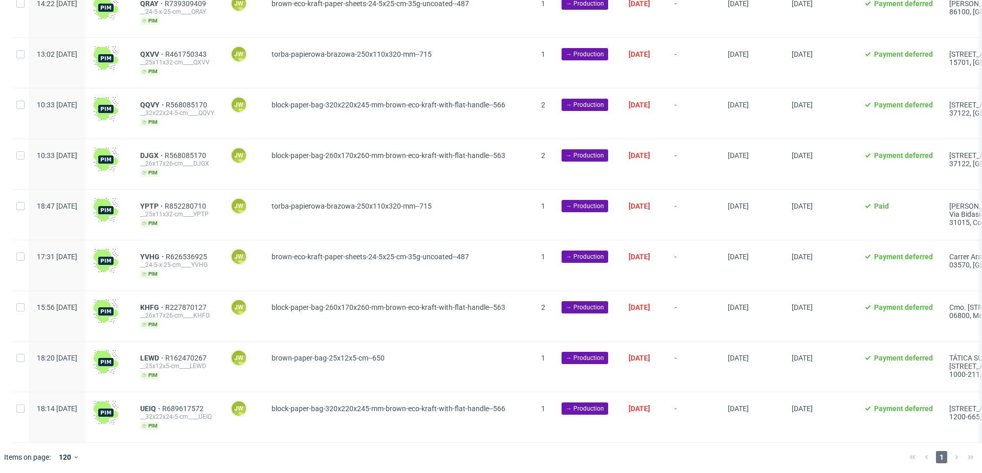
scroll to position [0, 0]
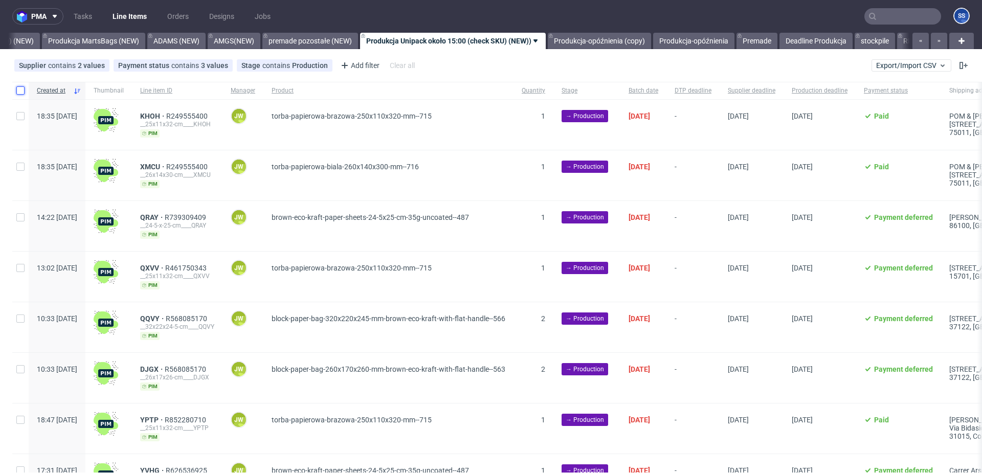
click at [20, 89] on input "checkbox" at bounding box center [20, 90] width 8 height 8
checkbox input "true"
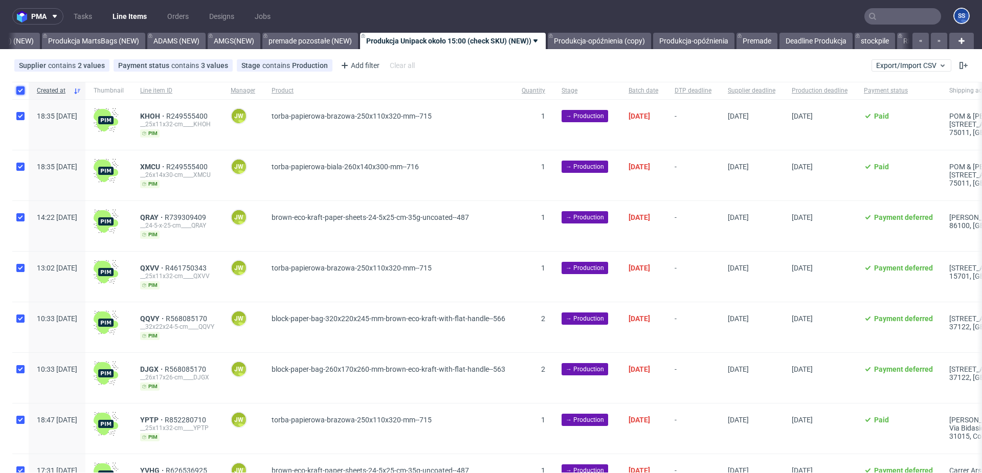
checkbox input "true"
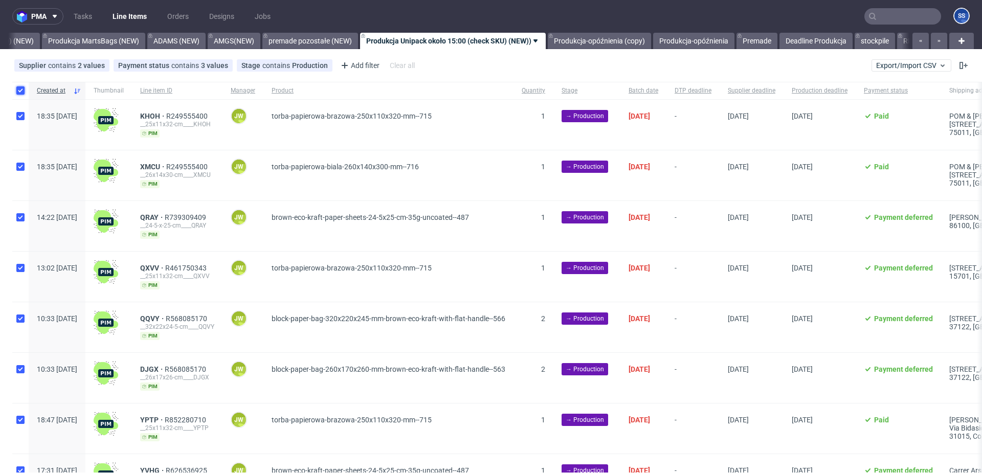
checkbox input "true"
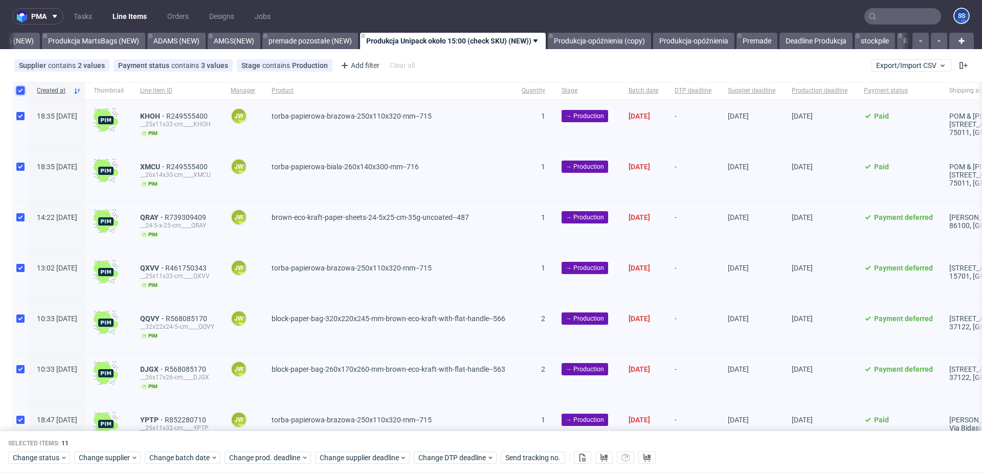
scroll to position [256, 0]
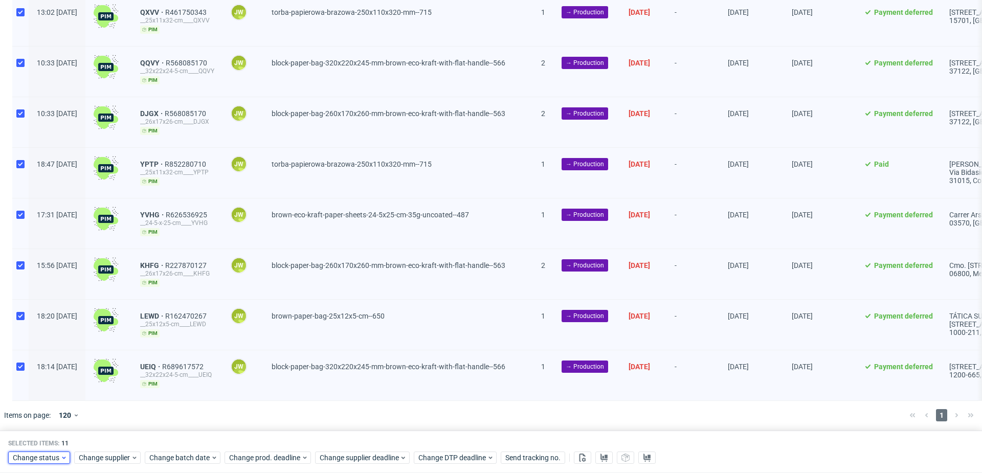
click at [45, 458] on span "Change status" at bounding box center [37, 458] width 48 height 10
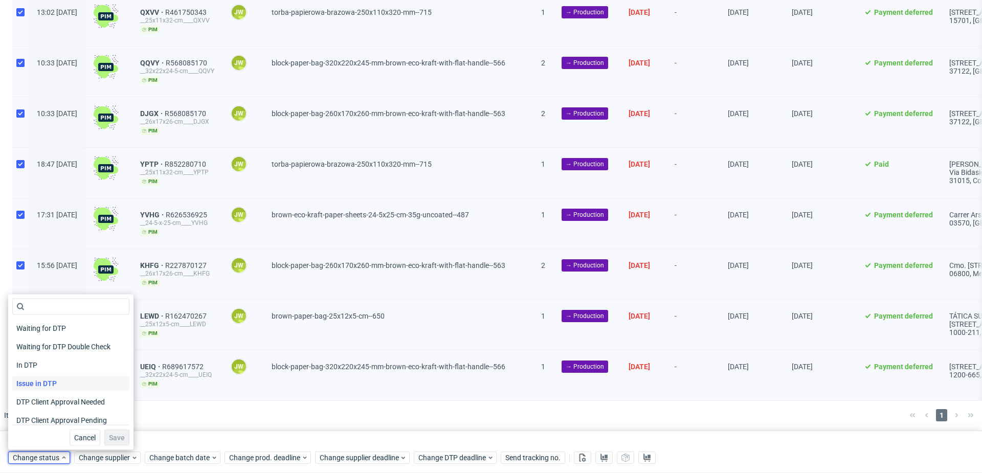
scroll to position [100, 0]
click at [66, 374] on div "In Production" at bounding box center [70, 376] width 117 height 14
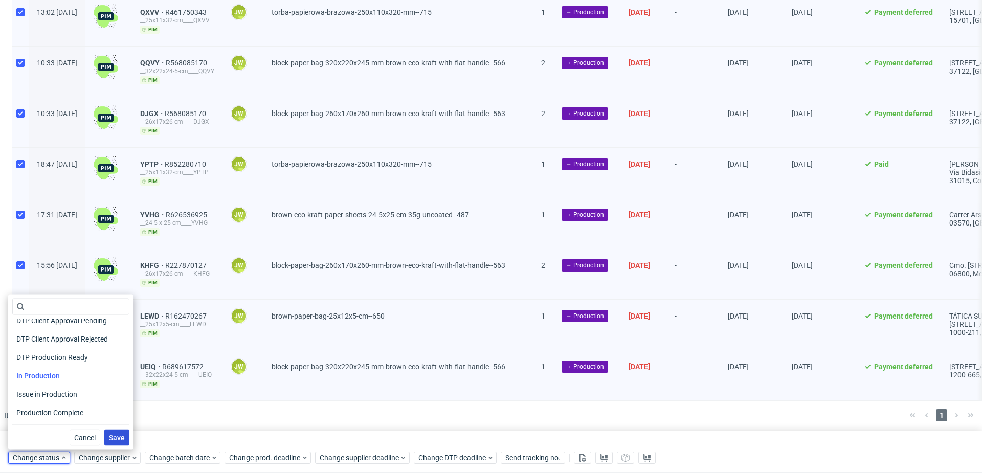
click at [109, 436] on span "Save" at bounding box center [117, 437] width 16 height 7
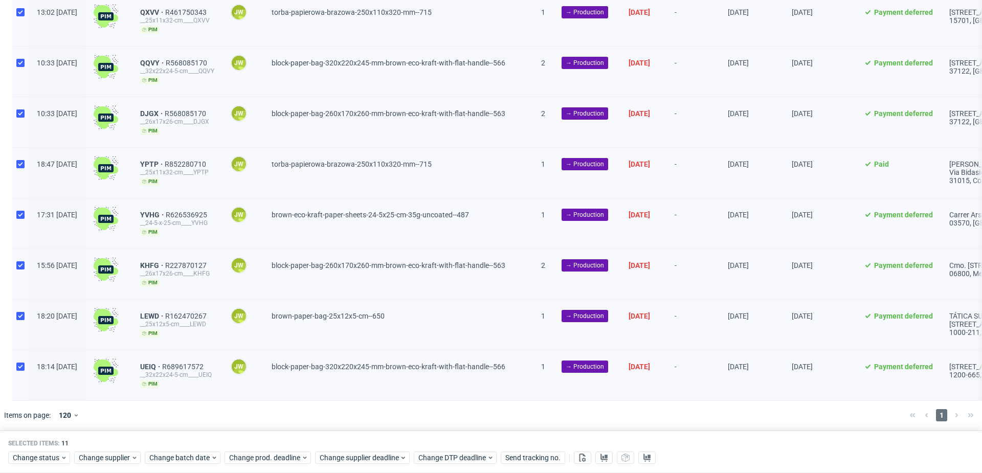
scroll to position [0, 0]
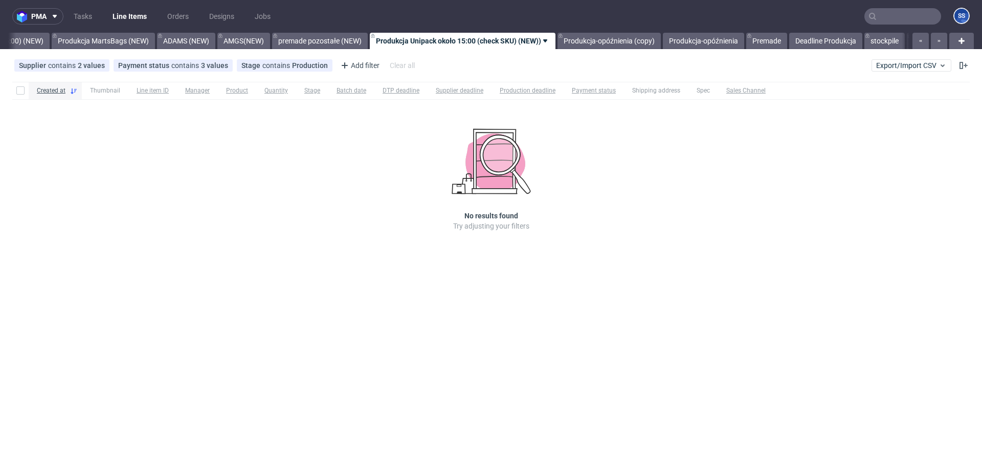
scroll to position [0, 554]
click at [921, 72] on div "Supplier contains 2 values Unipack, Unipack PH Payment status contains 3 values…" at bounding box center [491, 65] width 982 height 25
click at [921, 69] on span "Export/Import CSV" at bounding box center [911, 65] width 71 height 8
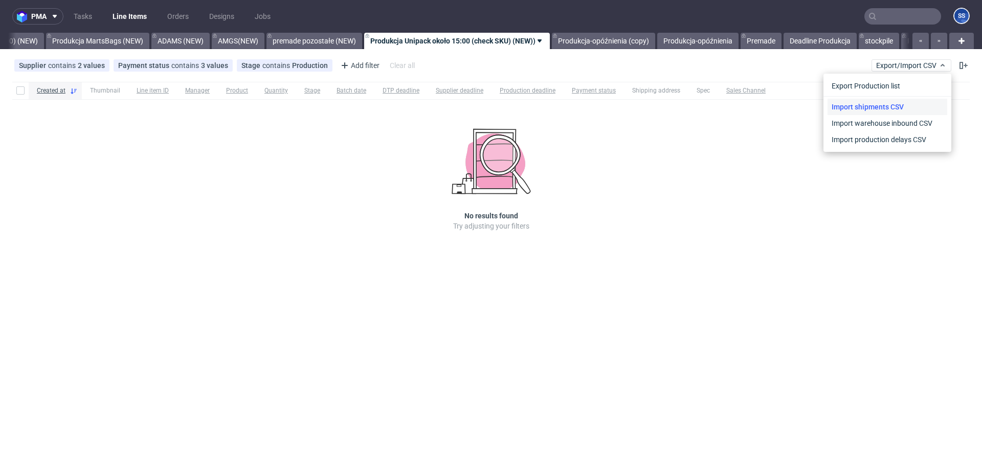
click at [891, 105] on link "Import shipments CSV" at bounding box center [887, 107] width 120 height 16
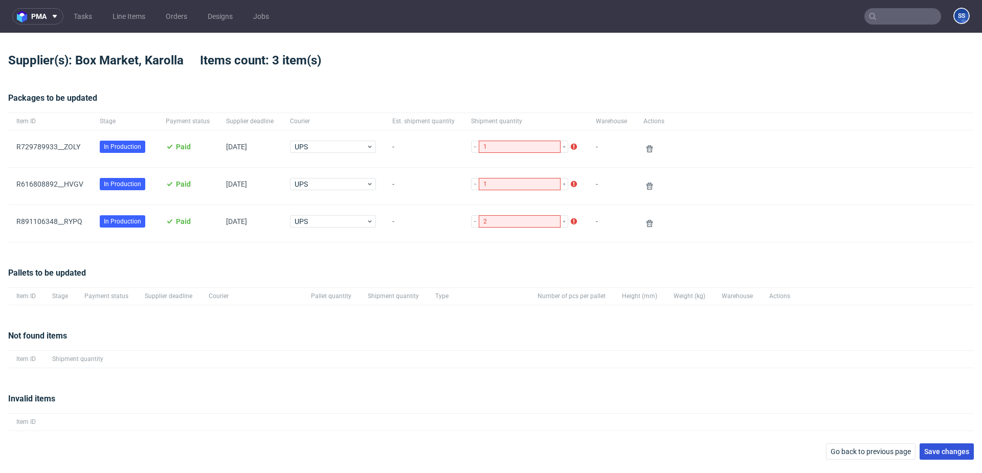
click at [940, 451] on span "Save changes" at bounding box center [946, 451] width 45 height 7
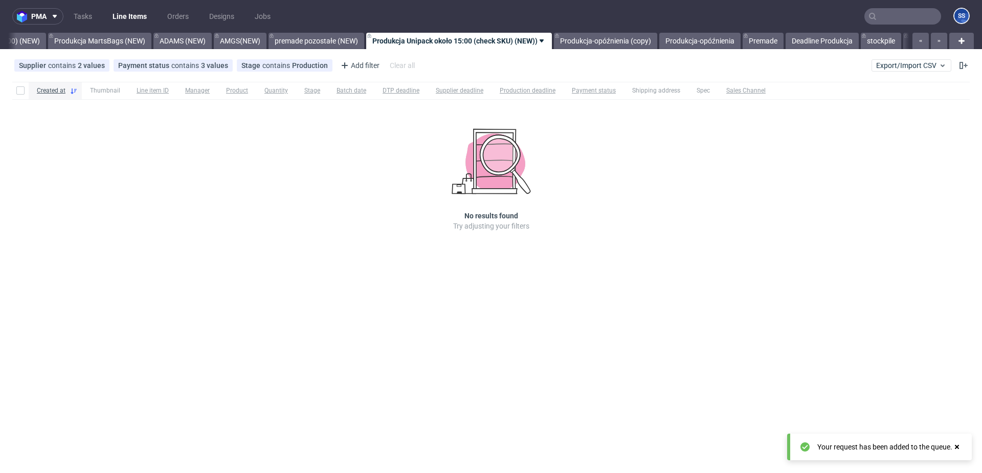
scroll to position [0, 554]
click at [896, 59] on button "Export/Import CSV" at bounding box center [911, 65] width 80 height 12
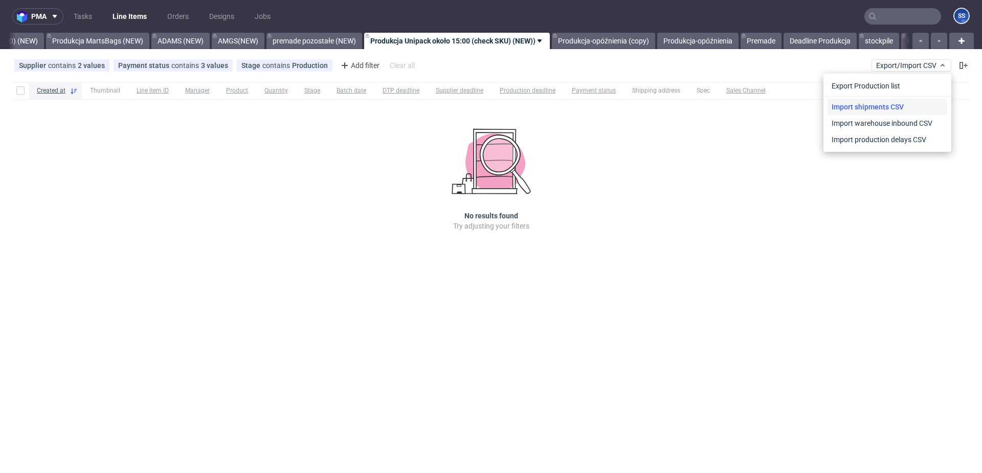
click at [878, 107] on link "Import shipments CSV" at bounding box center [887, 107] width 120 height 16
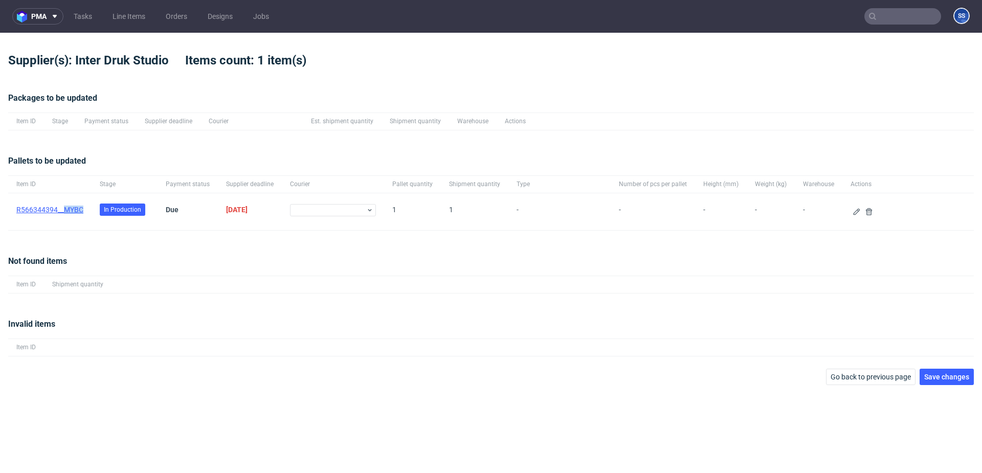
drag, startPoint x: 84, startPoint y: 208, endPoint x: 64, endPoint y: 211, distance: 19.7
click at [64, 211] on div "﻿R566344394__MYBC" at bounding box center [49, 211] width 83 height 37
copy link "MYBC"
click at [850, 216] on button at bounding box center [856, 212] width 12 height 12
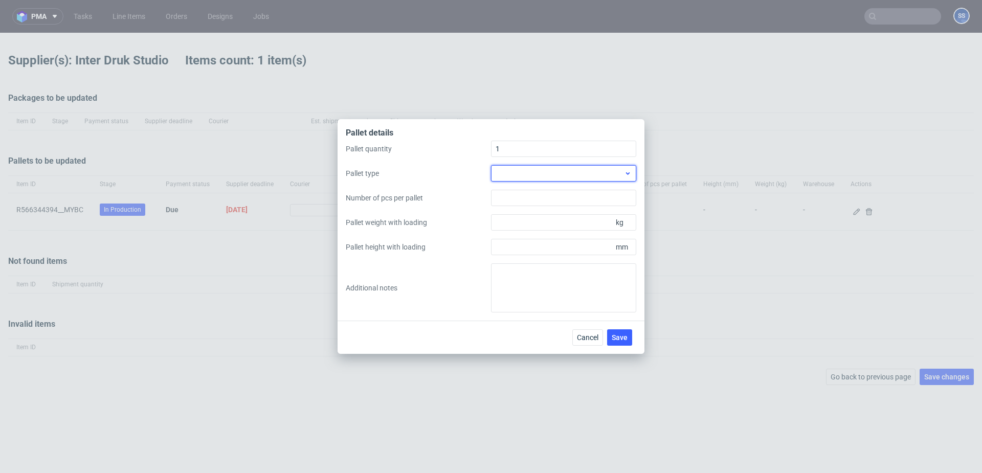
click at [563, 174] on div at bounding box center [563, 173] width 145 height 16
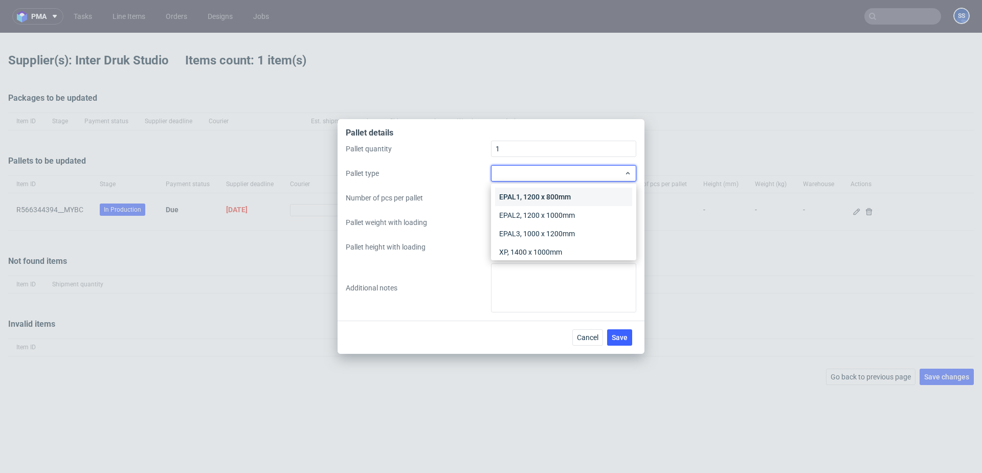
click at [568, 198] on div "EPAL1, 1200 x 800mm" at bounding box center [563, 197] width 137 height 18
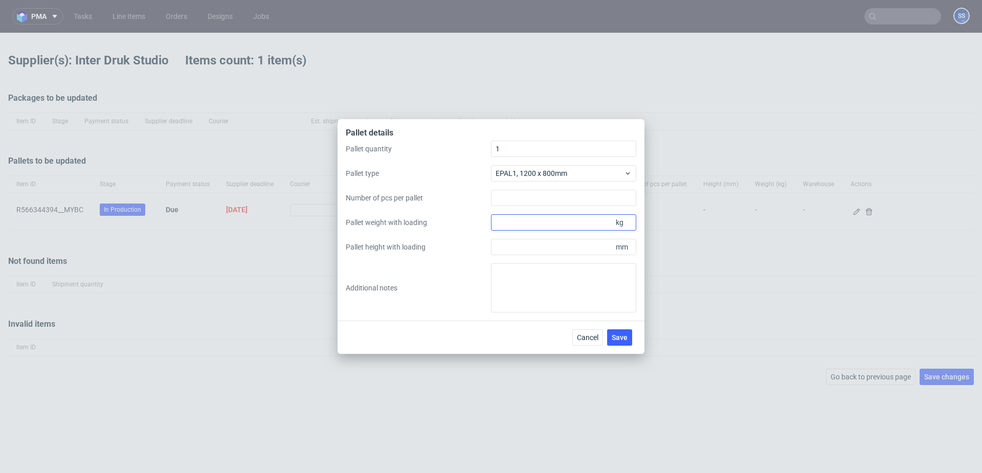
drag, startPoint x: 533, startPoint y: 235, endPoint x: 534, endPoint y: 222, distance: 12.9
click at [534, 231] on div "Pallet quantity 1 Pallet type EPAL1, 1200 x 800mm Number of pcs per pallet Pall…" at bounding box center [491, 227] width 290 height 172
click at [534, 222] on input "Pallet weight with loading" at bounding box center [563, 222] width 145 height 16
type input "300"
click at [516, 287] on textarea at bounding box center [563, 287] width 145 height 49
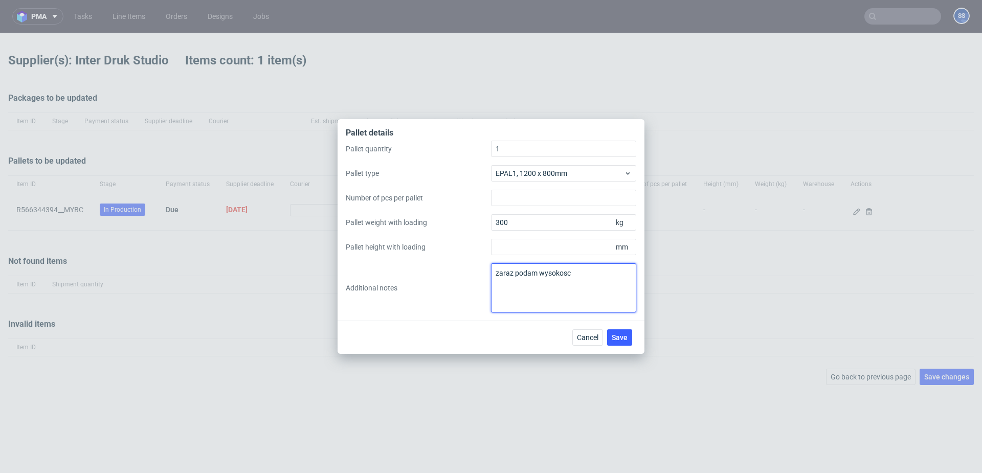
type textarea "zaraz podam wysokosc"
click at [455, 71] on div "Pallet details Pallet quantity 1 Pallet type EPAL1, 1200 x 800mm Number of pcs …" at bounding box center [491, 236] width 982 height 473
click at [585, 339] on span "Cancel" at bounding box center [587, 337] width 21 height 7
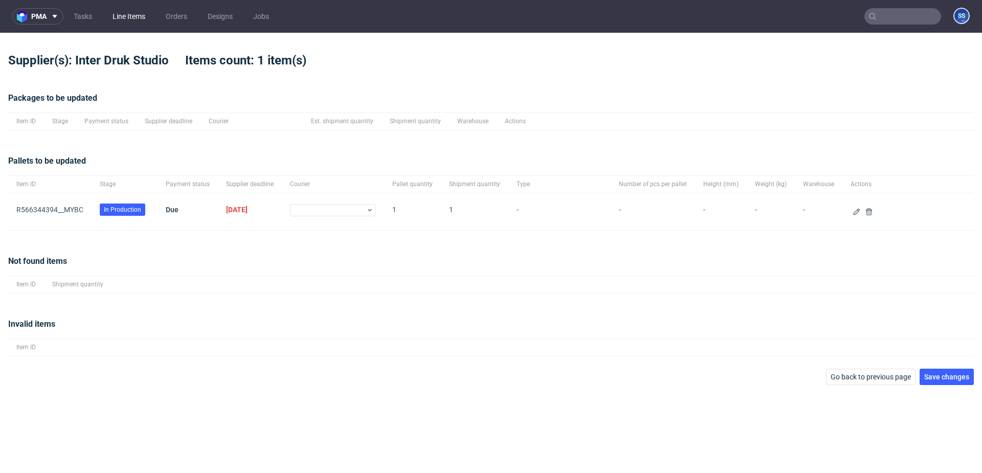
click at [138, 18] on link "Line Items" at bounding box center [128, 16] width 45 height 16
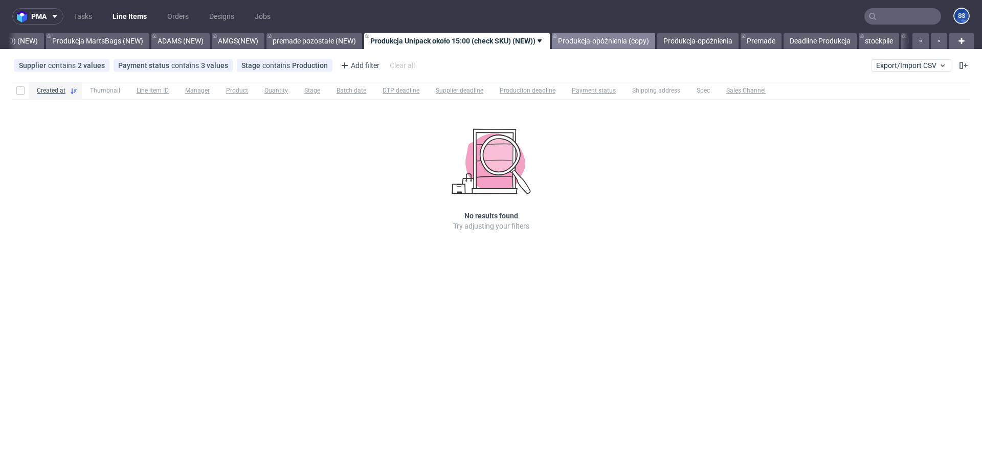
click at [575, 36] on link "Produkcja-opóźnienia (copy)" at bounding box center [603, 41] width 103 height 16
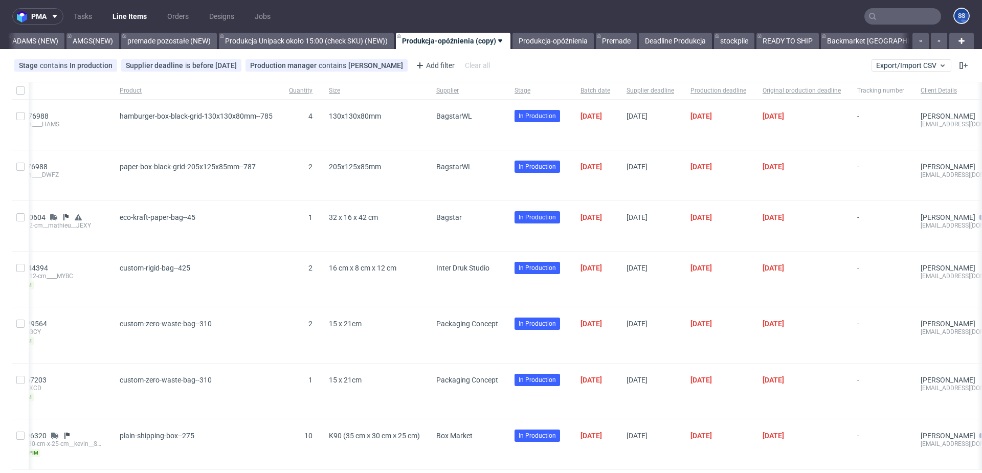
scroll to position [0, 252]
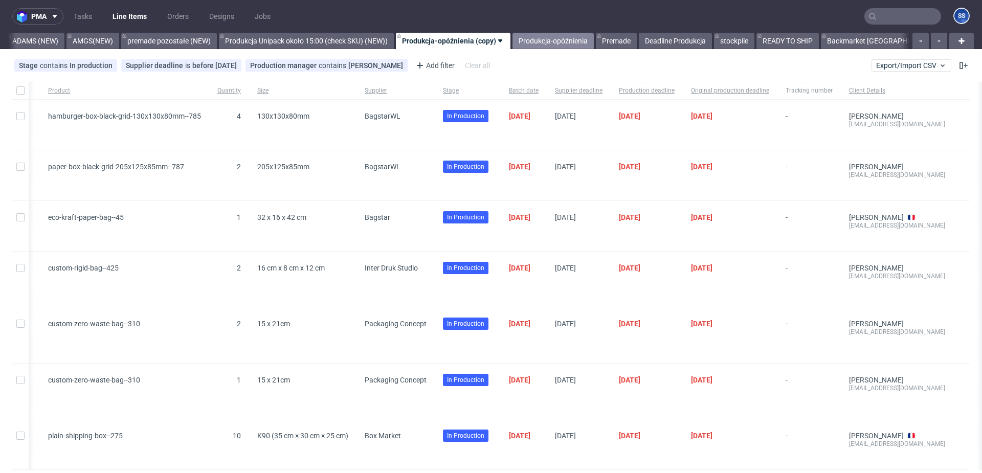
click at [551, 40] on link "Produkcja-opóźnienia" at bounding box center [552, 41] width 81 height 16
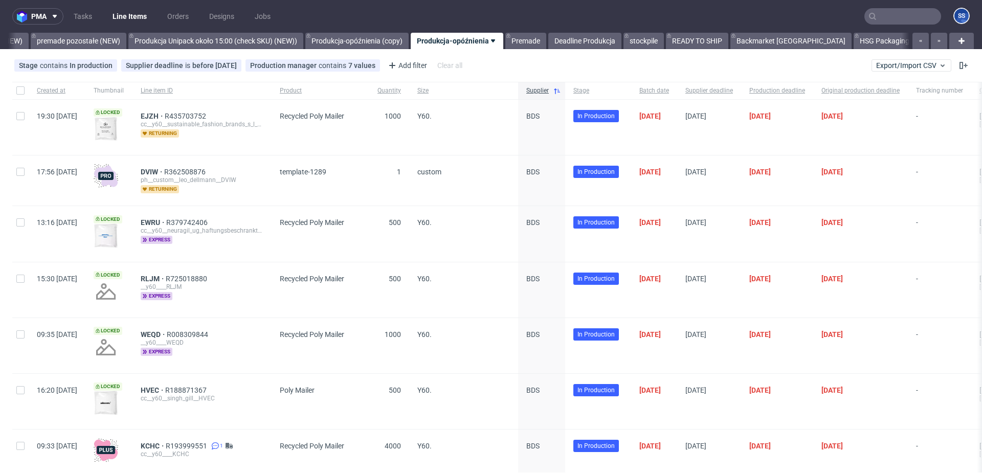
scroll to position [0, 793]
click at [525, 39] on link "Premade" at bounding box center [522, 41] width 41 height 16
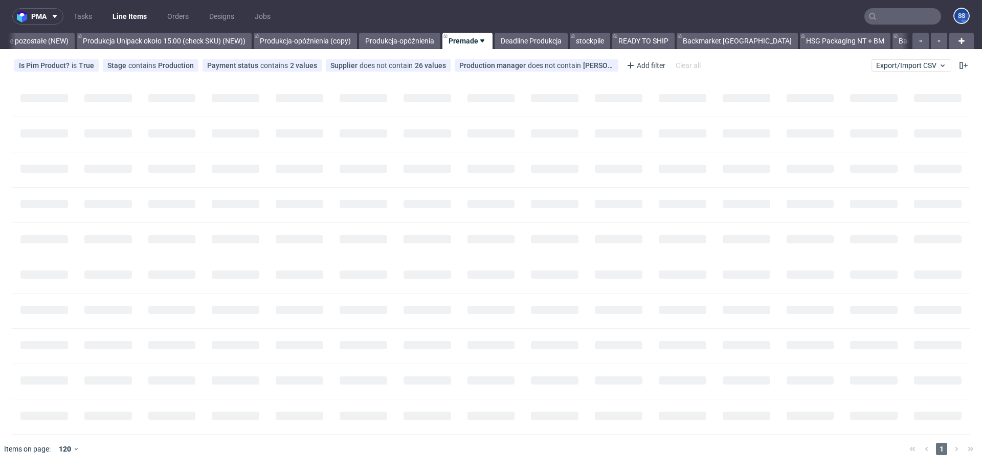
scroll to position [0, 851]
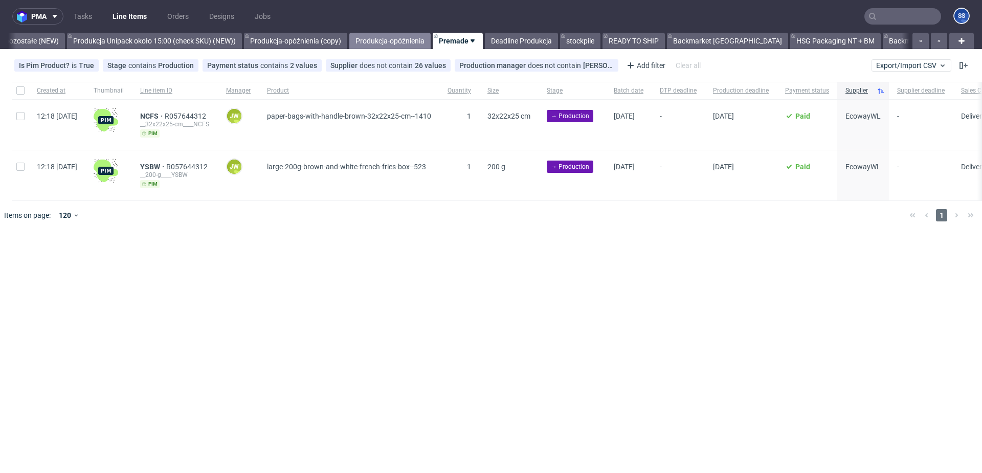
click at [395, 47] on link "Produkcja-opóźnienia" at bounding box center [389, 41] width 81 height 16
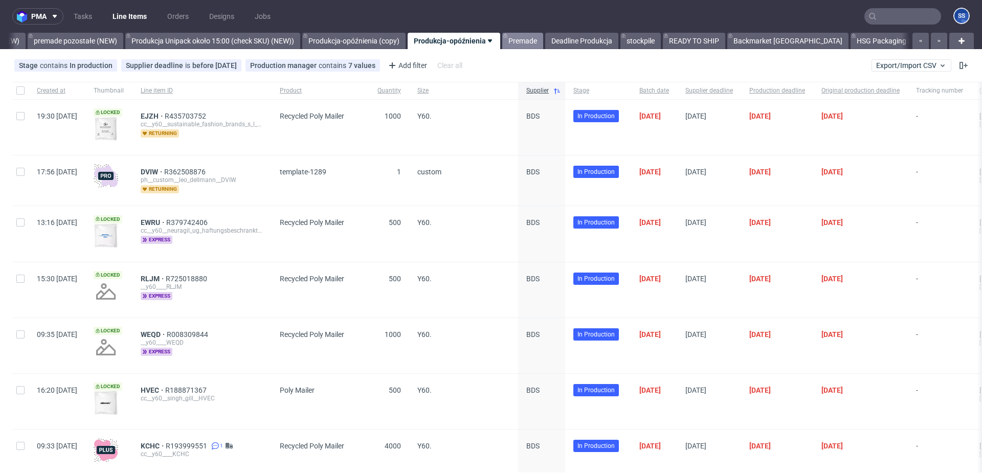
click at [537, 43] on link "Premade" at bounding box center [522, 41] width 41 height 16
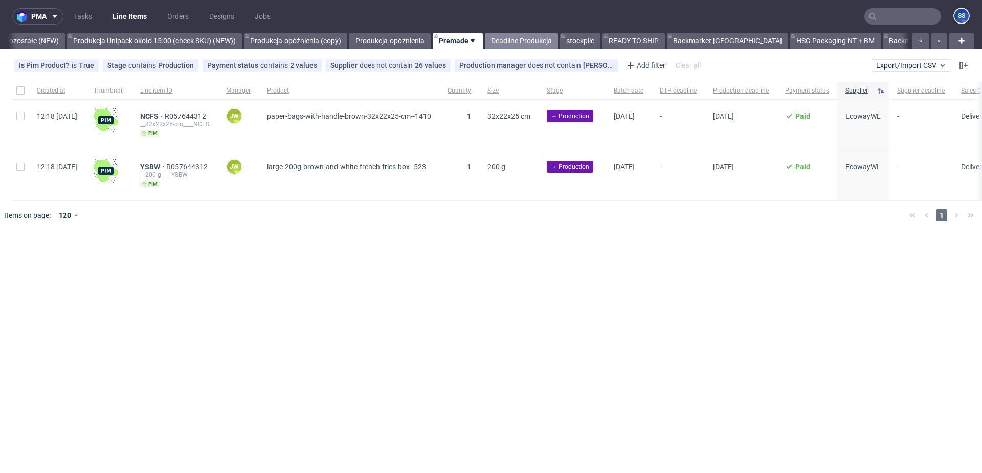
click at [536, 43] on link "Deadline Produkcja" at bounding box center [521, 41] width 73 height 16
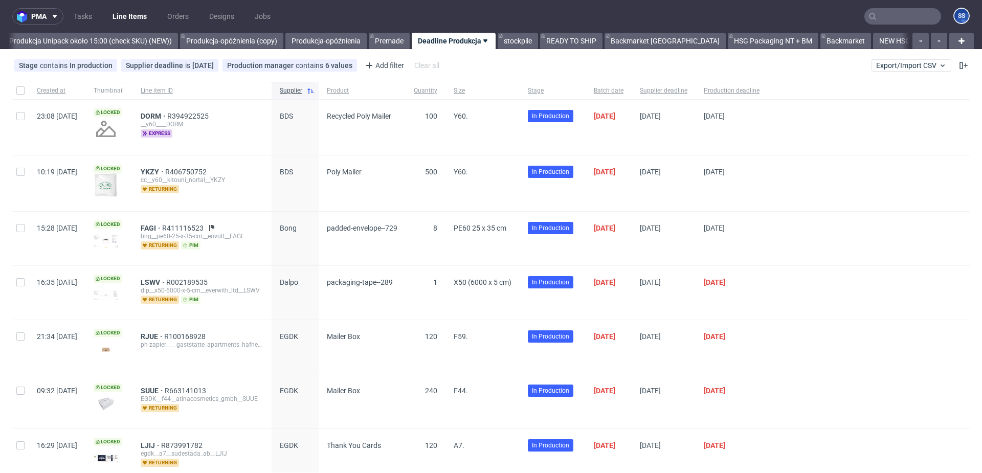
click at [536, 43] on link "stockpile" at bounding box center [518, 41] width 40 height 16
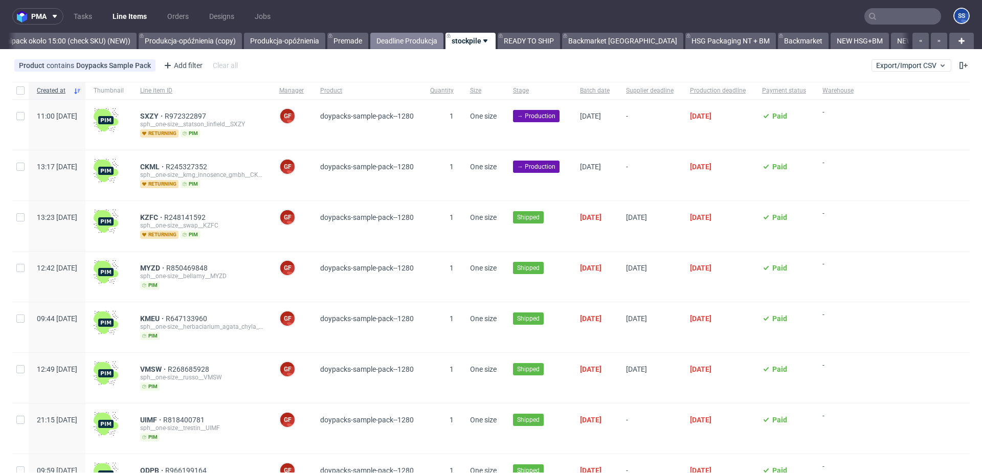
scroll to position [0, 964]
click at [521, 40] on link "READY TO SHIP" at bounding box center [520, 41] width 62 height 16
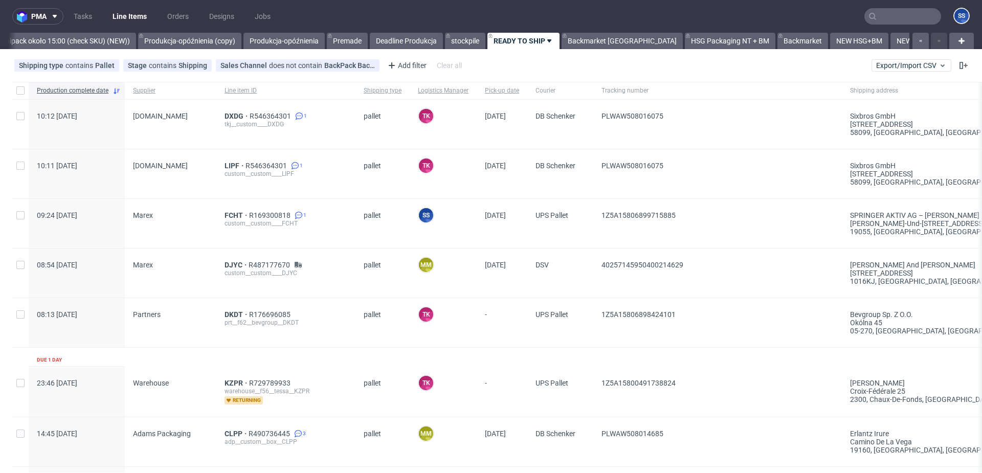
click at [899, 21] on input "text" at bounding box center [902, 16] width 77 height 16
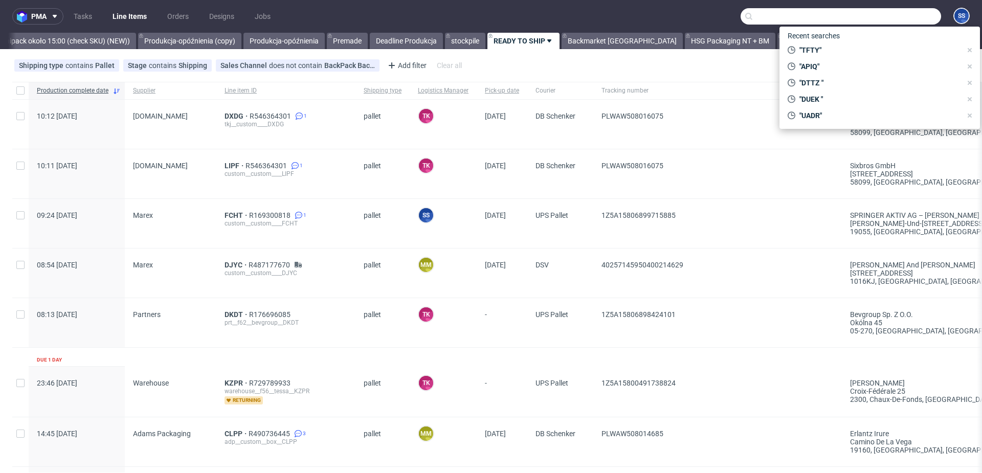
paste input "AVBU"
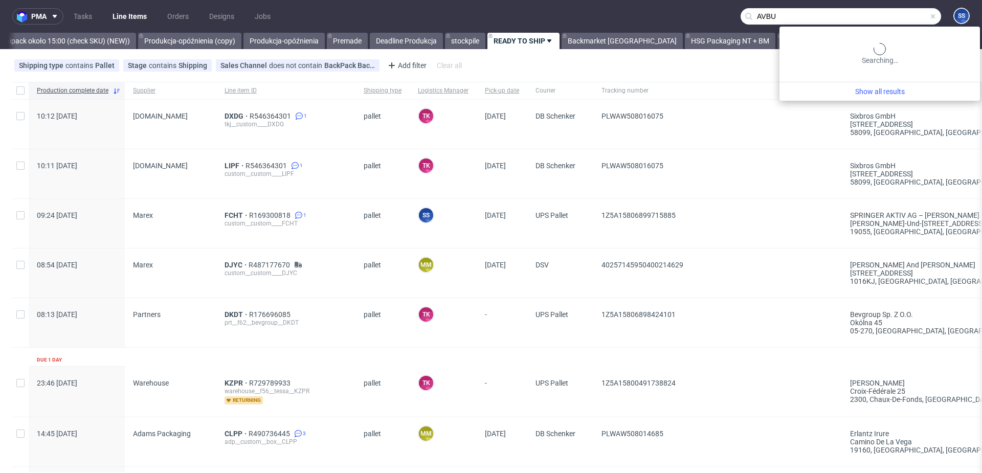
type input "AVBU"
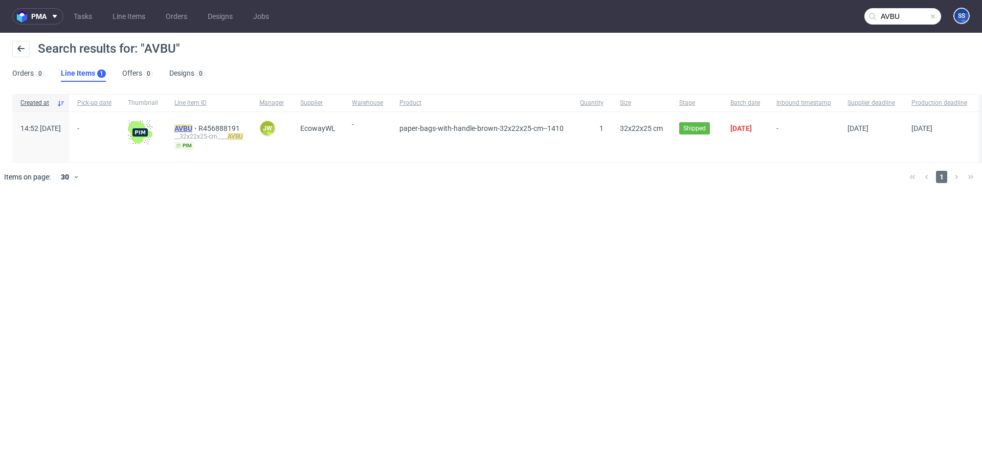
click at [192, 127] on mark "AVBU" at bounding box center [183, 128] width 18 height 8
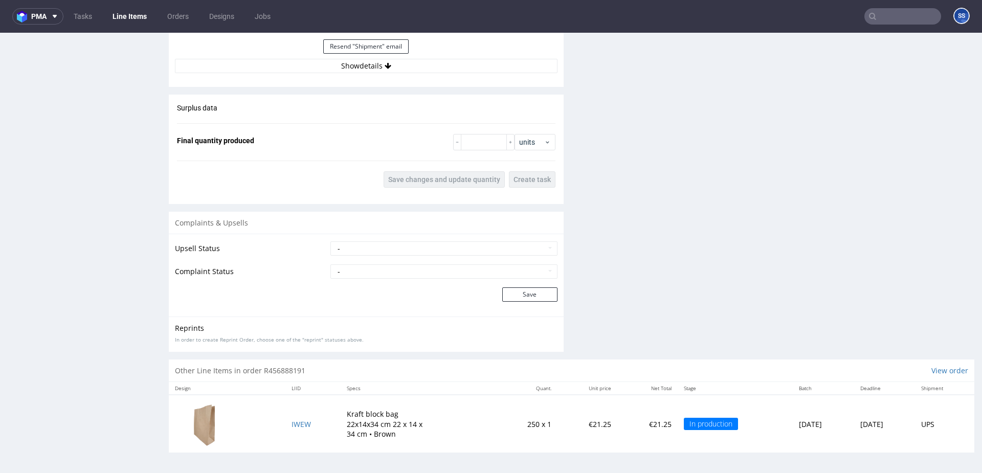
scroll to position [3, 0]
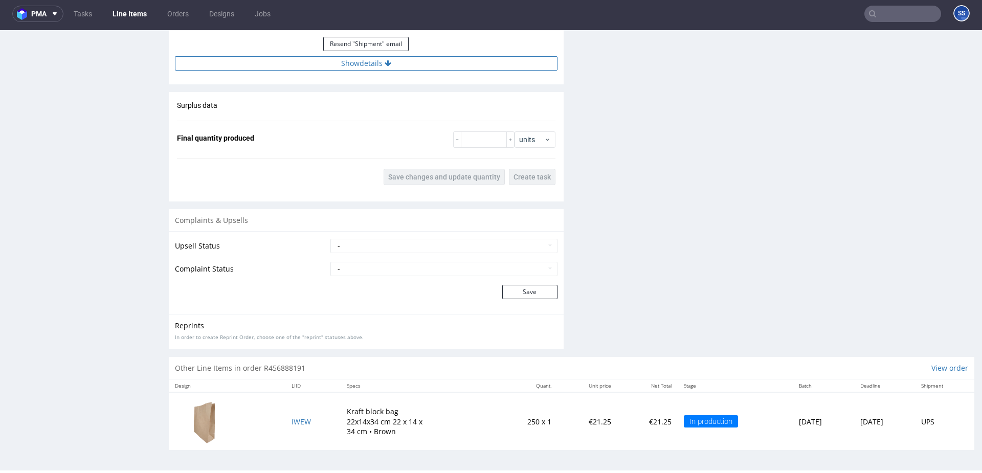
click at [315, 59] on button "Show details" at bounding box center [366, 63] width 383 height 14
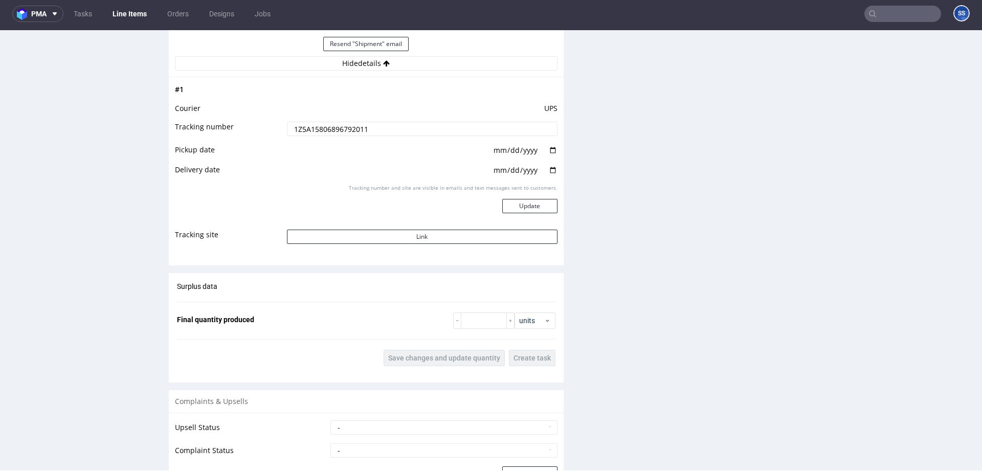
click at [336, 129] on input "1Z5A15806896792011" at bounding box center [422, 129] width 271 height 14
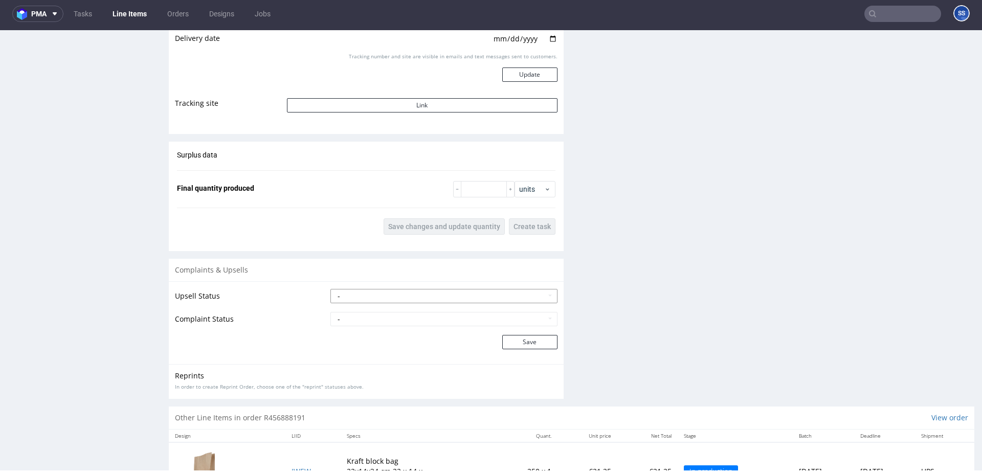
scroll to position [1222, 0]
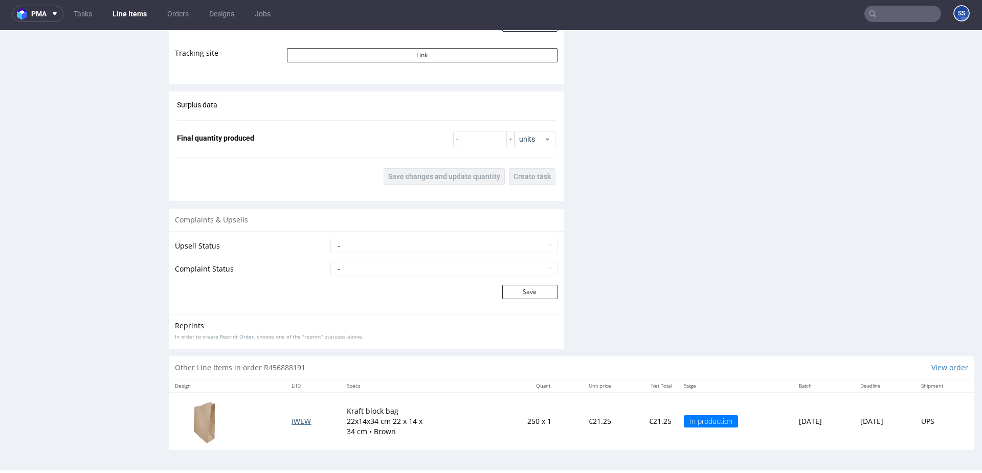
click at [293, 417] on span "IWEW" at bounding box center [300, 421] width 19 height 10
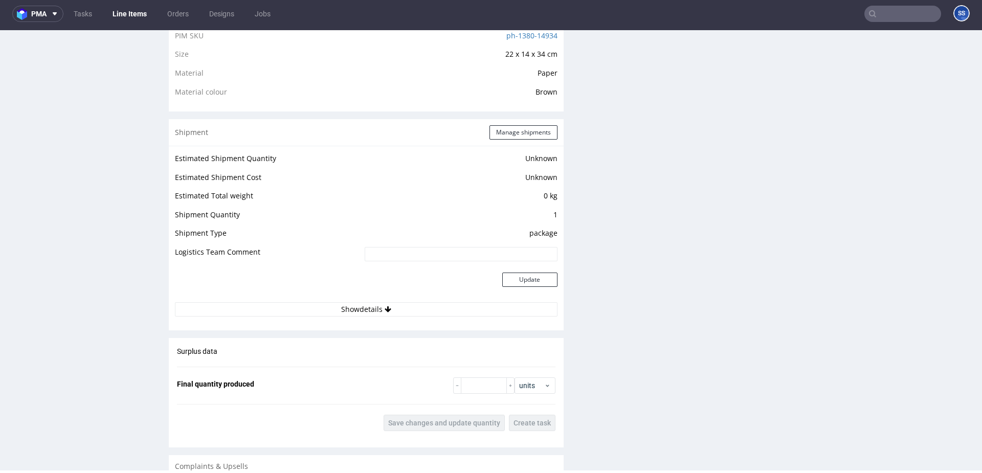
scroll to position [774, 0]
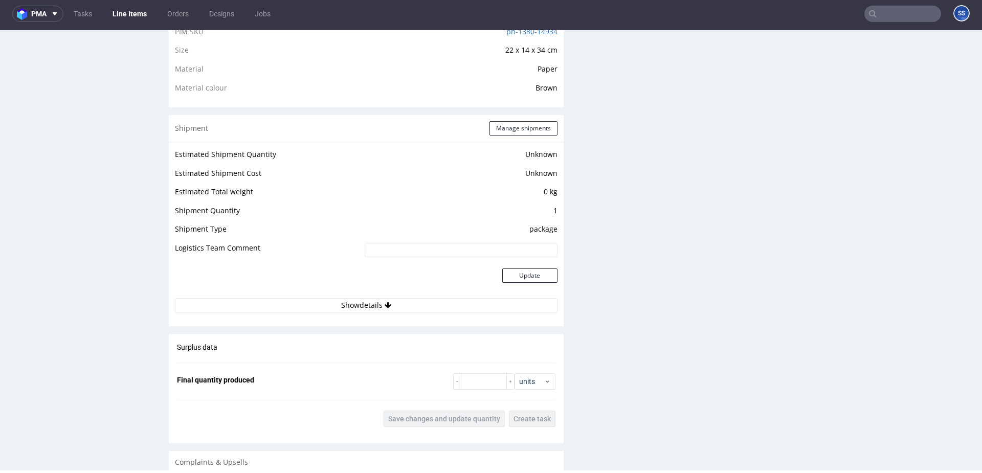
click at [397, 318] on div "Estimated Shipment Quantity Unknown Estimated Shipment Cost Unknown Estimated T…" at bounding box center [366, 230] width 395 height 177
click at [396, 314] on div "Estimated Shipment Quantity Unknown Estimated Shipment Cost Unknown Estimated T…" at bounding box center [366, 230] width 395 height 177
click at [398, 303] on button "Show details" at bounding box center [366, 305] width 383 height 14
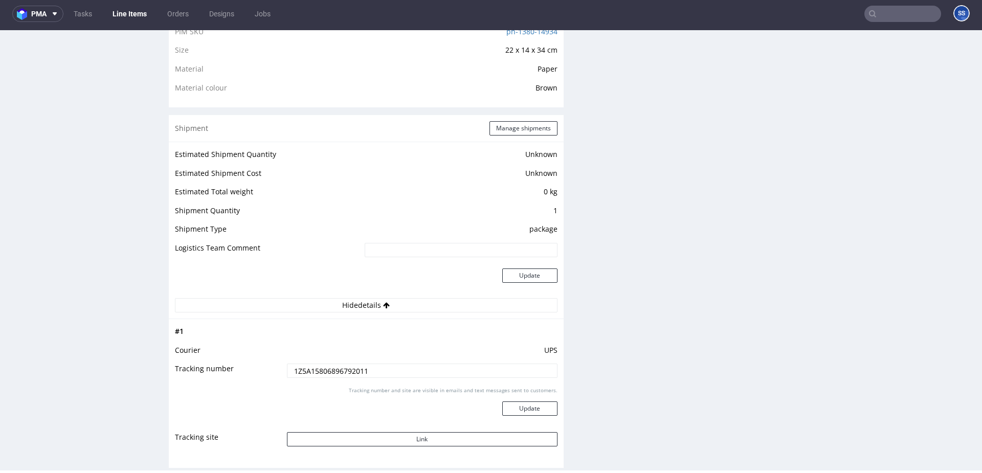
click at [393, 363] on td "1Z5A15806896792011" at bounding box center [420, 374] width 273 height 23
click at [391, 370] on input "1Z5A15806896792011" at bounding box center [422, 371] width 271 height 14
click at [527, 411] on button "Update" at bounding box center [529, 408] width 55 height 14
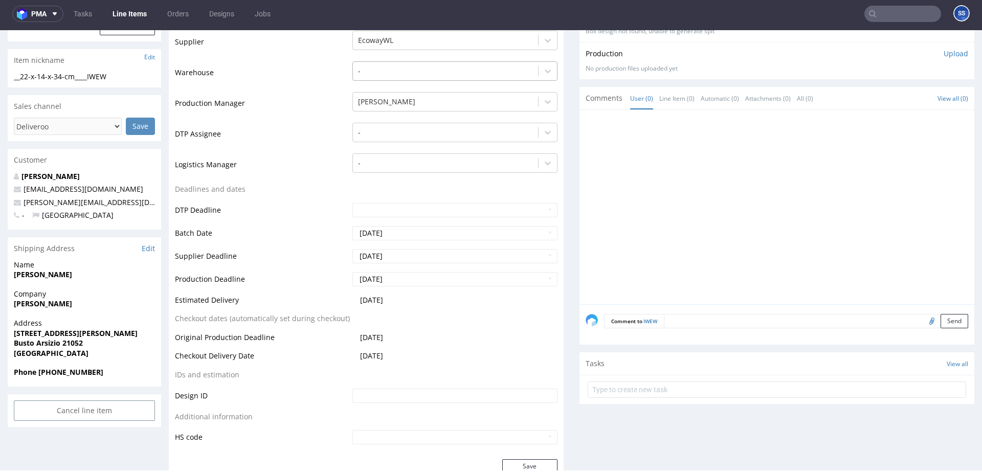
scroll to position [0, 0]
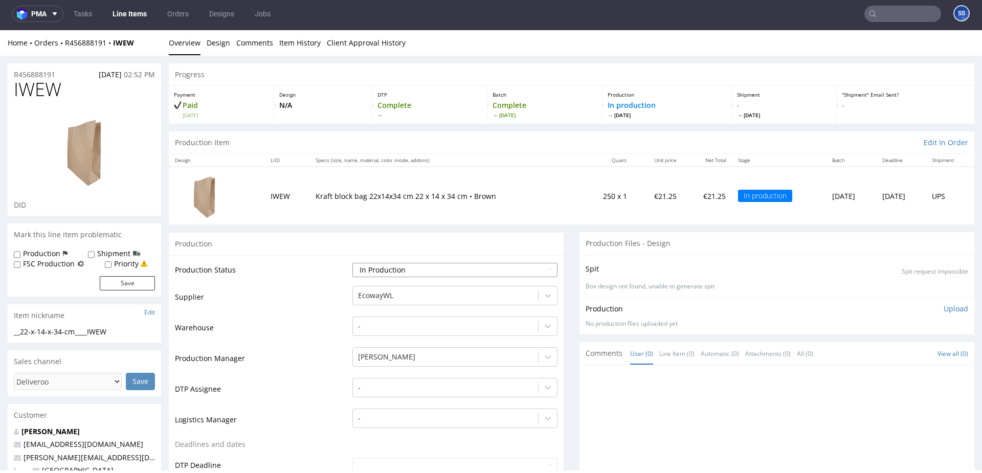
click at [458, 272] on select "Waiting for Artwork Waiting for Diecut Waiting for Mockup Waiting for DTP Waiti…" at bounding box center [454, 270] width 205 height 14
select select "production_complete"
click at [352, 263] on select "Waiting for Artwork Waiting for Diecut Waiting for Mockup Waiting for DTP Waiti…" at bounding box center [454, 270] width 205 height 14
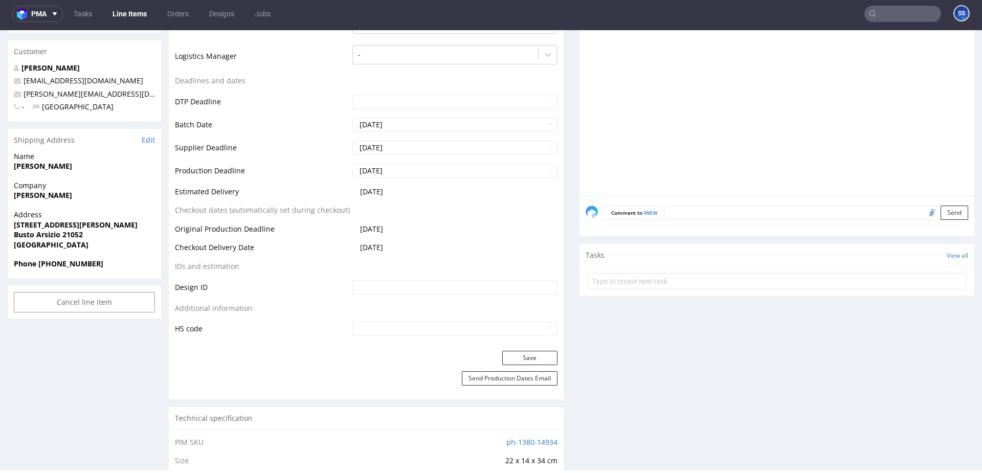
scroll to position [369, 0]
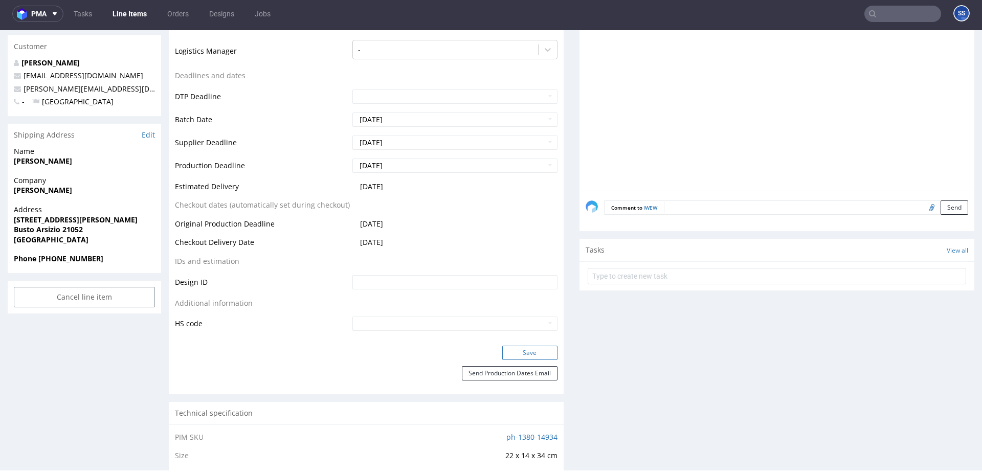
click at [509, 353] on button "Save" at bounding box center [529, 353] width 55 height 14
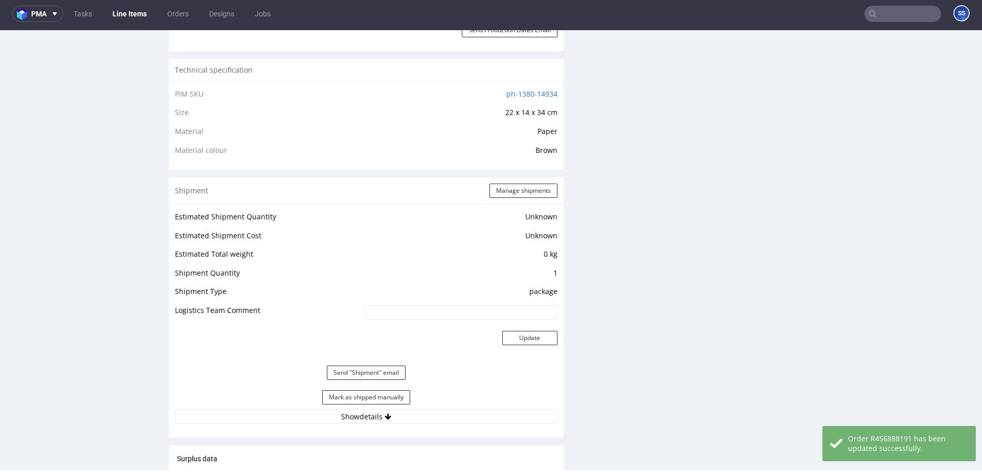
scroll to position [719, 0]
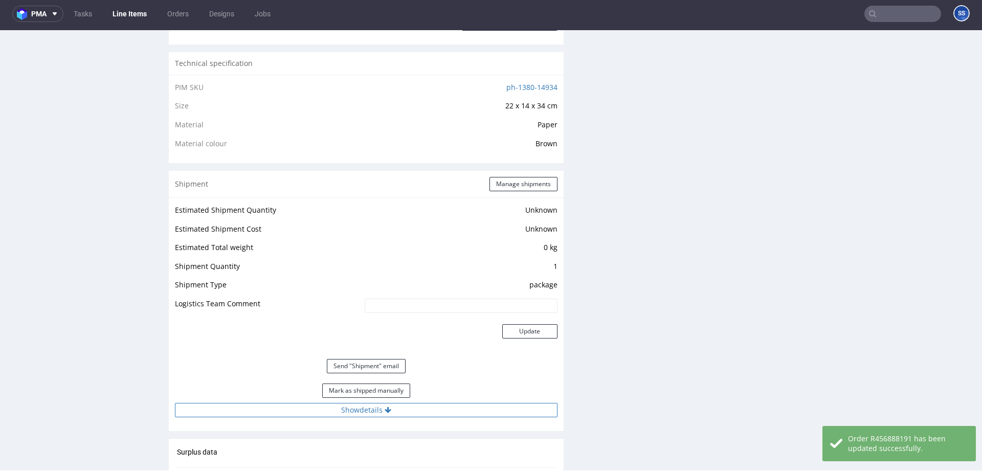
click at [403, 404] on button "Show details" at bounding box center [366, 410] width 383 height 14
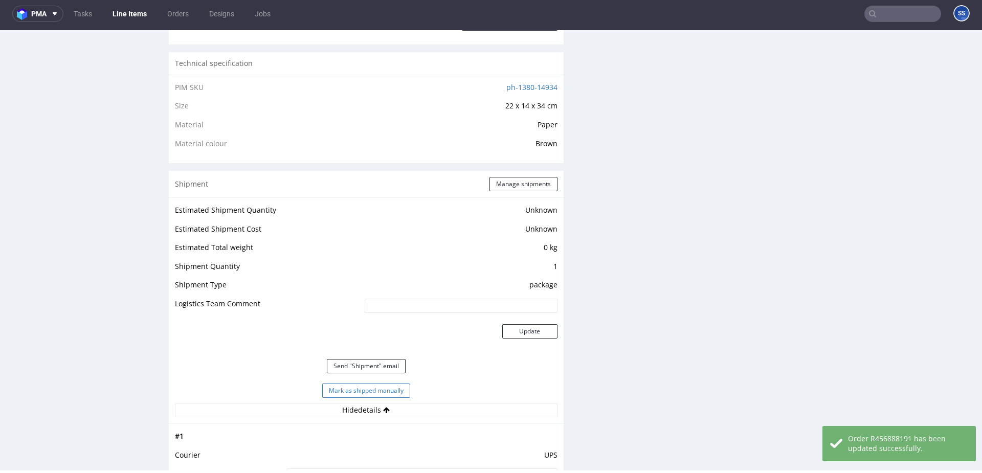
click at [395, 395] on button "Mark as shipped manually" at bounding box center [366, 391] width 88 height 14
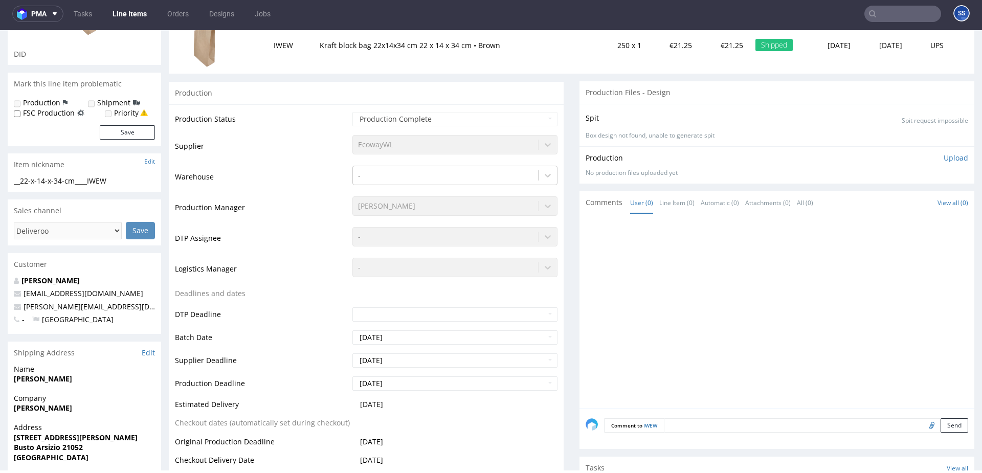
scroll to position [0, 0]
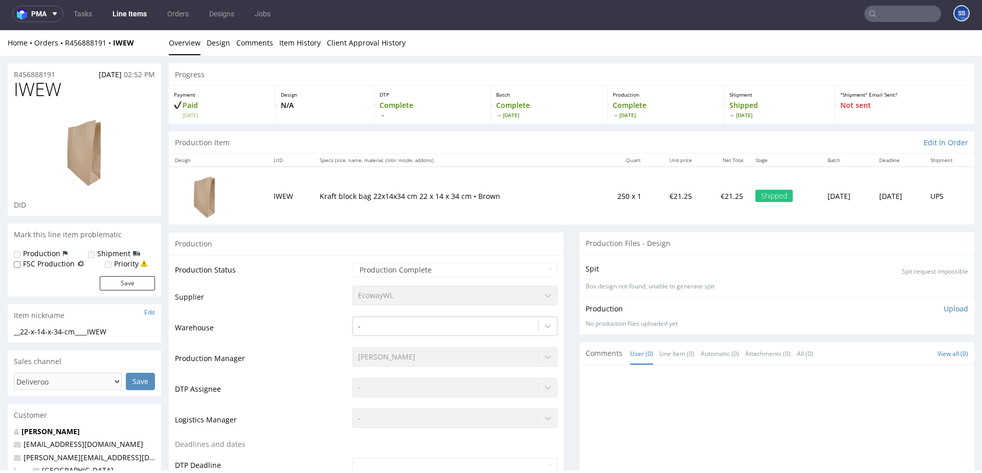
click at [887, 12] on input "text" at bounding box center [902, 14] width 77 height 16
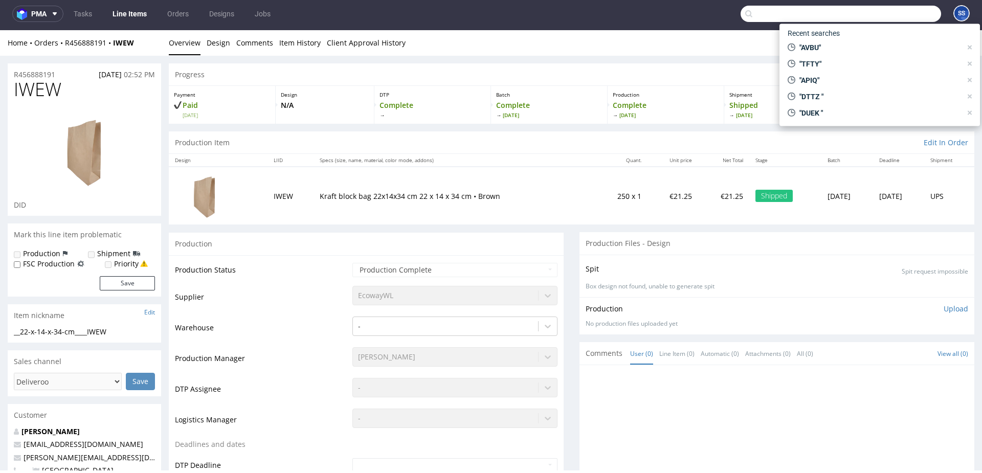
click at [887, 12] on input "text" at bounding box center [840, 14] width 200 height 16
paste input "ILXY"
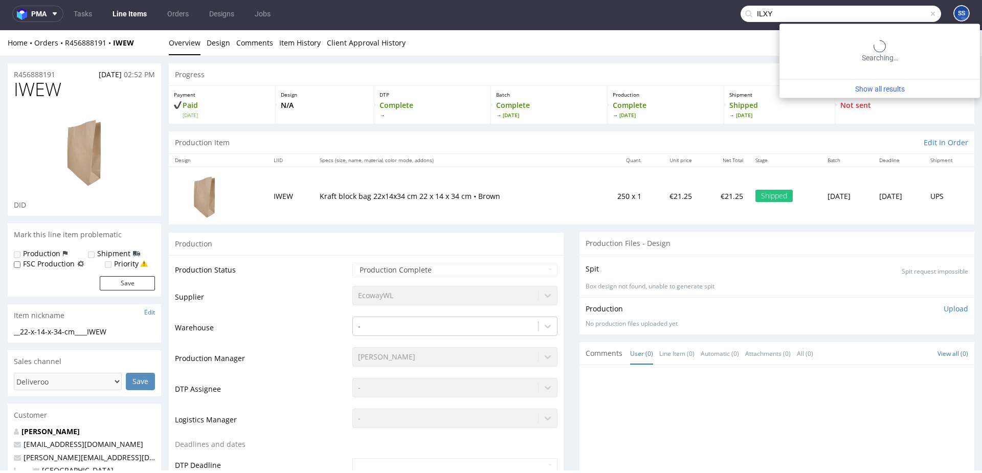
type input "ILXY"
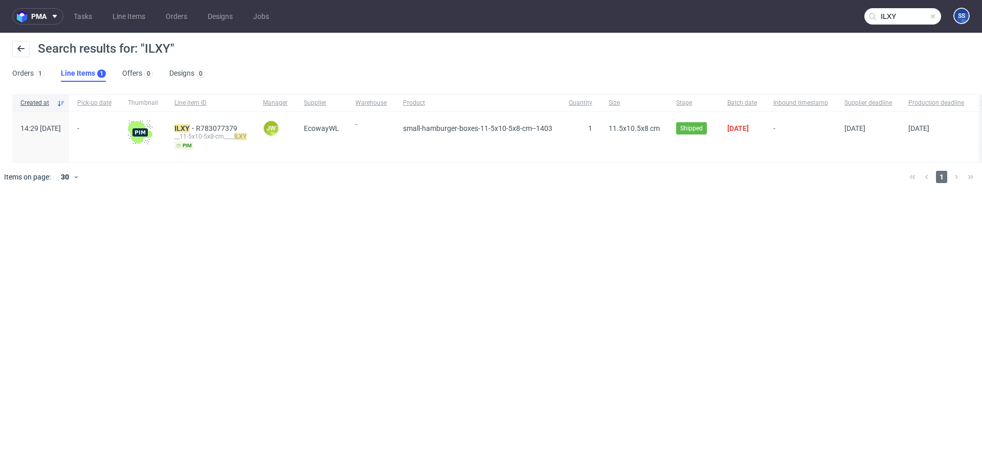
click at [215, 123] on div "ILXY R783077379 __11-5x10-5x8-cm____ ILXY pim" at bounding box center [210, 137] width 88 height 50
click at [190, 127] on mark "ILXY" at bounding box center [181, 128] width 15 height 8
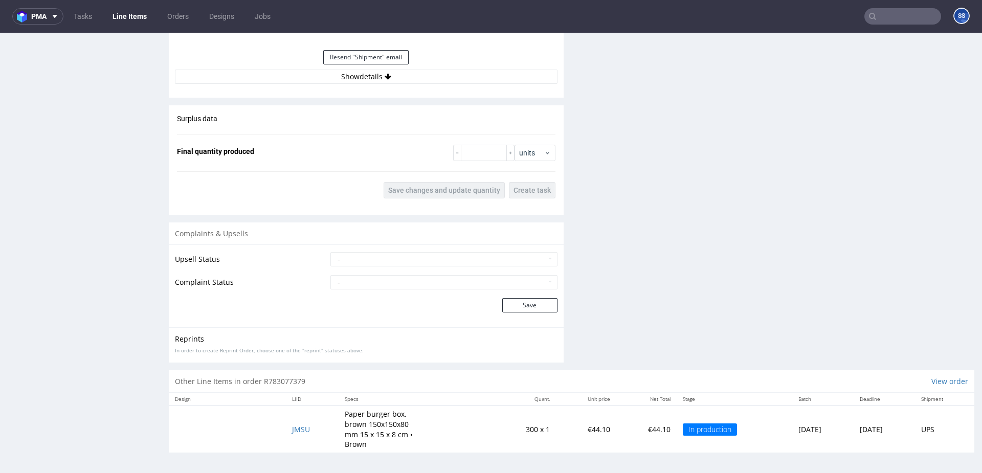
scroll to position [3, 0]
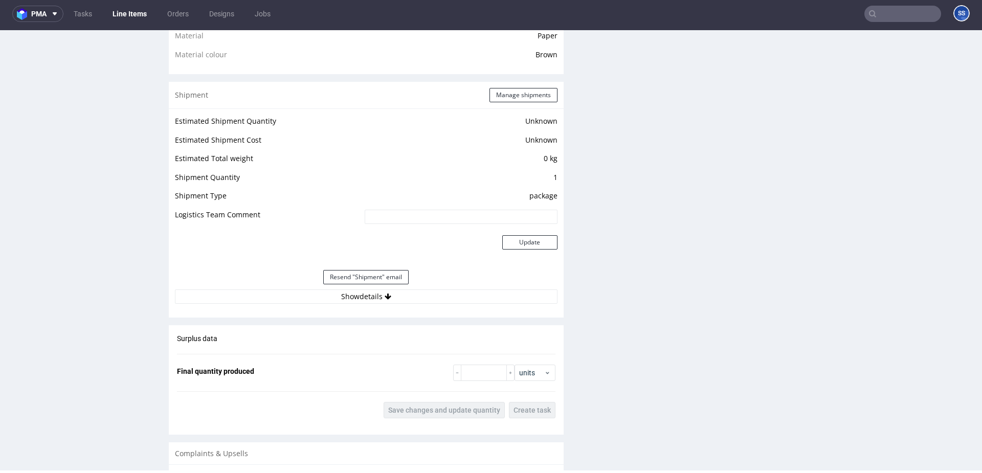
click at [351, 287] on div "Resend "Shipment" email" at bounding box center [366, 277] width 383 height 25
click at [350, 293] on button "Show details" at bounding box center [366, 297] width 383 height 14
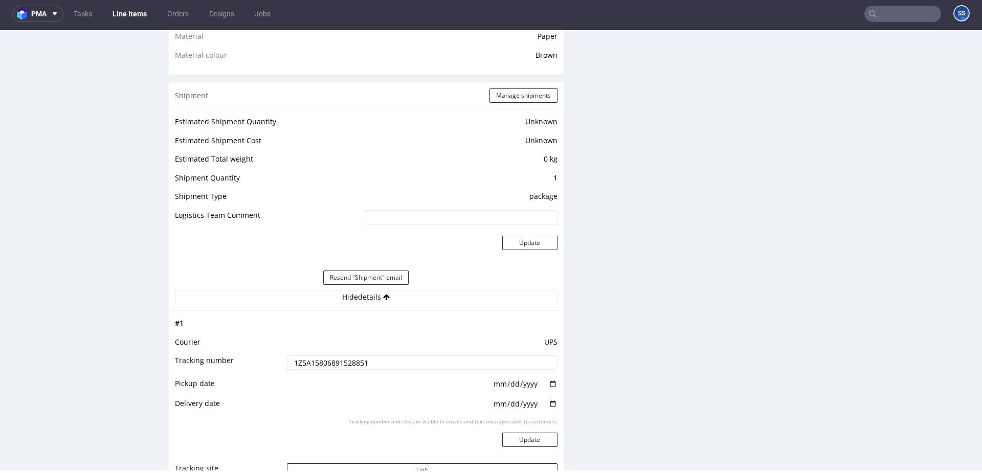
click at [332, 354] on td "UPS" at bounding box center [420, 345] width 273 height 19
click at [331, 355] on td "1Z5A15806891528851" at bounding box center [420, 365] width 273 height 23
click at [330, 355] on input "1Z5A15806891528851" at bounding box center [422, 362] width 271 height 14
click at [325, 362] on input "1Z5A15806891528851" at bounding box center [422, 362] width 271 height 14
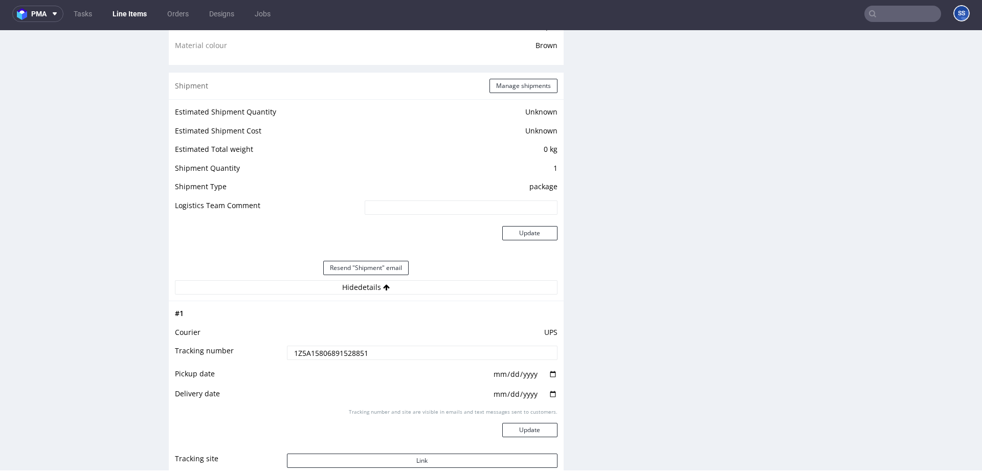
scroll to position [1211, 0]
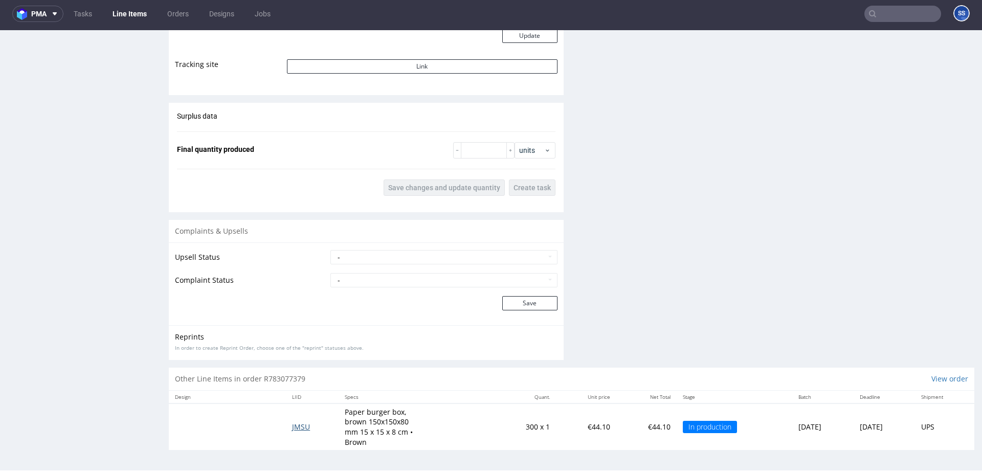
click at [293, 429] on span "JMSU" at bounding box center [301, 427] width 18 height 10
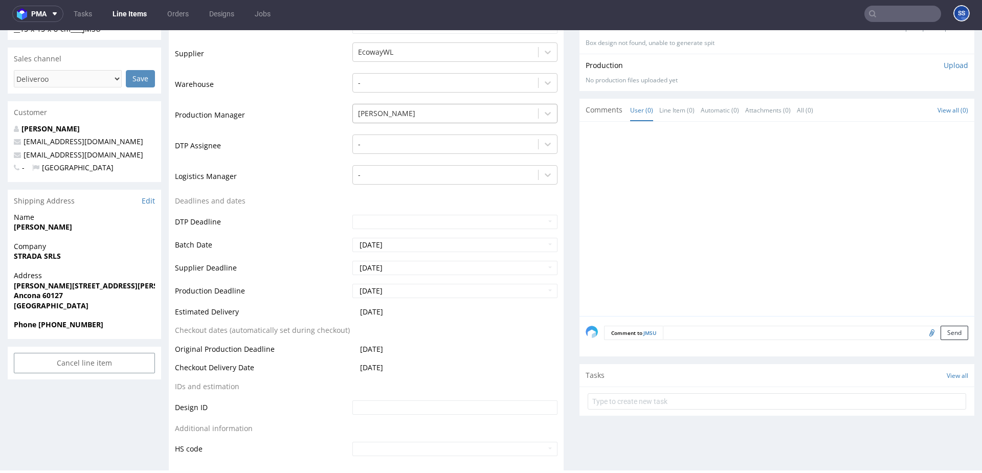
scroll to position [977, 0]
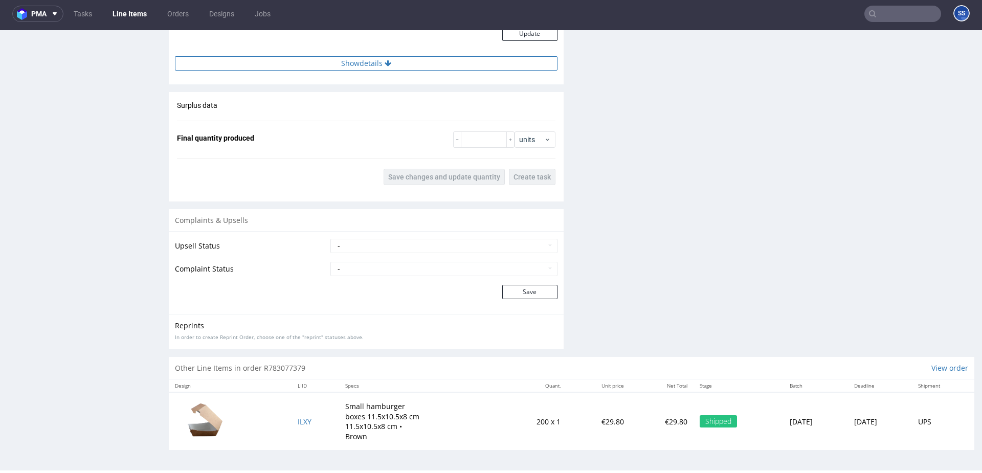
click at [378, 64] on button "Show details" at bounding box center [366, 63] width 383 height 14
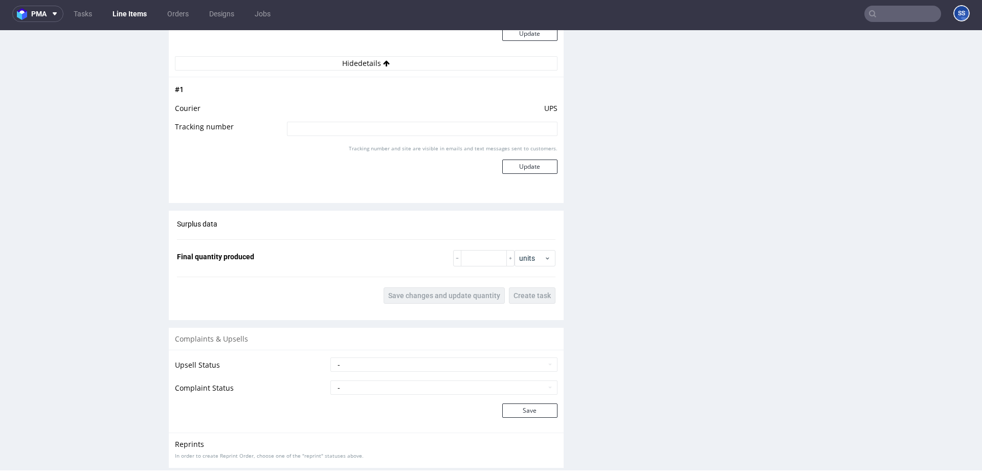
click at [368, 117] on td "UPS" at bounding box center [420, 111] width 273 height 19
click at [362, 123] on input at bounding box center [422, 129] width 271 height 14
paste input "1Z5A15806891528851"
type input "1Z5A15806891528851"
click at [520, 158] on div "Tracking number and site are visible in emails and text messages sent to custom…" at bounding box center [422, 163] width 271 height 37
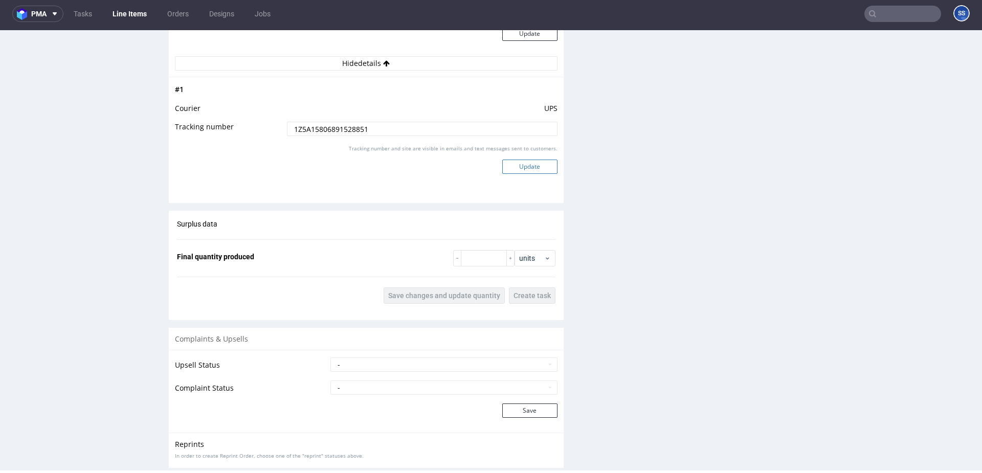
click at [518, 165] on button "Update" at bounding box center [529, 167] width 55 height 14
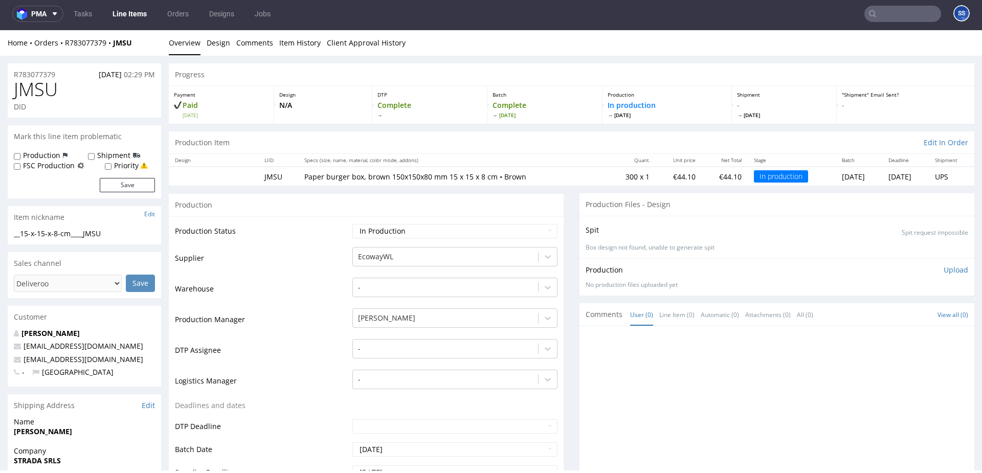
scroll to position [1, 0]
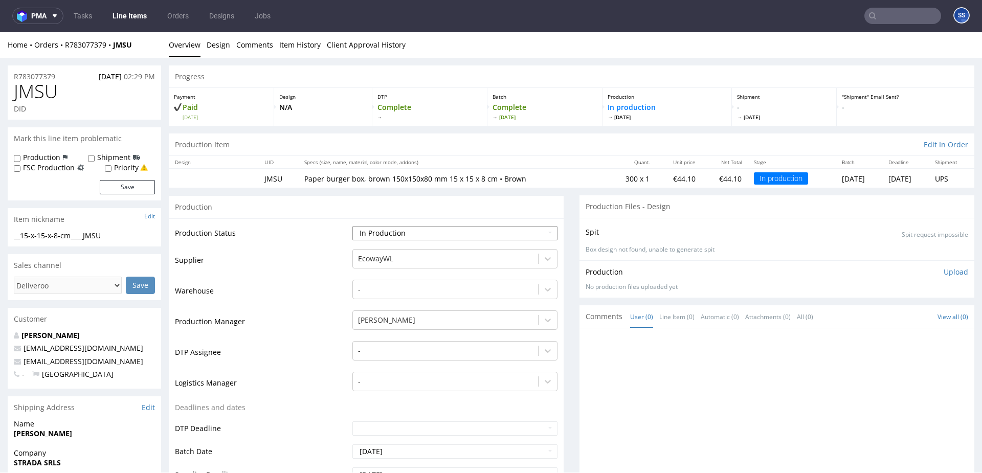
click at [527, 230] on select "Waiting for Artwork Waiting for Diecut Waiting for Mockup Waiting for DTP Waiti…" at bounding box center [454, 233] width 205 height 14
select select "production_complete"
click at [352, 226] on select "Waiting for Artwork Waiting for Diecut Waiting for Mockup Waiting for DTP Waiti…" at bounding box center [454, 233] width 205 height 14
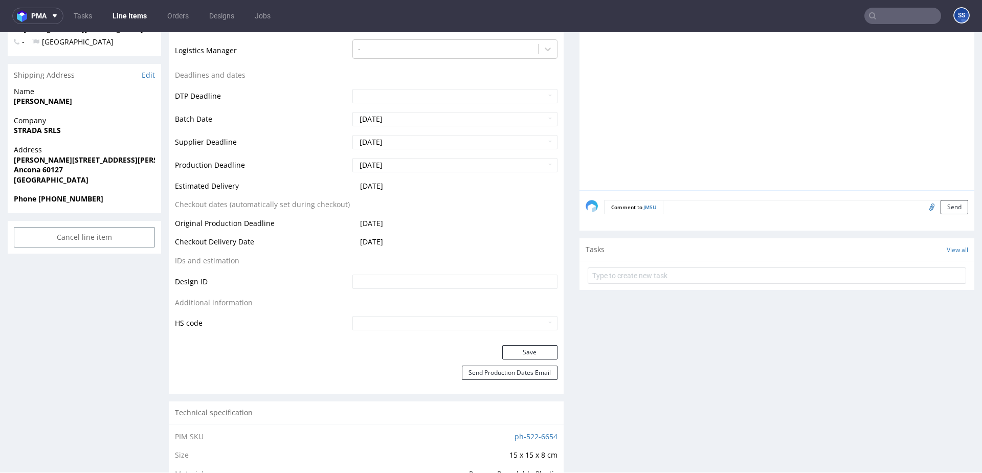
scroll to position [417, 0]
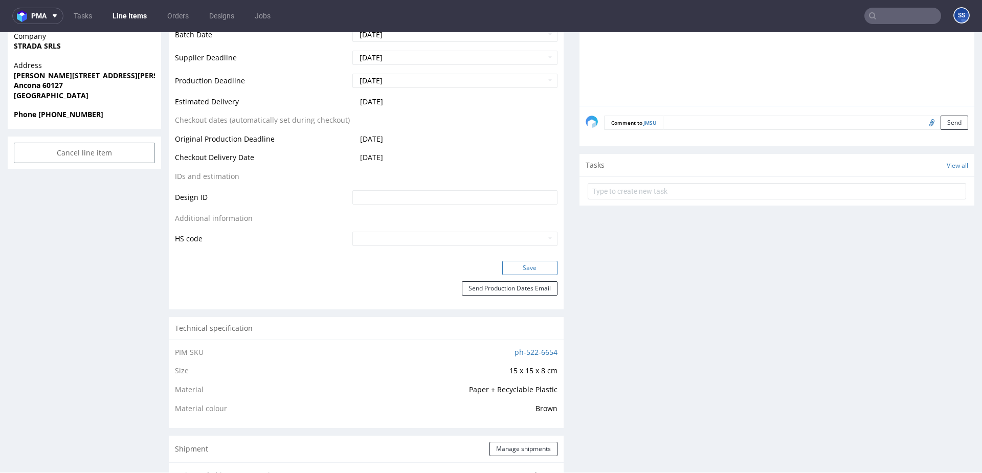
click at [513, 266] on button "Save" at bounding box center [529, 268] width 55 height 14
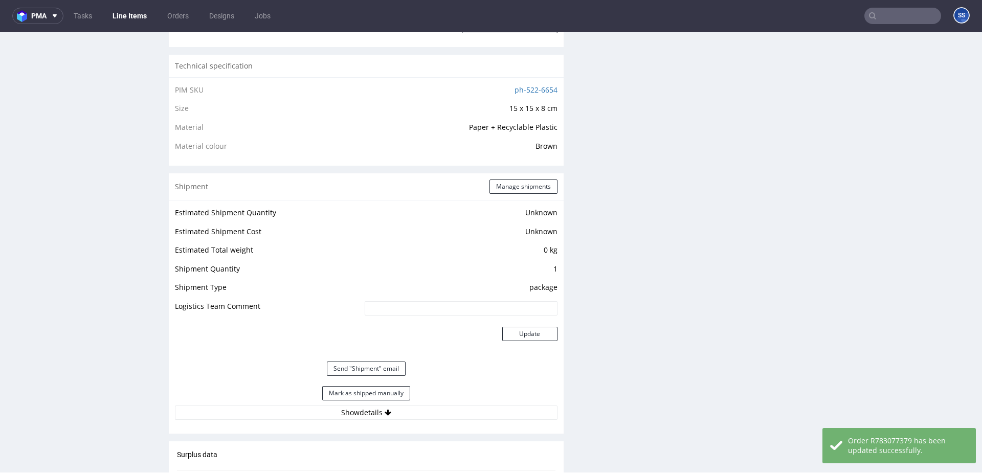
scroll to position [680, 0]
click at [393, 391] on button "Mark as shipped manually" at bounding box center [366, 393] width 88 height 14
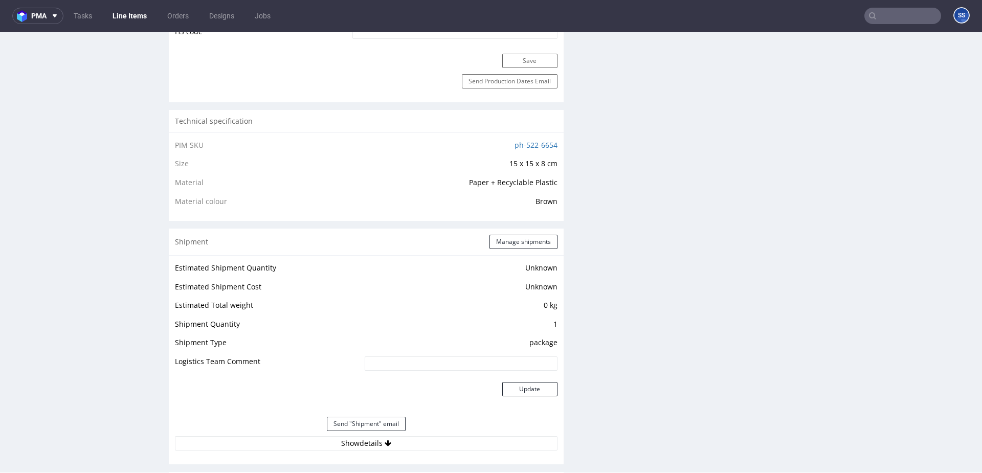
scroll to position [0, 0]
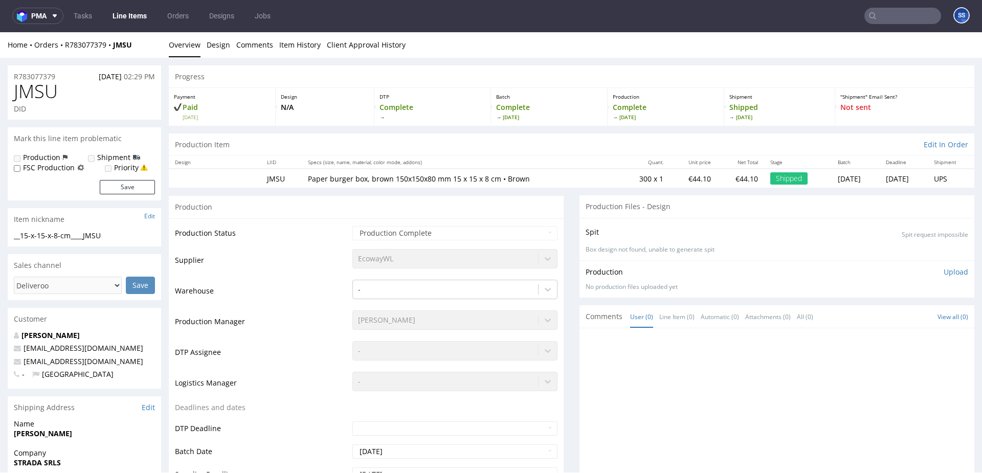
click at [886, 12] on input "text" at bounding box center [902, 16] width 77 height 16
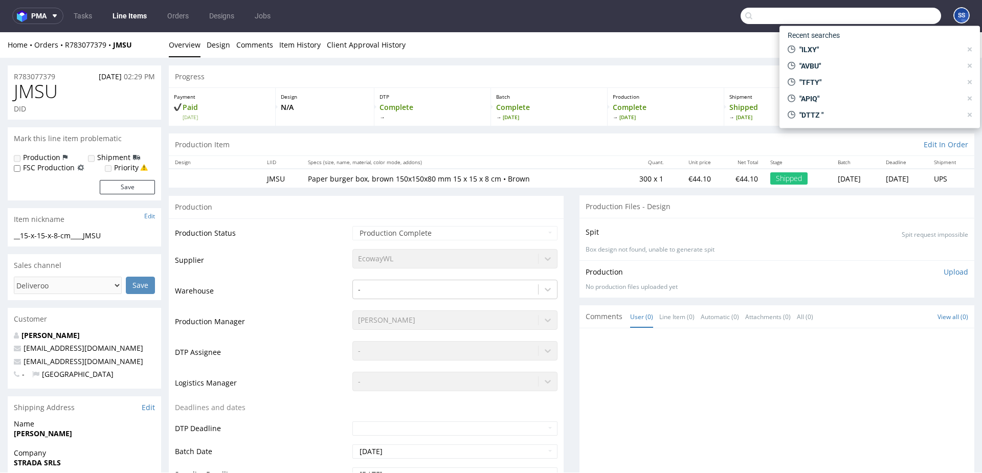
paste input "FSKR"
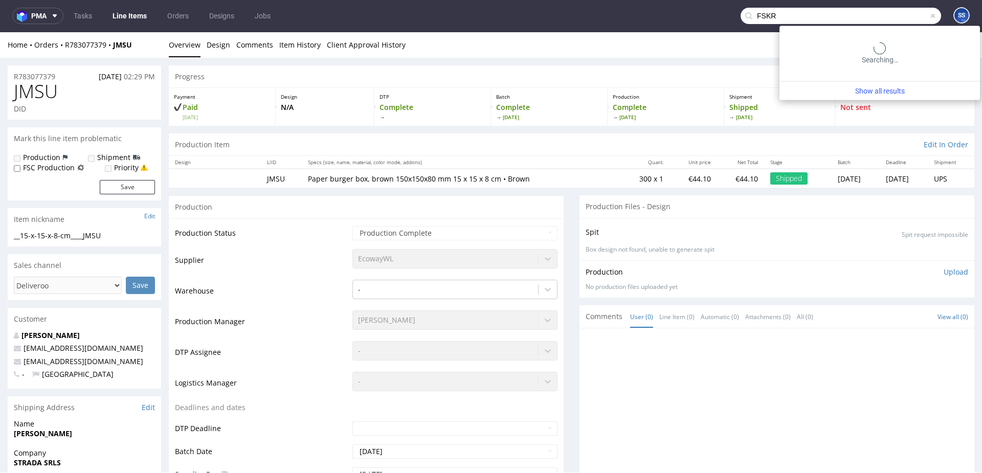
type input "FSKR"
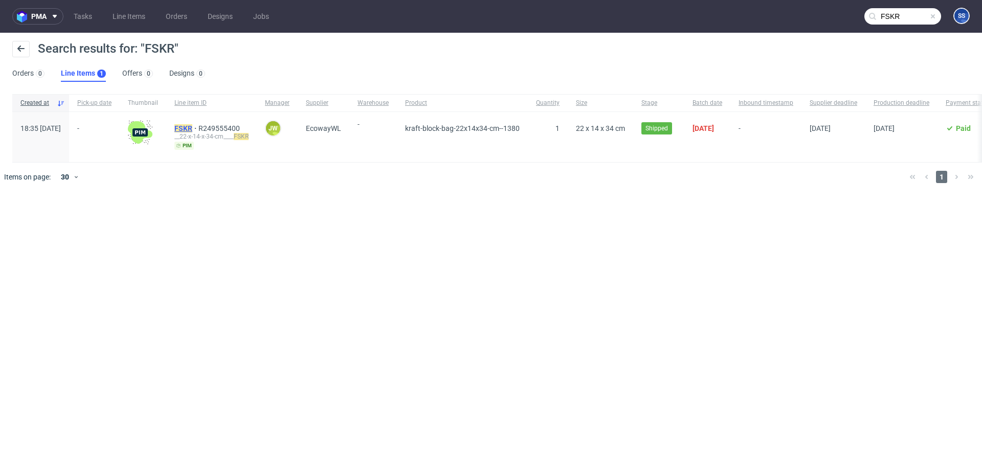
click at [198, 128] on span "FSKR" at bounding box center [186, 128] width 24 height 8
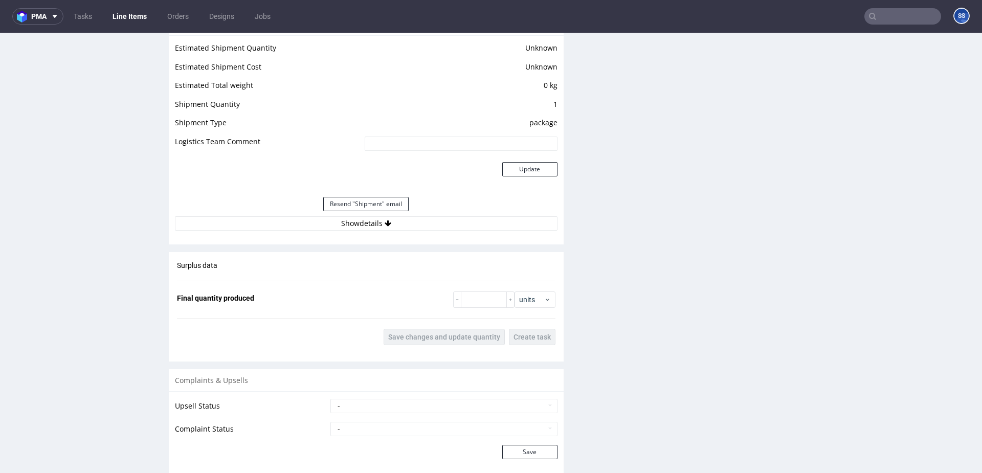
scroll to position [862, 0]
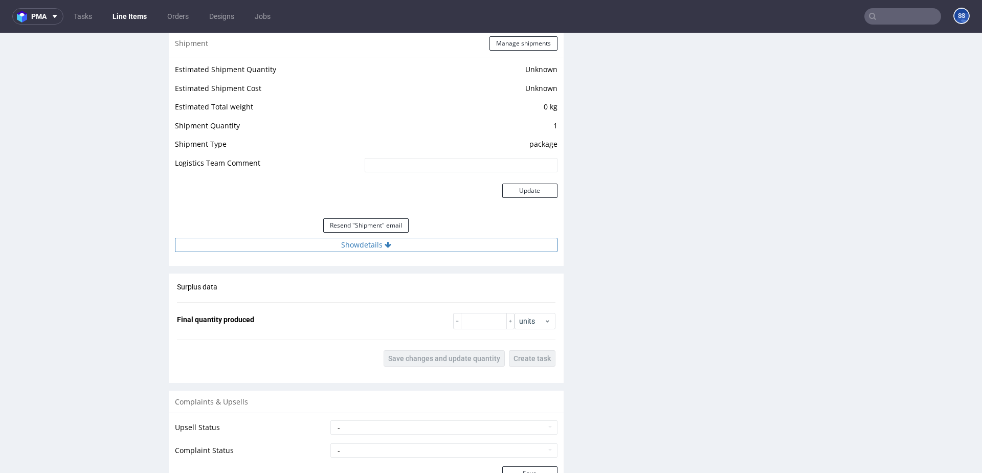
click at [335, 246] on button "Show details" at bounding box center [366, 245] width 383 height 14
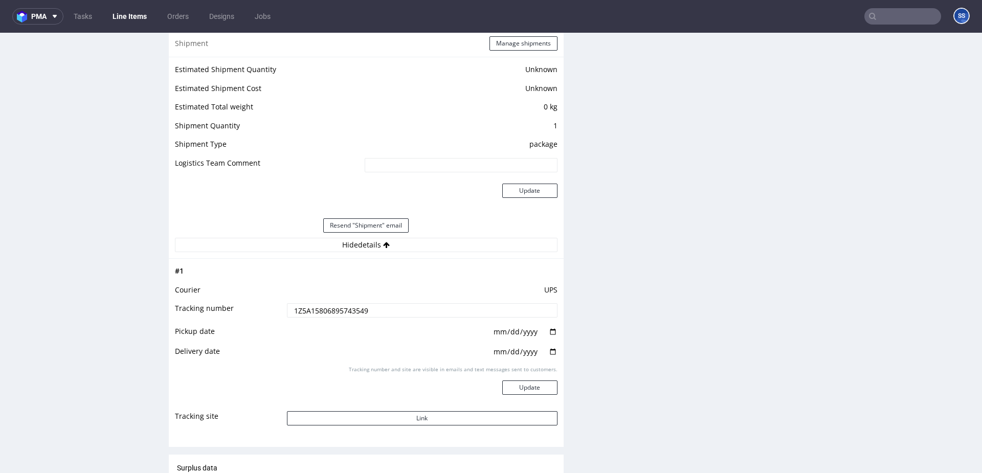
click at [334, 306] on input "1Z5A15806895743549" at bounding box center [422, 310] width 271 height 14
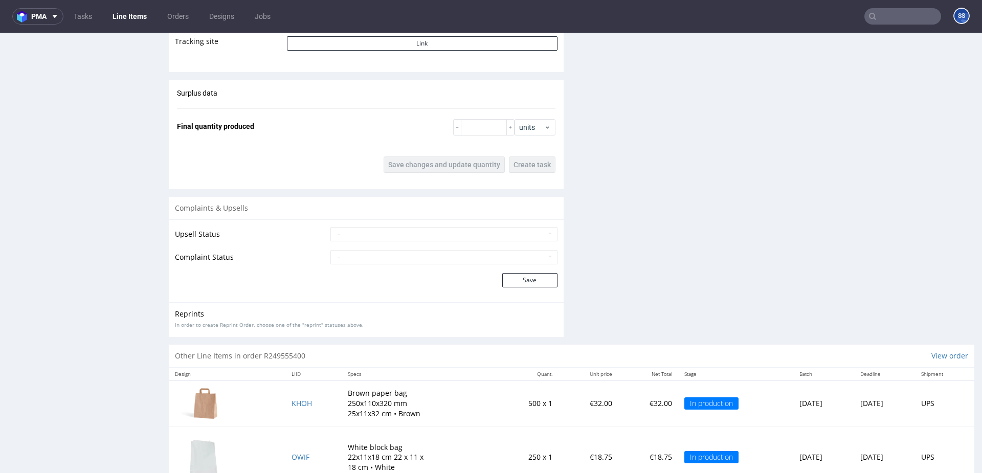
scroll to position [1309, 0]
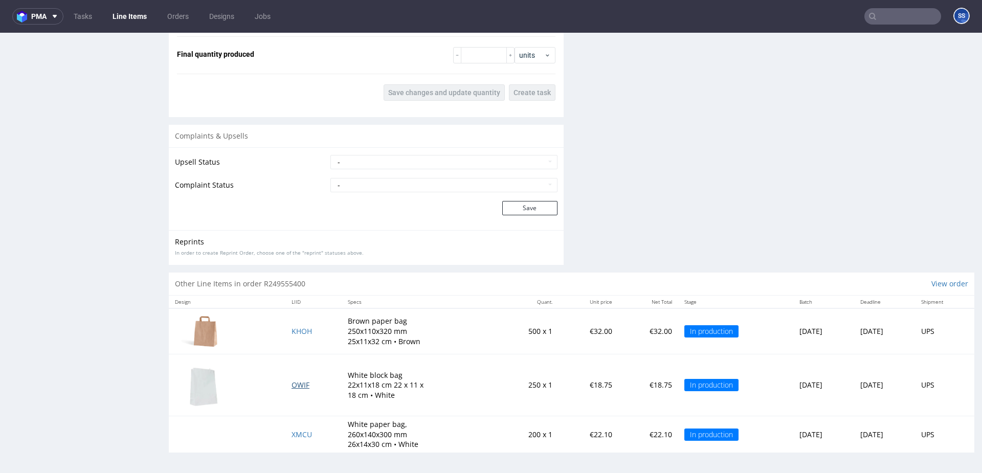
click at [291, 383] on span "OWIF" at bounding box center [300, 385] width 18 height 10
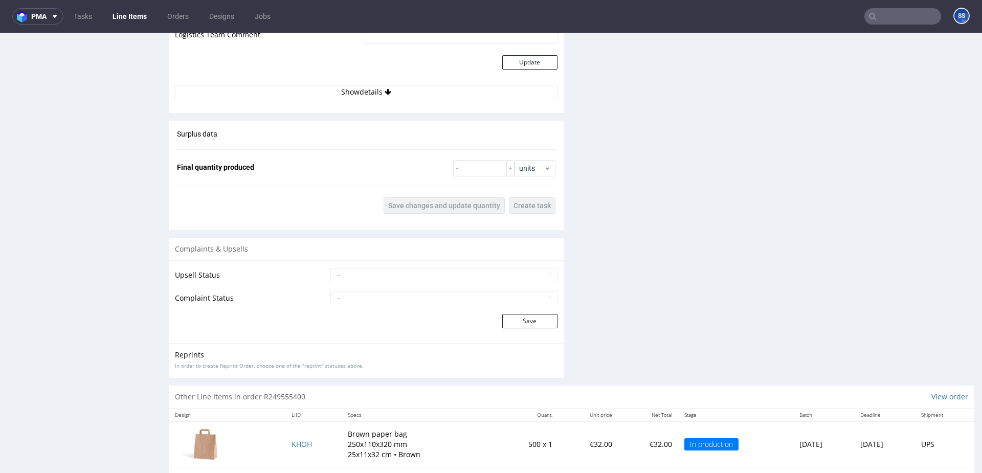
scroll to position [985, 0]
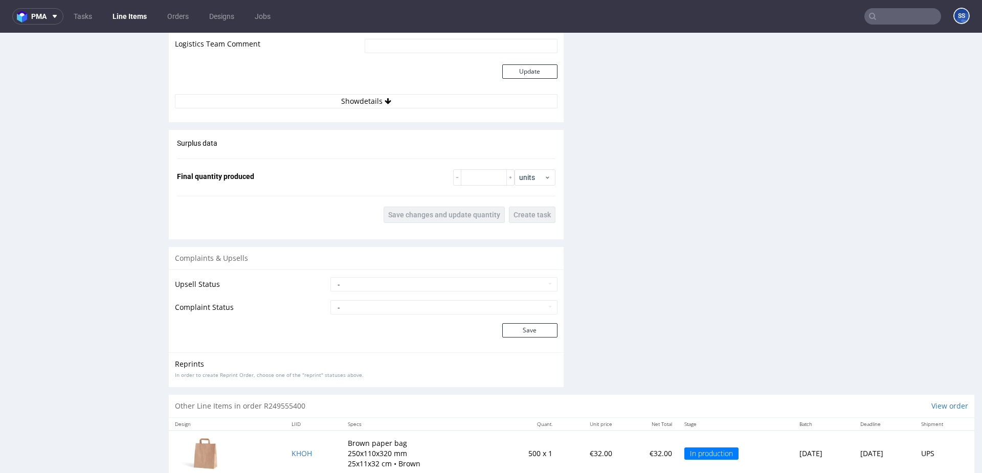
click at [316, 109] on div "Estimated Shipment Quantity Unknown Estimated Shipment Cost Unknown Estimated T…" at bounding box center [366, 26] width 395 height 177
click at [317, 107] on button "Show details" at bounding box center [366, 101] width 383 height 14
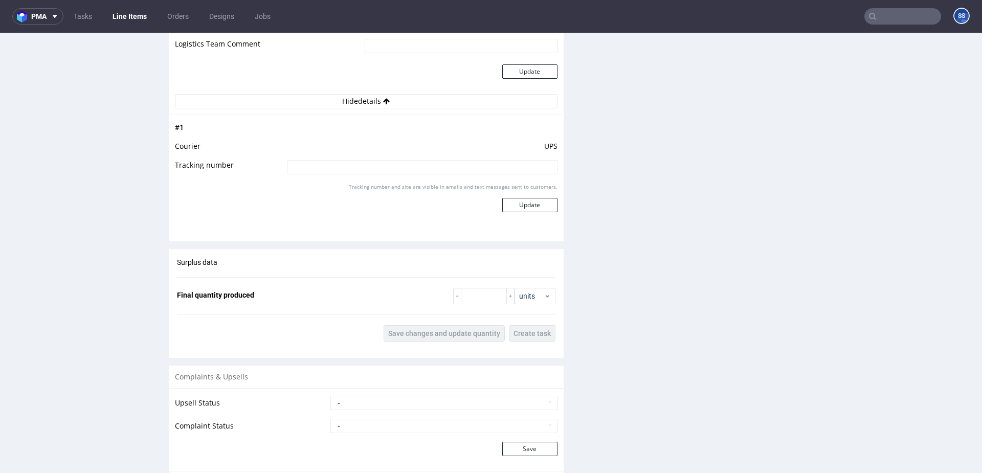
click at [351, 172] on input at bounding box center [422, 167] width 271 height 14
paste input "1Z5A15806895743549"
type input "1Z5A15806895743549"
click at [532, 205] on button "Update" at bounding box center [529, 205] width 55 height 14
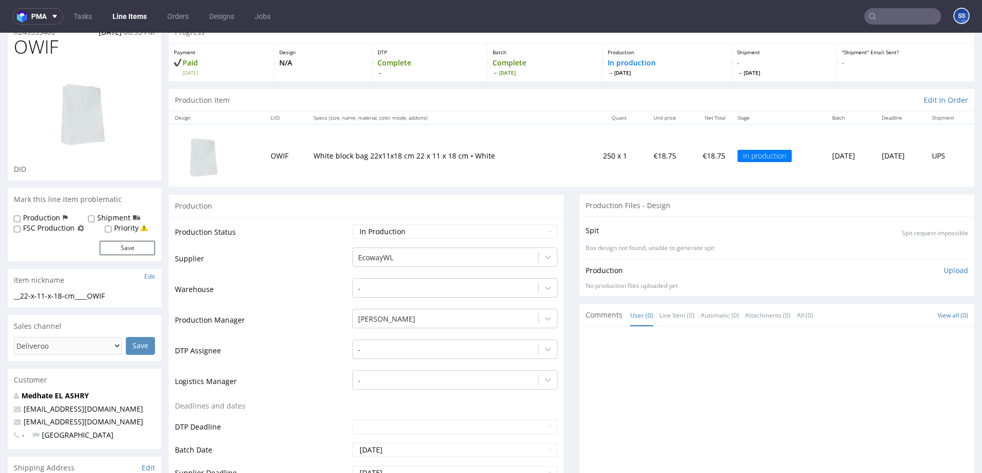
scroll to position [44, 0]
click at [445, 228] on select "Waiting for Artwork Waiting for Diecut Waiting for Mockup Waiting for DTP Waiti…" at bounding box center [454, 232] width 205 height 14
select select "production_complete"
click at [352, 225] on select "Waiting for Artwork Waiting for Diecut Waiting for Mockup Waiting for DTP Waiti…" at bounding box center [454, 232] width 205 height 14
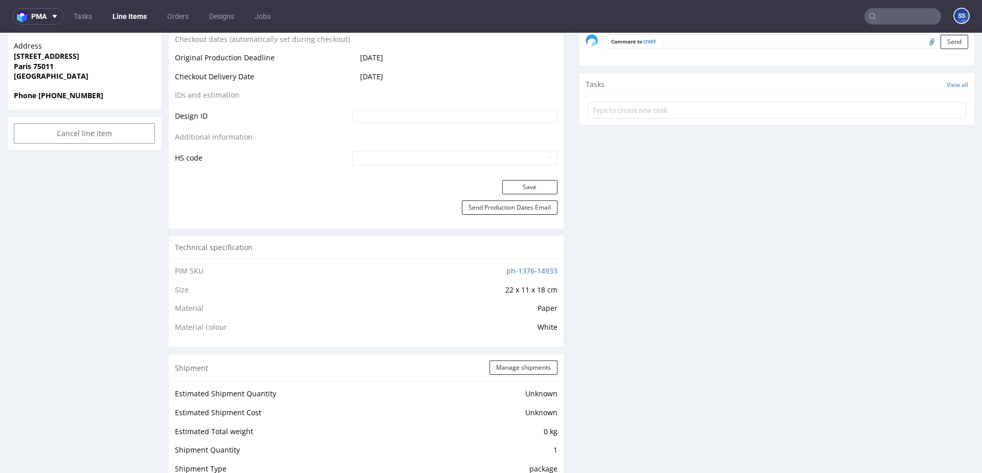
scroll to position [532, 0]
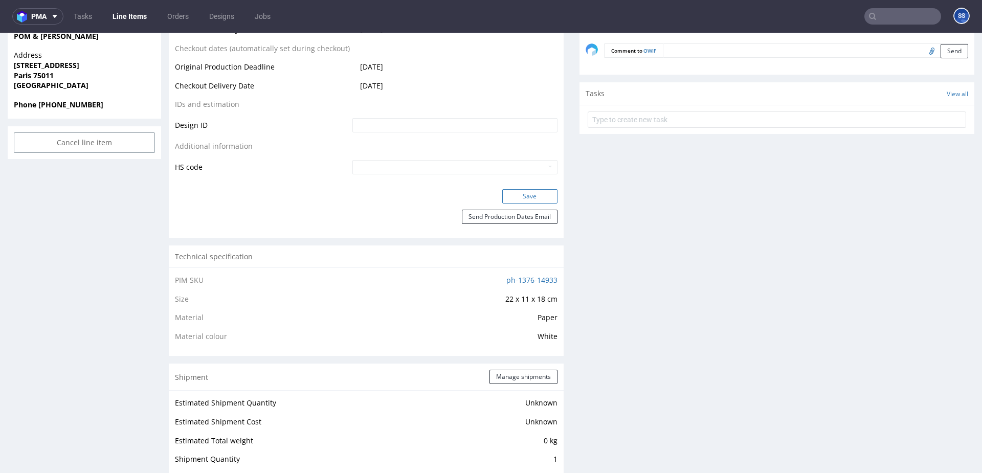
click at [504, 201] on button "Save" at bounding box center [529, 196] width 55 height 14
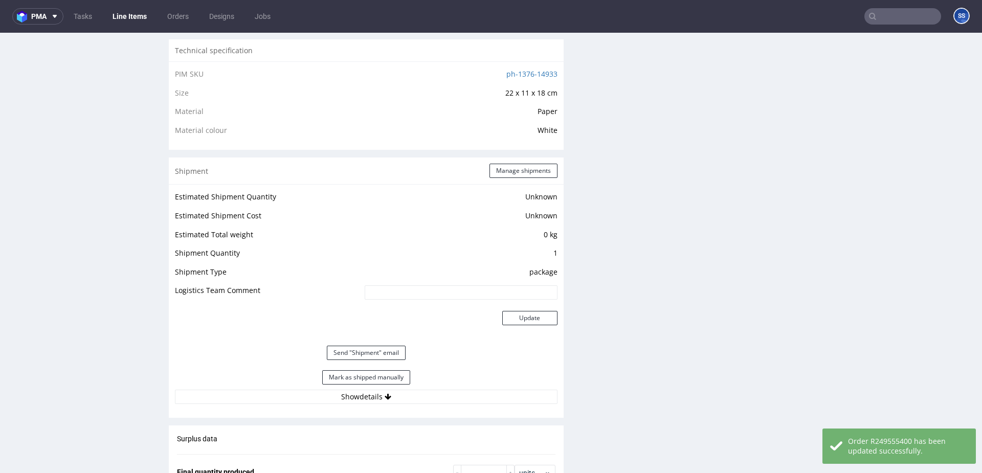
scroll to position [747, 0]
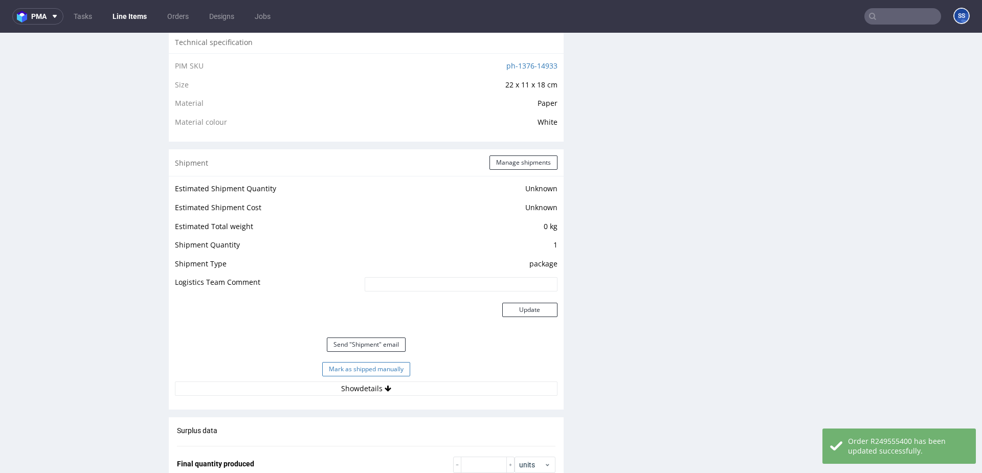
click at [381, 368] on button "Mark as shipped manually" at bounding box center [366, 369] width 88 height 14
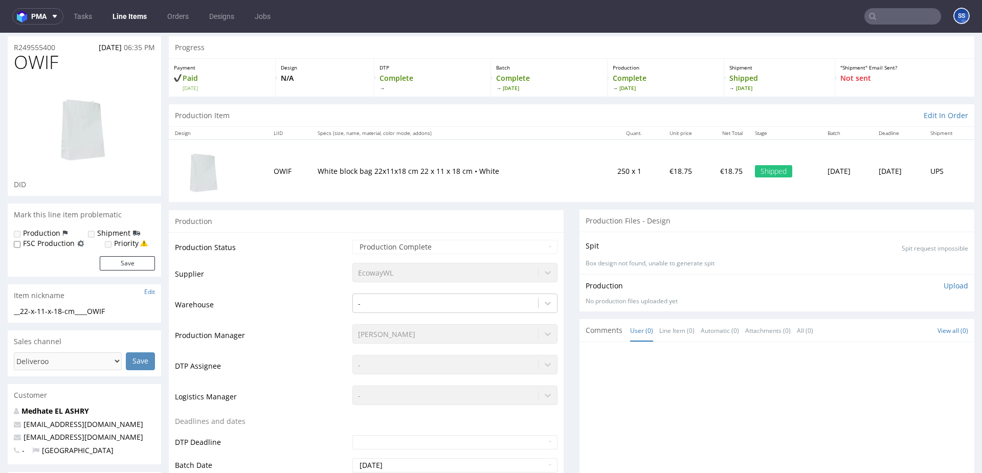
scroll to position [29, 0]
click at [128, 16] on link "Line Items" at bounding box center [129, 16] width 47 height 16
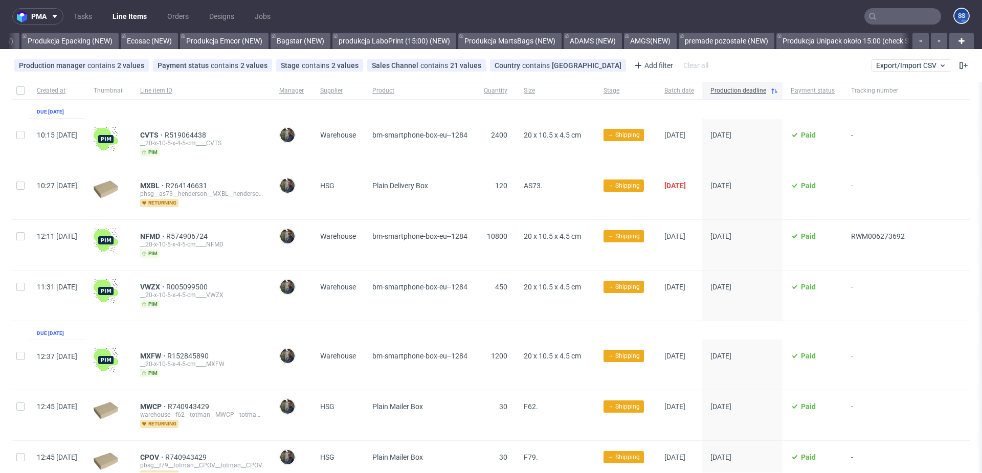
scroll to position [0, 964]
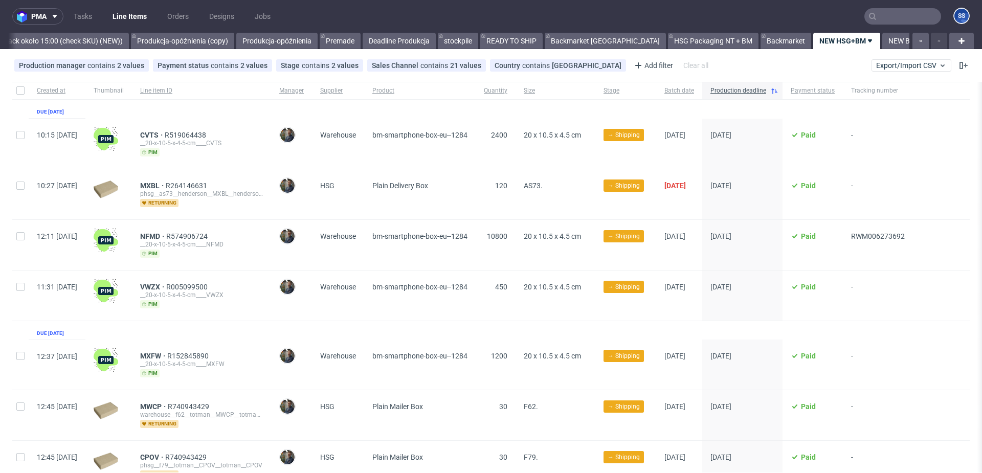
click at [885, 17] on input "text" at bounding box center [902, 16] width 77 height 16
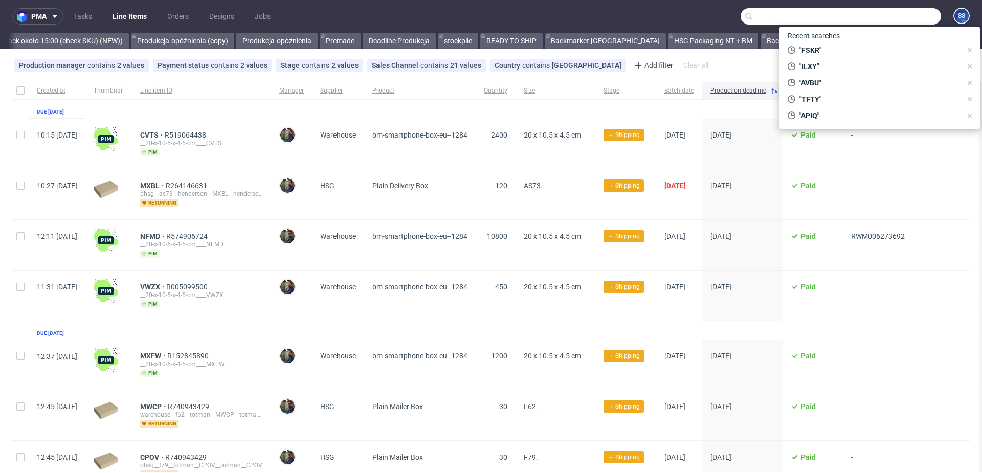
paste input "RYPQ"
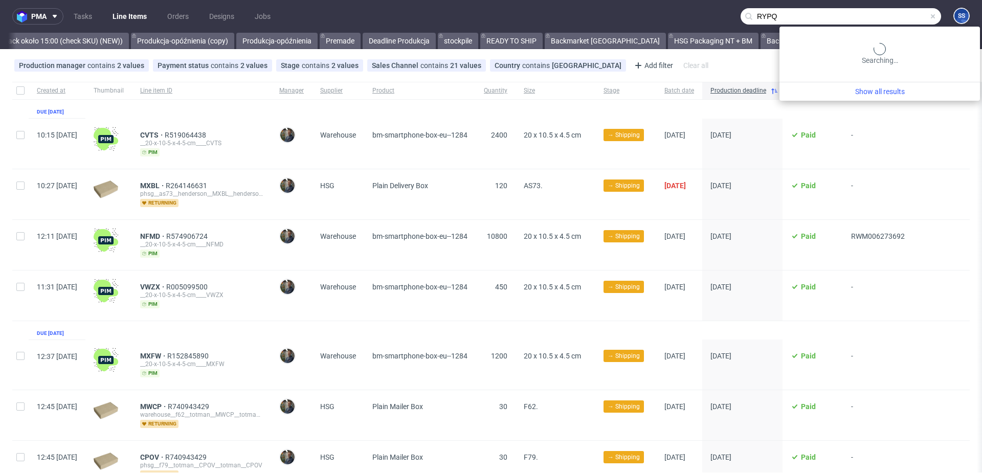
type input "RYPQ"
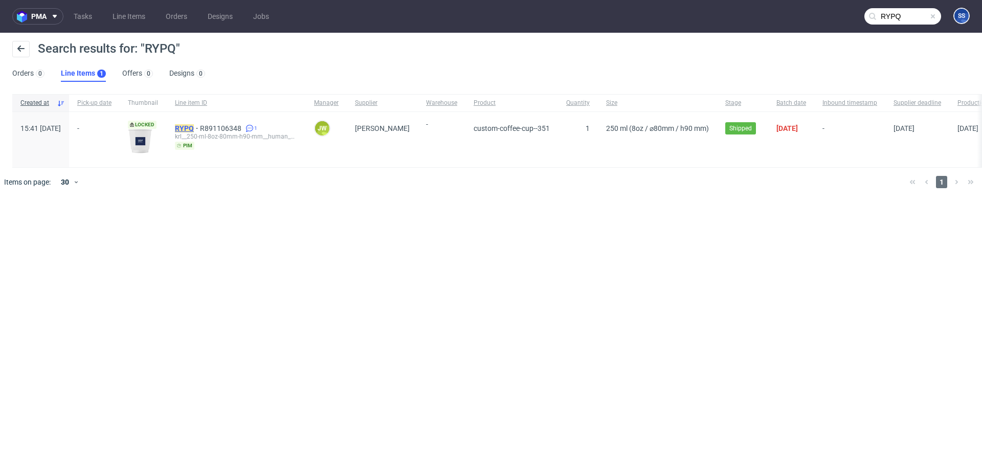
click at [194, 127] on mark "RYPQ" at bounding box center [184, 128] width 19 height 8
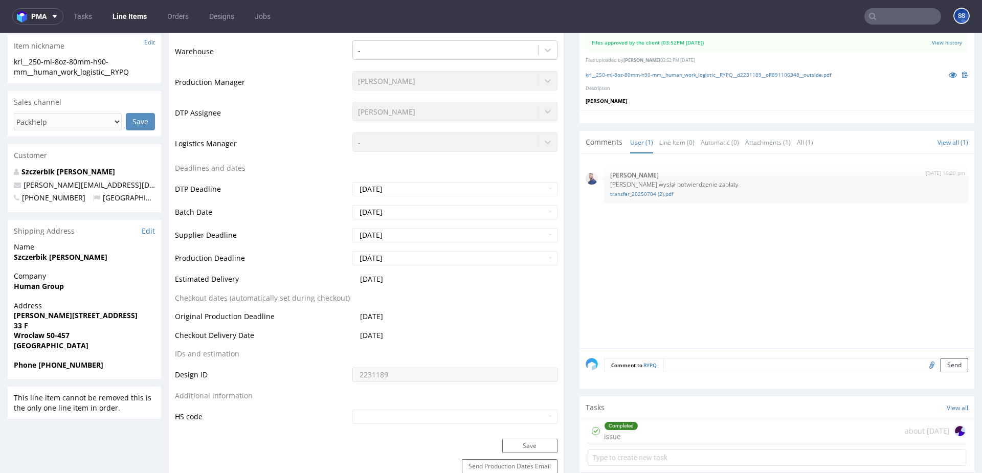
scroll to position [290, 0]
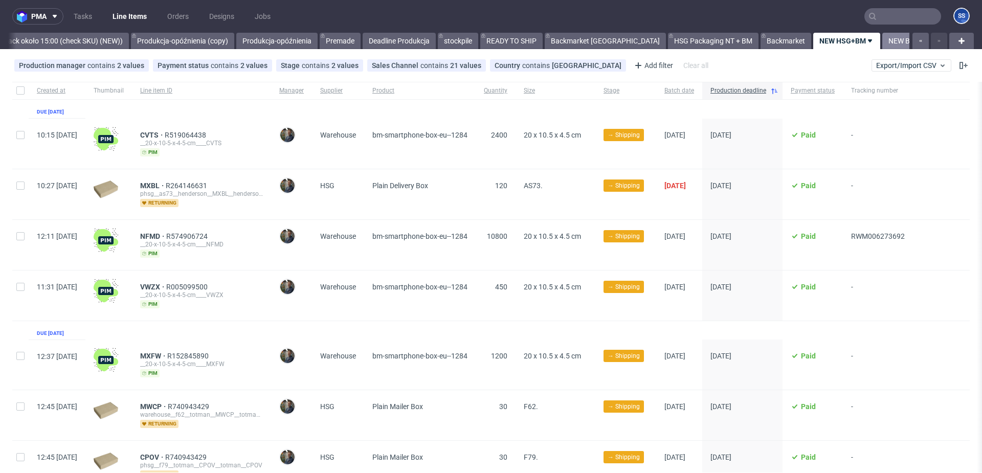
click at [882, 42] on link "NEW BACKAMRKET" at bounding box center [920, 41] width 76 height 16
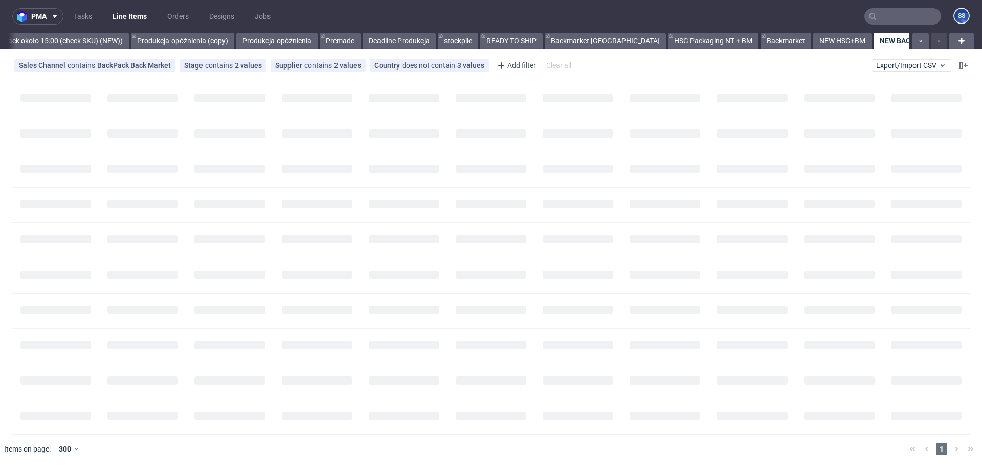
scroll to position [0, 956]
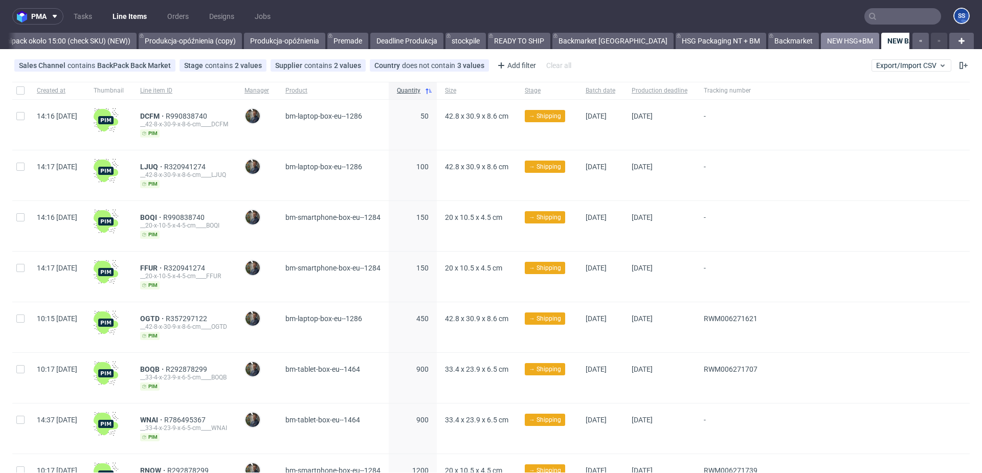
click at [821, 44] on link "NEW HSG+BM" at bounding box center [850, 41] width 58 height 16
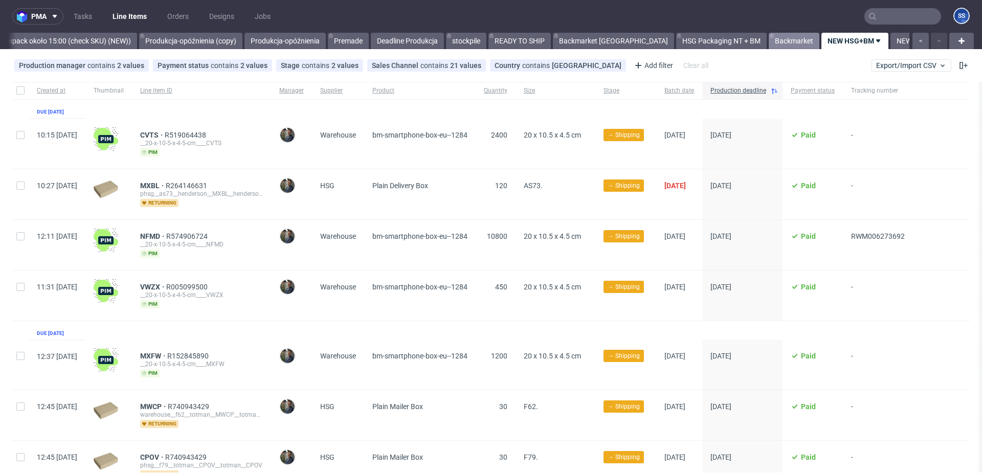
click at [769, 44] on link "Backmarket" at bounding box center [794, 41] width 51 height 16
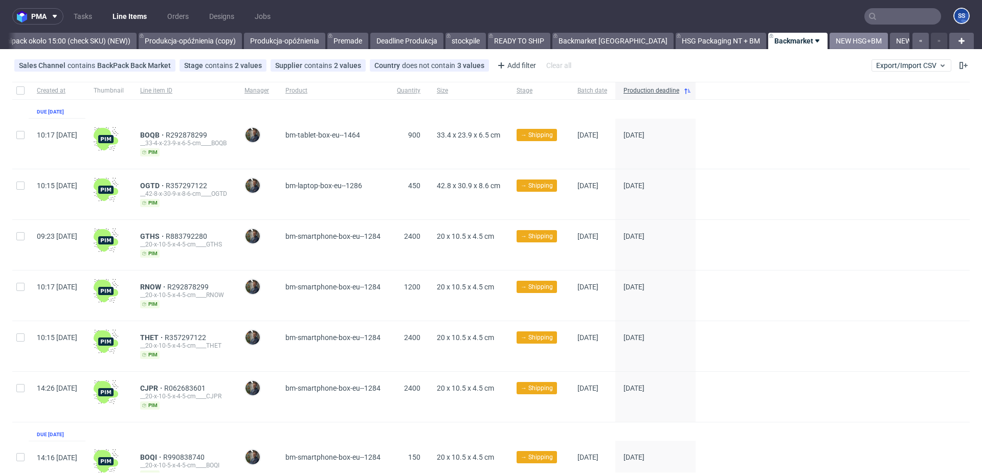
click at [829, 42] on link "NEW HSG+BM" at bounding box center [858, 41] width 58 height 16
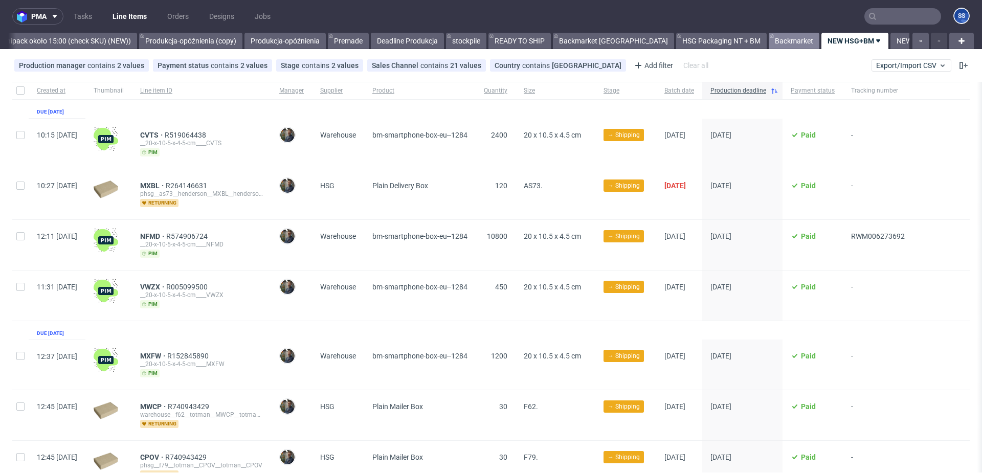
click at [769, 42] on link "Backmarket" at bounding box center [794, 41] width 51 height 16
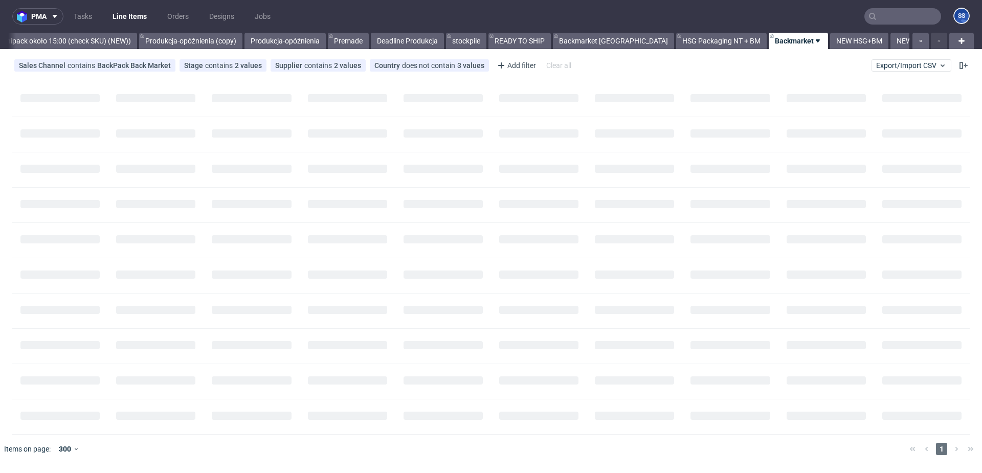
scroll to position [0, 956]
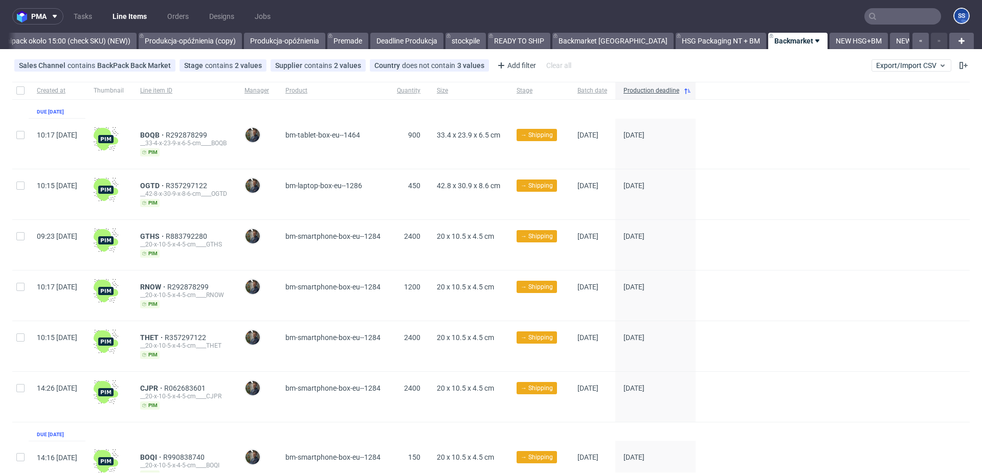
click at [866, 32] on nav "pma Tasks Line Items Orders Designs Jobs SS" at bounding box center [491, 16] width 982 height 33
click at [890, 35] on link "NEW BACKAMRKET" at bounding box center [928, 41] width 76 height 16
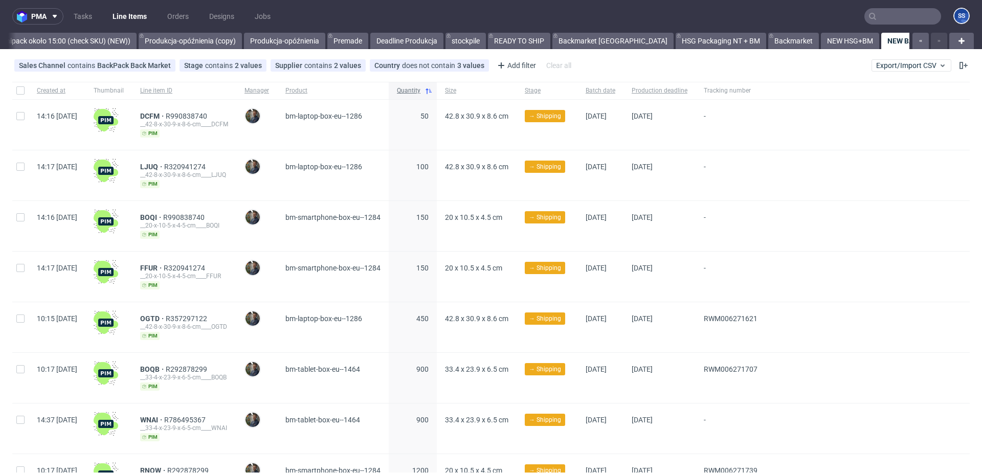
click at [420, 91] on span "Quantity" at bounding box center [409, 90] width 24 height 9
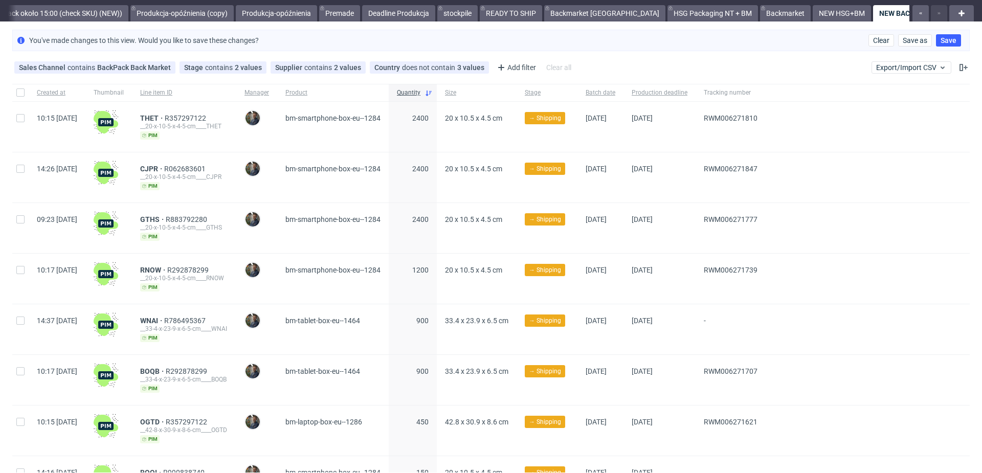
scroll to position [34, 0]
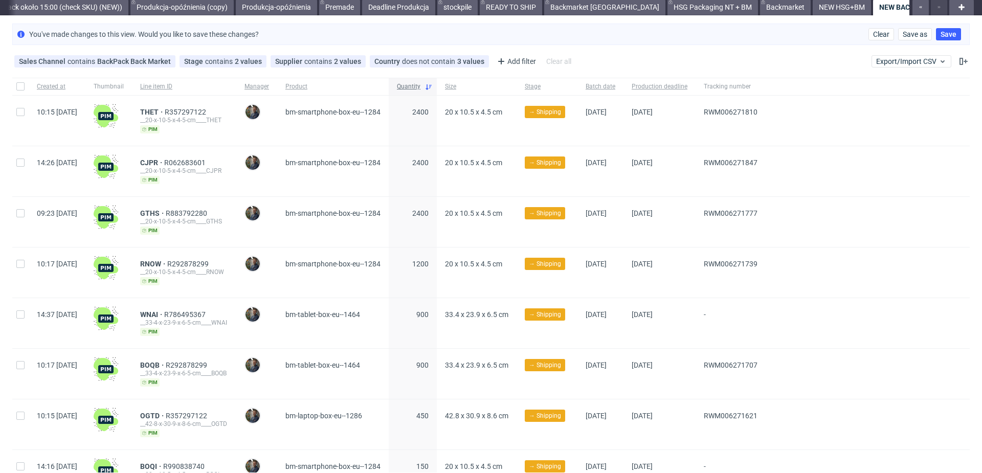
click at [420, 89] on span "Quantity" at bounding box center [409, 86] width 24 height 9
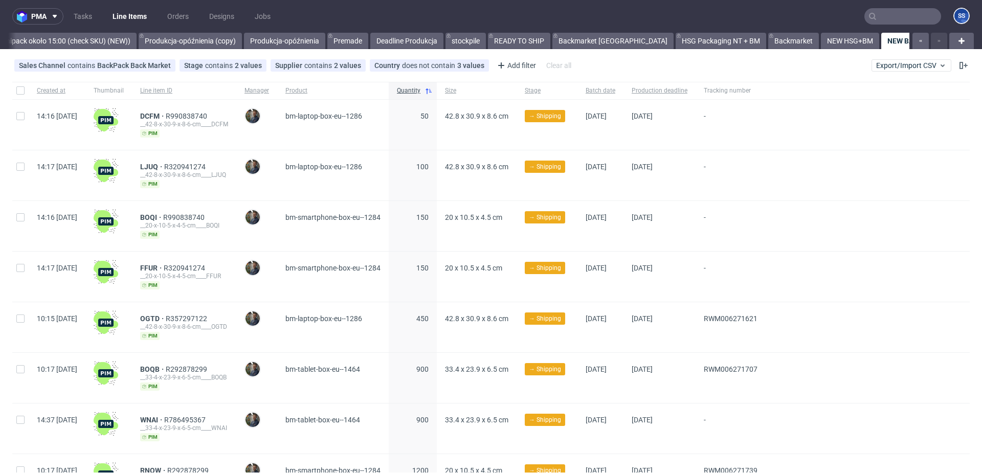
click at [120, 12] on link "Line Items" at bounding box center [129, 16] width 47 height 16
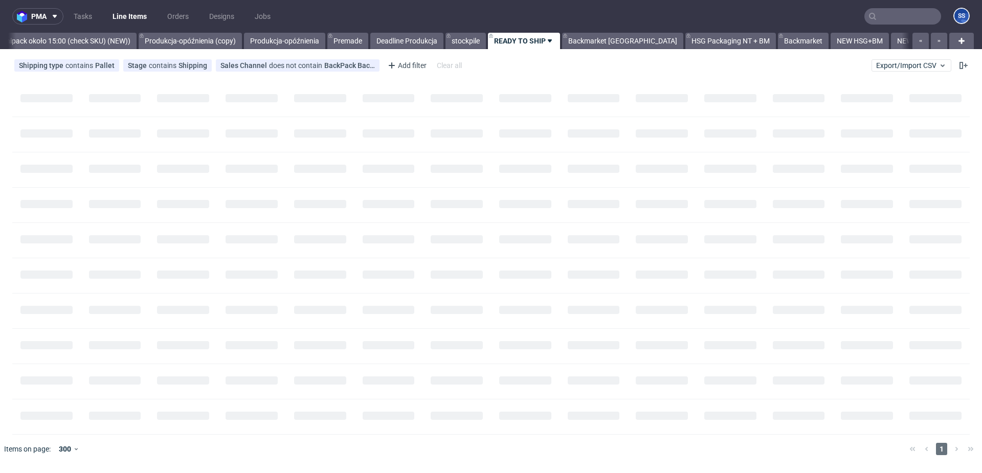
scroll to position [0, 957]
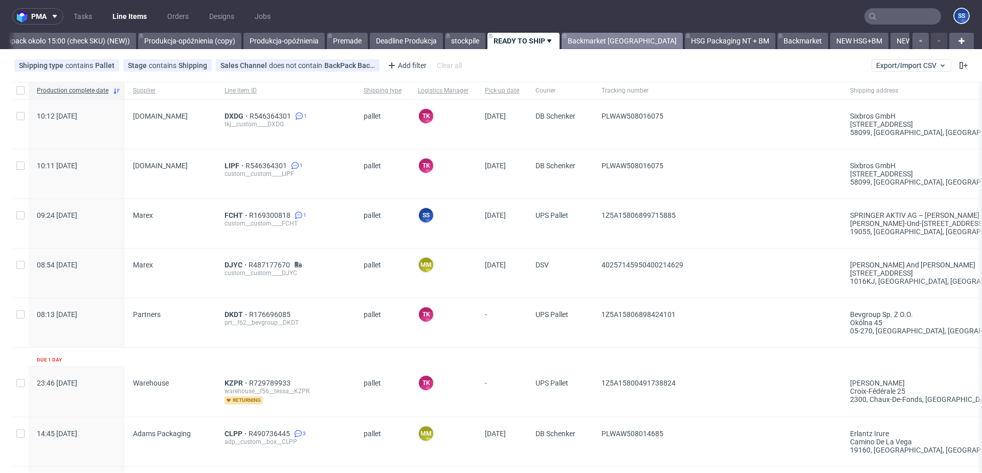
click at [602, 35] on link "Backmarket [GEOGRAPHIC_DATA]" at bounding box center [622, 41] width 121 height 16
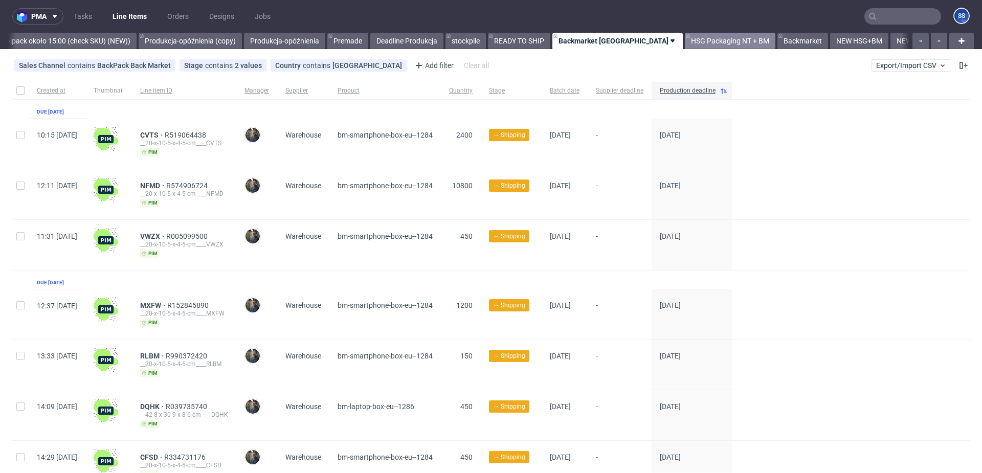
click at [685, 38] on link "HSG Packaging NT + BM" at bounding box center [730, 41] width 91 height 16
